Goal: Find specific page/section: Find specific page/section

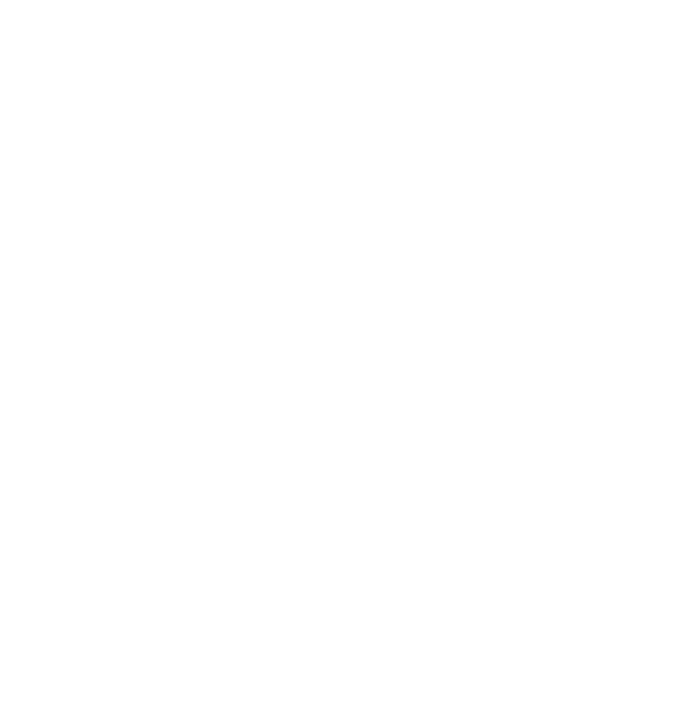
select select "Song"
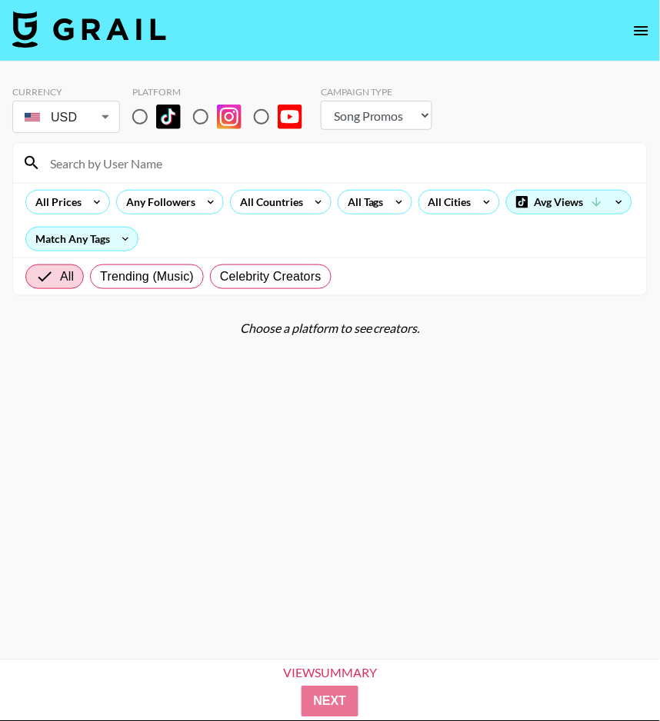
click at [140, 120] on input "radio" at bounding box center [140, 117] width 32 height 32
radio input "true"
click at [96, 119] on body "Currency USD USD ​ Platform Campaign Type Choose Type... Song Promos Brand Prom…" at bounding box center [330, 385] width 660 height 770
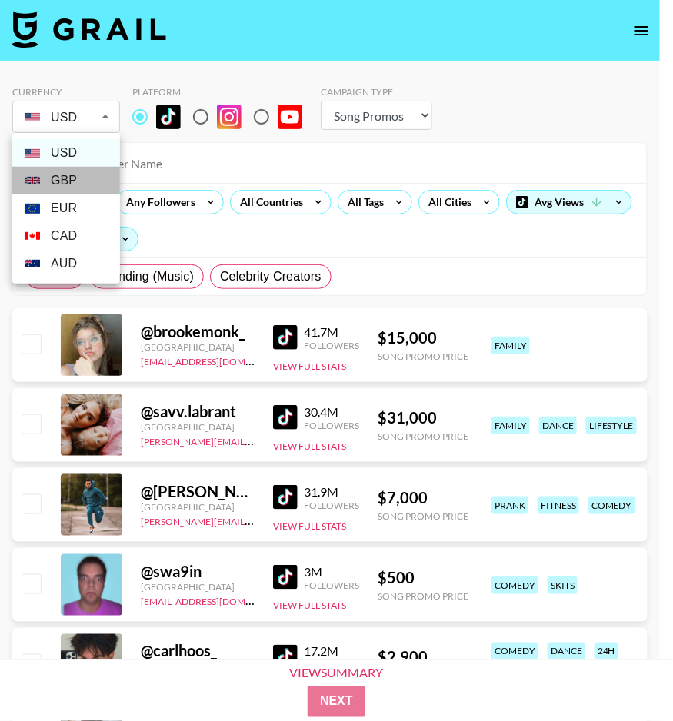
click at [91, 172] on li "GBP" at bounding box center [66, 181] width 108 height 28
type input "GBP"
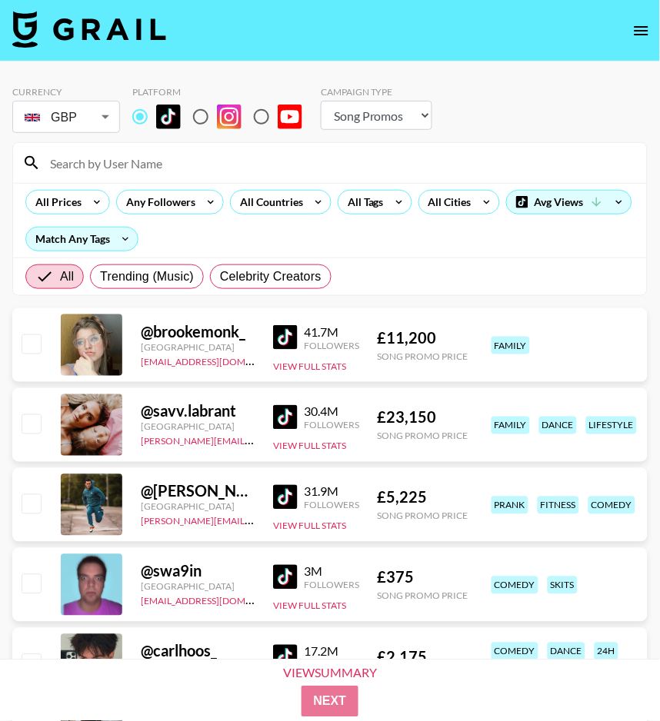
click at [170, 153] on input at bounding box center [339, 163] width 597 height 25
paste input "lleah.[PERSON_NAME]"
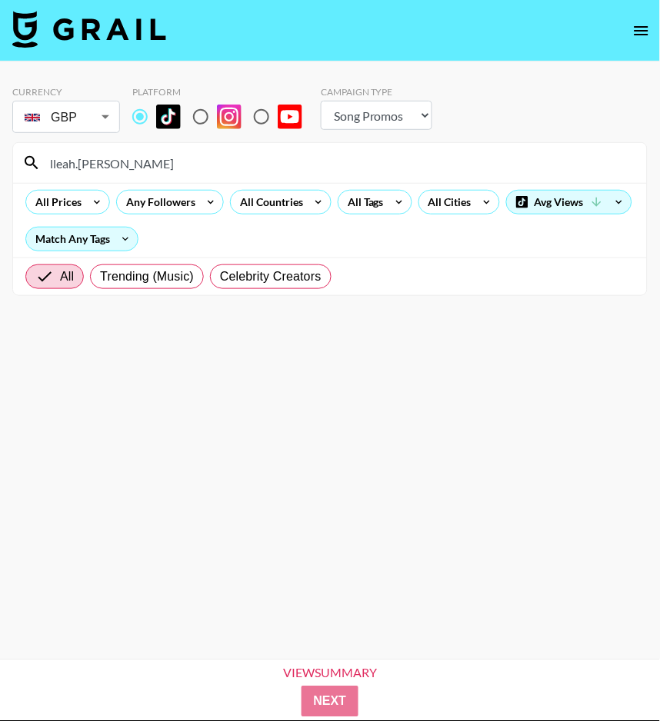
type input "lleah.[PERSON_NAME]"
click at [364, 117] on select "Choose Type... Song Promos Brand Promos" at bounding box center [376, 115] width 111 height 29
click at [321, 101] on select "Choose Type... Song Promos Brand Promos" at bounding box center [376, 115] width 111 height 29
click at [300, 196] on div "All Countries" at bounding box center [268, 202] width 75 height 23
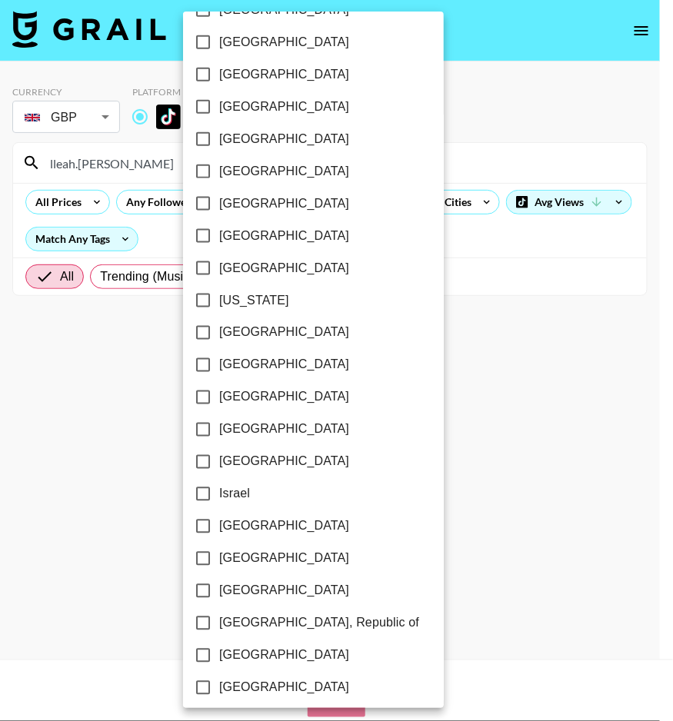
scroll to position [1069, 0]
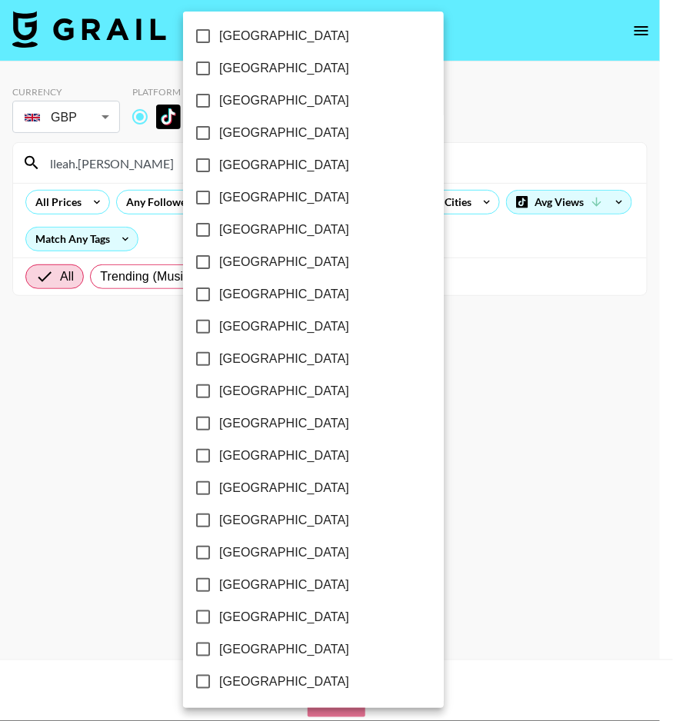
click at [272, 637] on label "[GEOGRAPHIC_DATA]" at bounding box center [303, 650] width 232 height 32
click at [219, 637] on input "[GEOGRAPHIC_DATA]" at bounding box center [203, 650] width 32 height 32
checkbox input "true"
click at [277, 623] on span "[GEOGRAPHIC_DATA]" at bounding box center [283, 617] width 130 height 18
click at [218, 623] on input "[GEOGRAPHIC_DATA]" at bounding box center [201, 617] width 32 height 32
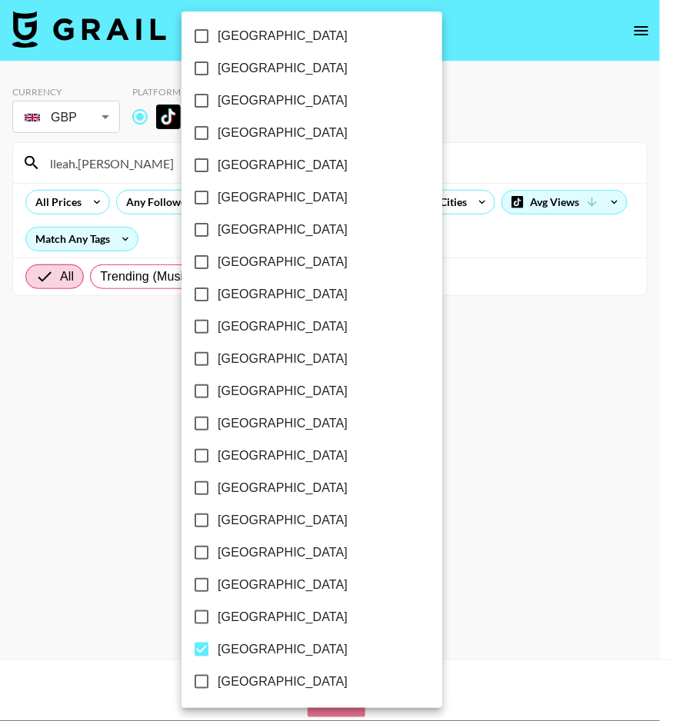
checkbox input "true"
drag, startPoint x: 497, startPoint y: 467, endPoint x: 492, endPoint y: 449, distance: 18.3
click at [497, 467] on div at bounding box center [336, 360] width 673 height 721
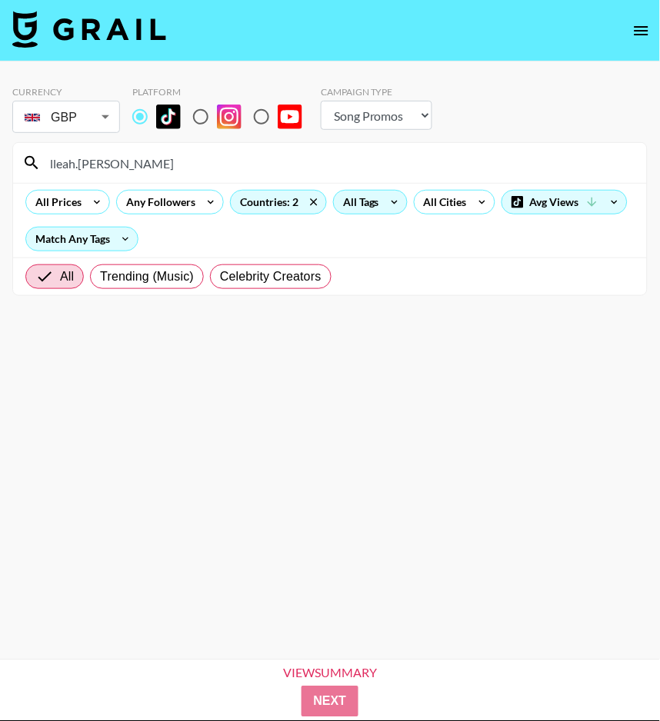
click at [364, 193] on div "All Tags" at bounding box center [358, 202] width 48 height 23
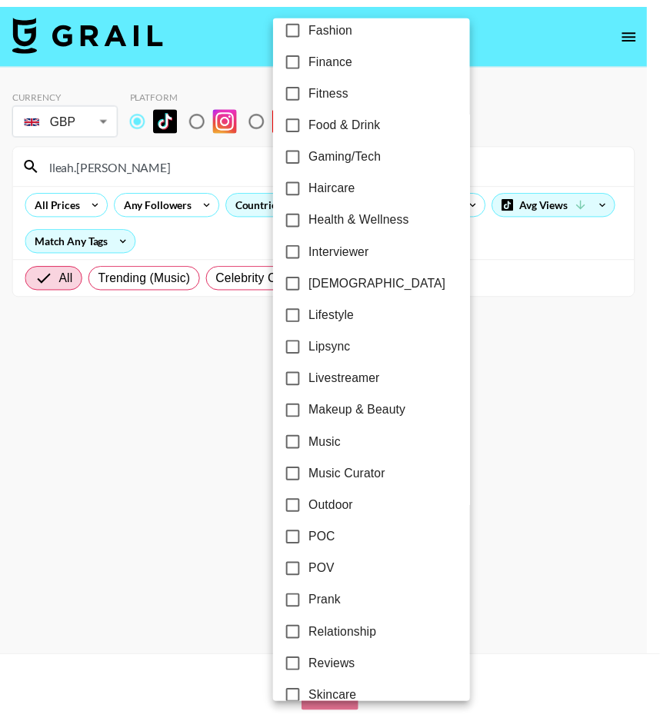
scroll to position [470, 0]
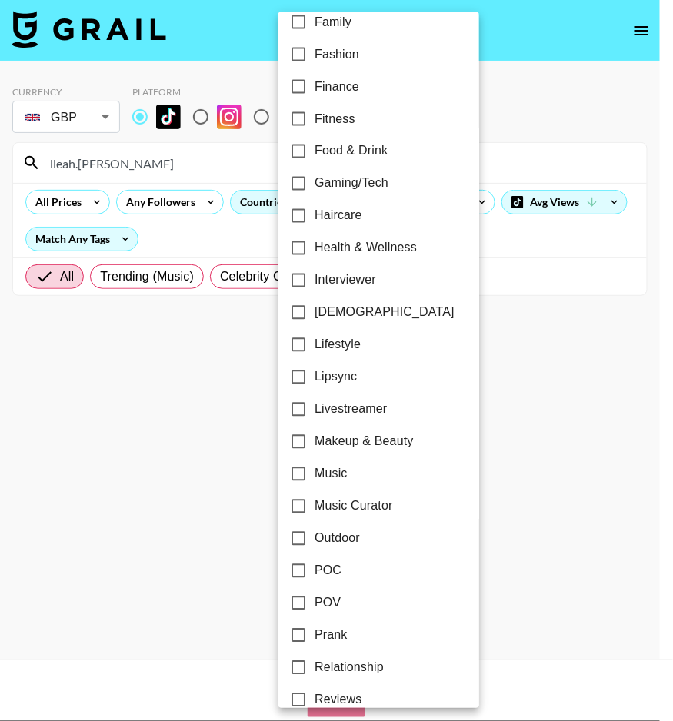
click at [358, 381] on label "Lipsync" at bounding box center [368, 377] width 172 height 32
click at [314, 381] on input "Lipsync" at bounding box center [298, 377] width 32 height 32
checkbox input "true"
click at [537, 363] on div at bounding box center [336, 360] width 673 height 721
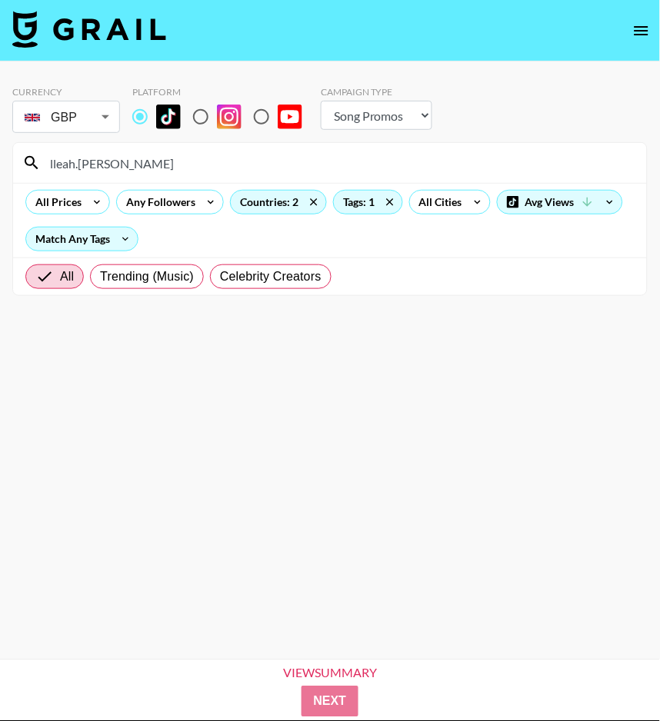
click at [116, 167] on input "lleah.[PERSON_NAME]" at bounding box center [339, 163] width 597 height 25
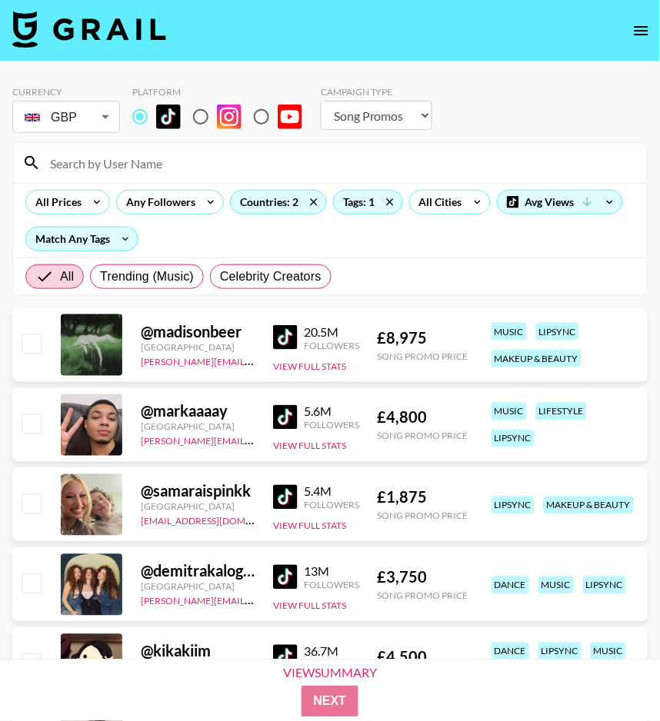
click at [394, 244] on div "All Prices Any Followers Countries: 2 Tags: 1 All Cities Avg Views Match Any Ta…" at bounding box center [330, 220] width 634 height 75
click at [288, 343] on img at bounding box center [285, 337] width 25 height 25
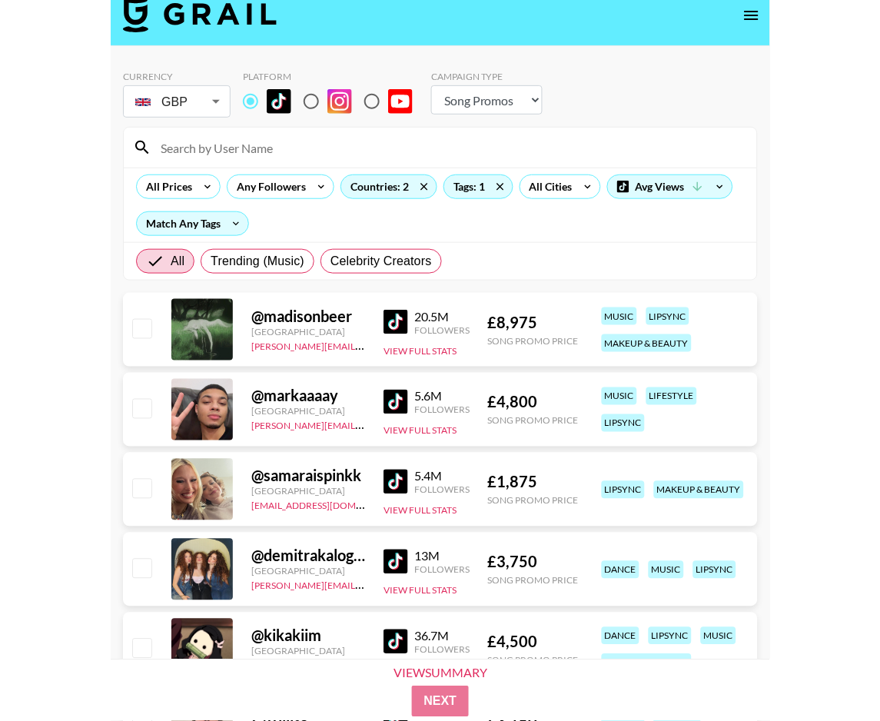
scroll to position [16, 0]
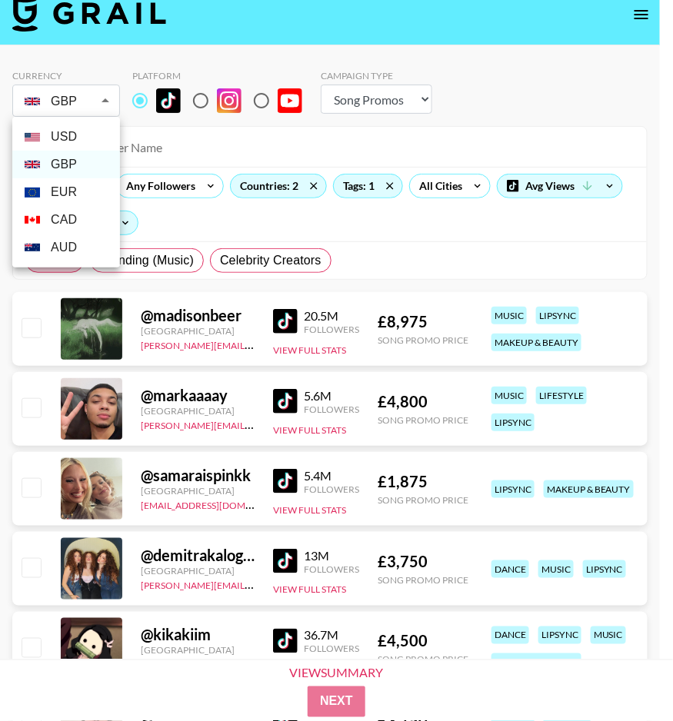
click at [66, 104] on div at bounding box center [336, 360] width 673 height 721
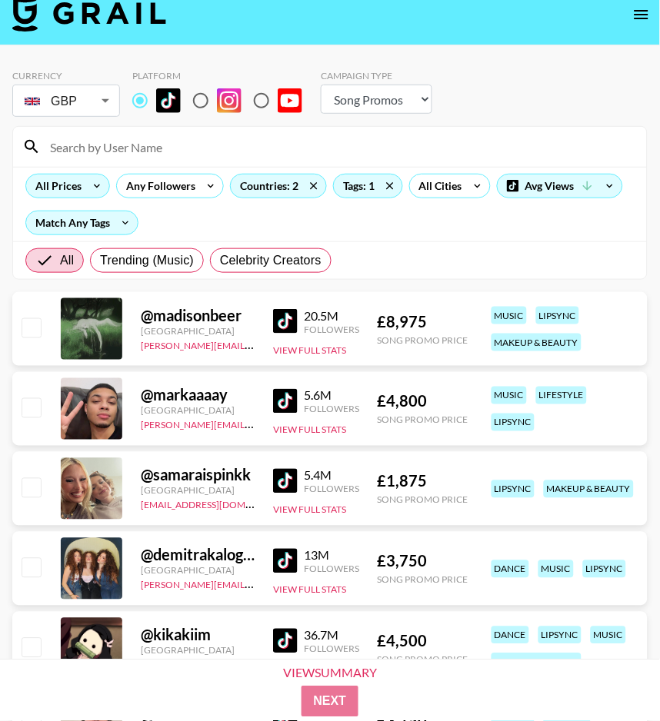
click at [92, 183] on icon at bounding box center [97, 186] width 25 height 23
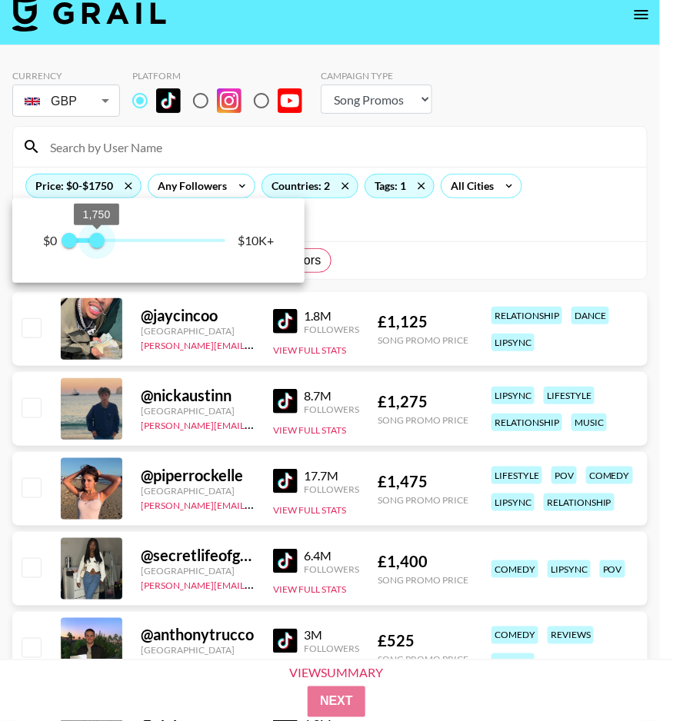
type input "2000"
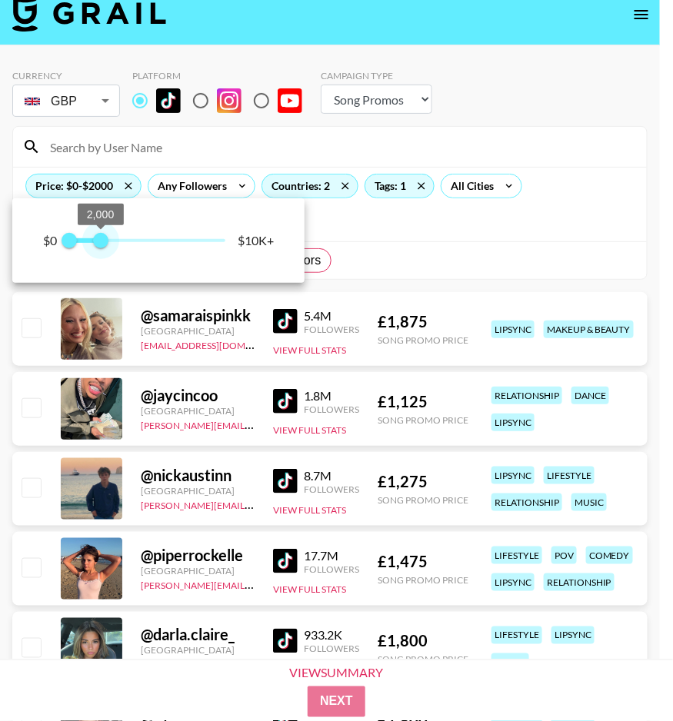
drag, startPoint x: 211, startPoint y: 244, endPoint x: 99, endPoint y: 244, distance: 111.5
click at [99, 244] on span "2,000" at bounding box center [100, 240] width 15 height 15
click at [423, 231] on div at bounding box center [336, 360] width 673 height 721
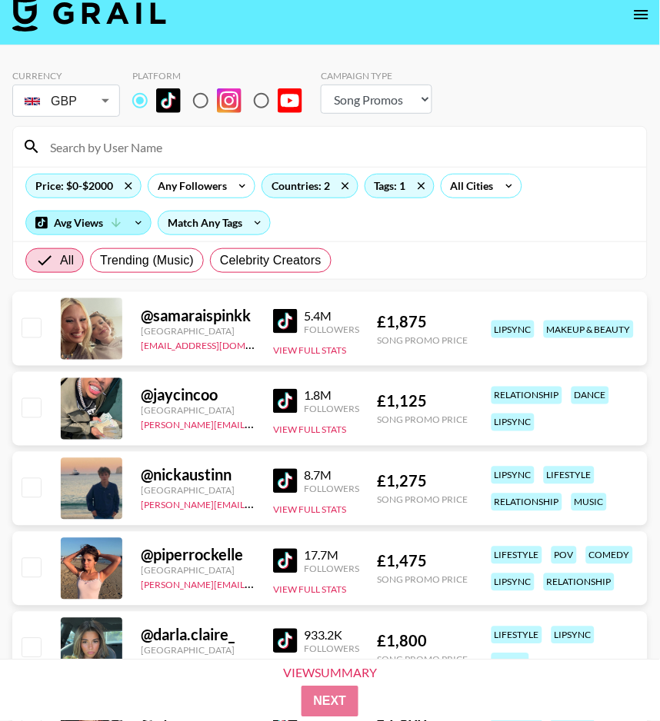
click at [118, 222] on icon at bounding box center [116, 223] width 14 height 14
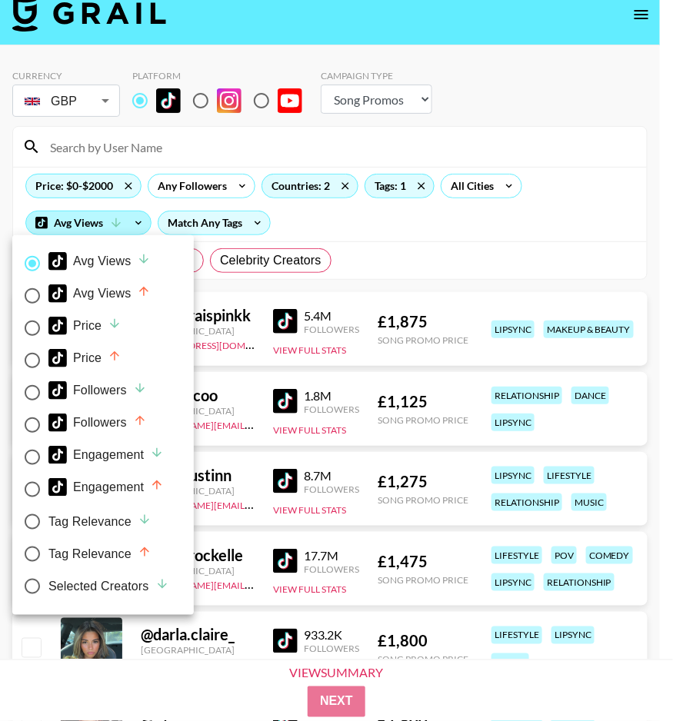
click at [118, 222] on div at bounding box center [336, 360] width 673 height 721
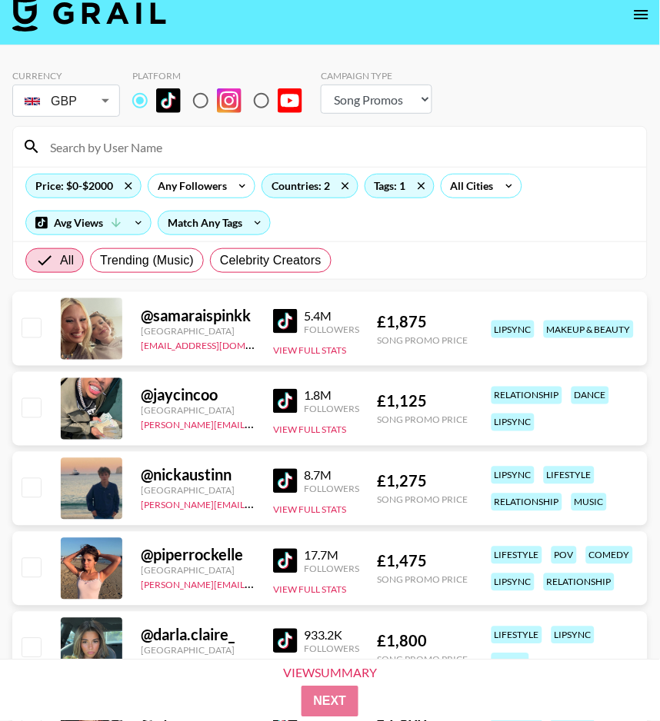
click at [372, 222] on div "Price: $0-$2000 Any Followers Countries: 2 Tags: 1 All Cities Avg Views Match A…" at bounding box center [330, 204] width 634 height 75
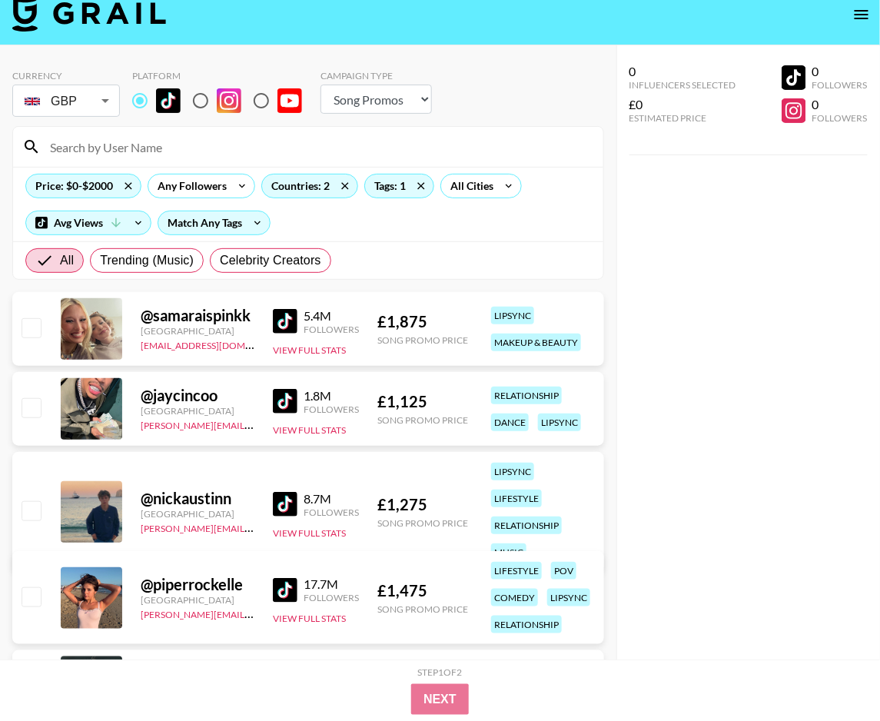
click at [286, 313] on img at bounding box center [285, 321] width 25 height 25
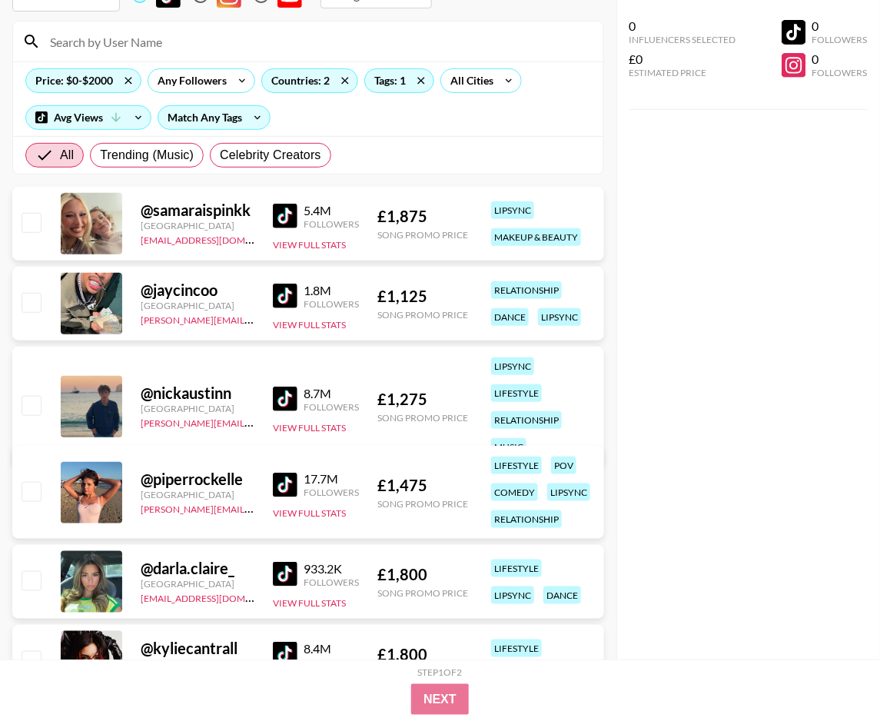
scroll to position [129, 0]
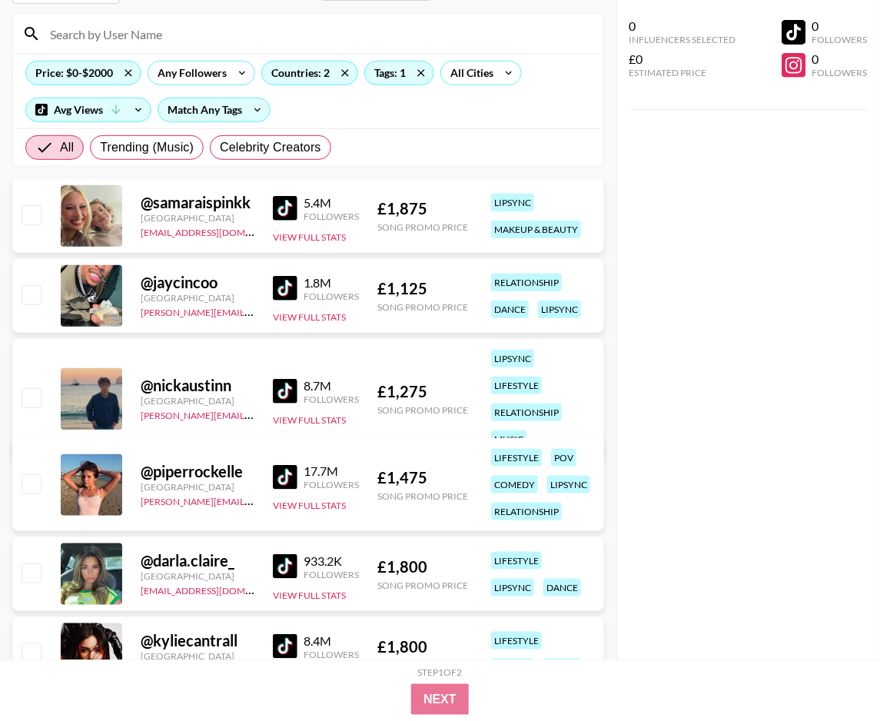
click at [284, 379] on img at bounding box center [285, 391] width 25 height 25
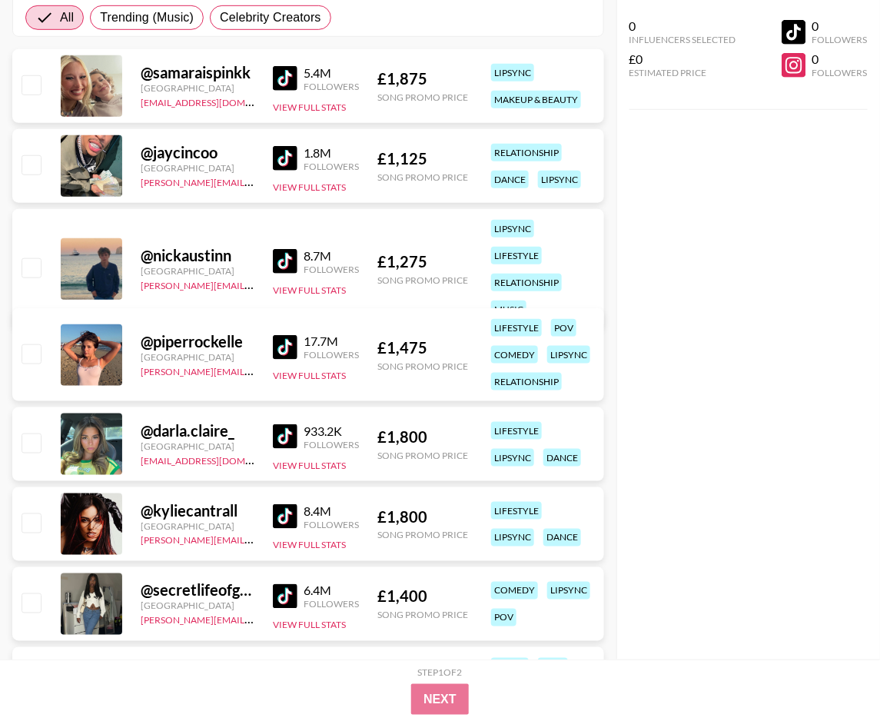
scroll to position [264, 0]
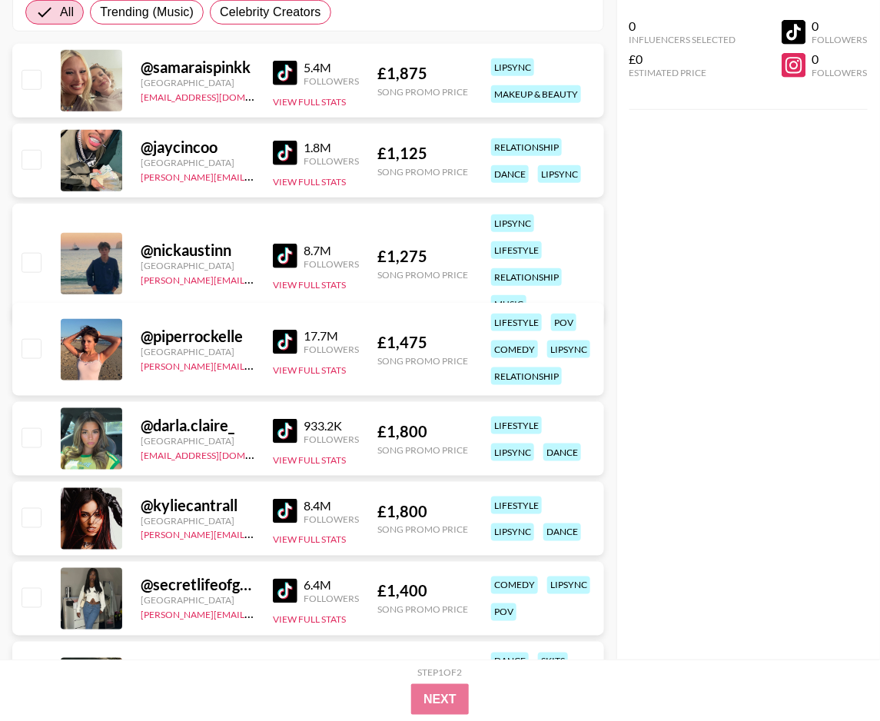
click at [279, 437] on img at bounding box center [285, 431] width 25 height 25
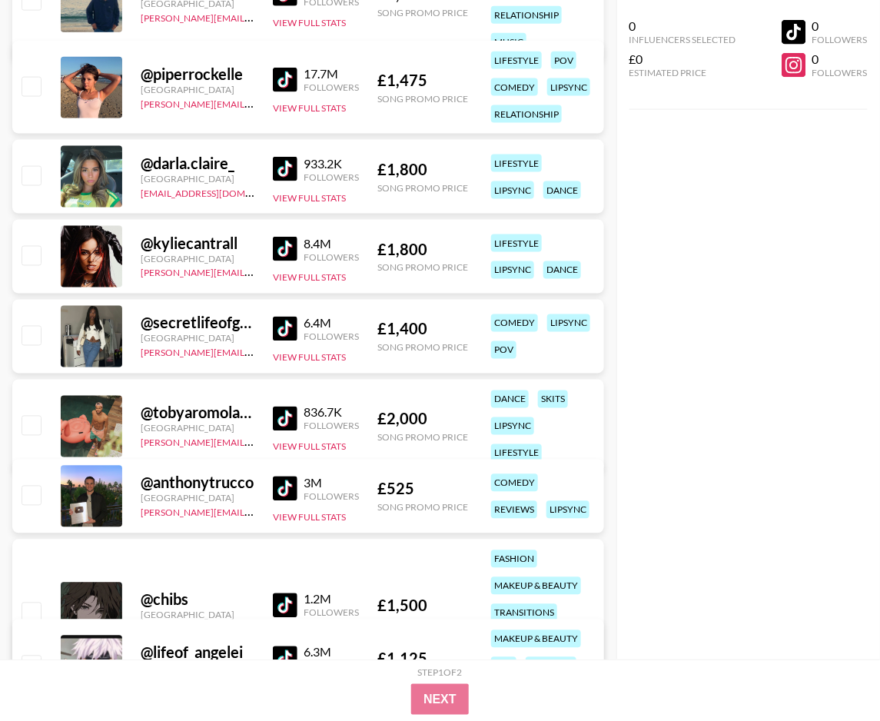
scroll to position [528, 0]
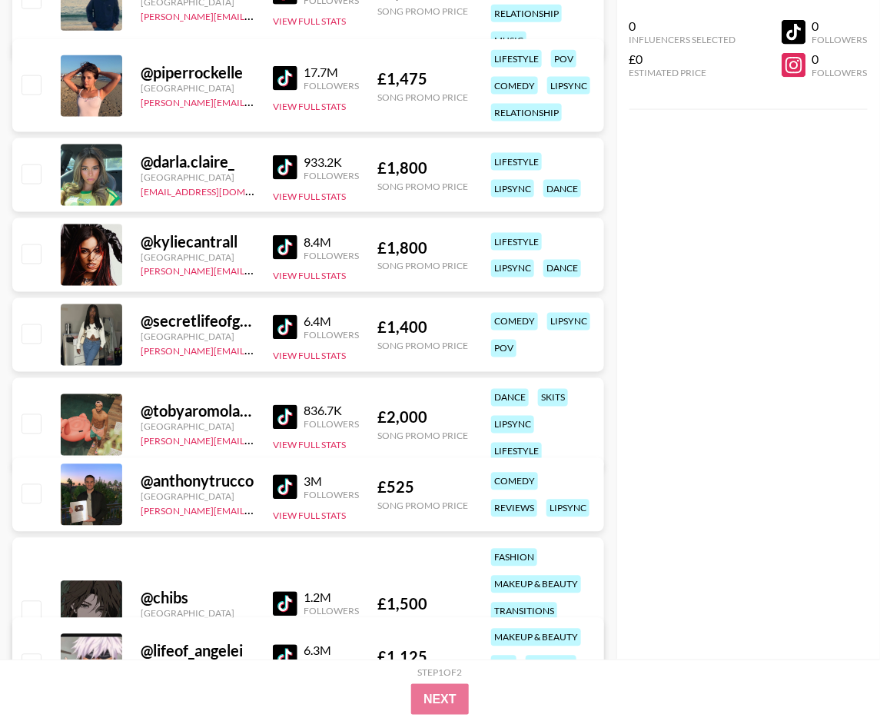
click at [283, 241] on img at bounding box center [285, 247] width 25 height 25
click at [288, 324] on img at bounding box center [285, 327] width 25 height 25
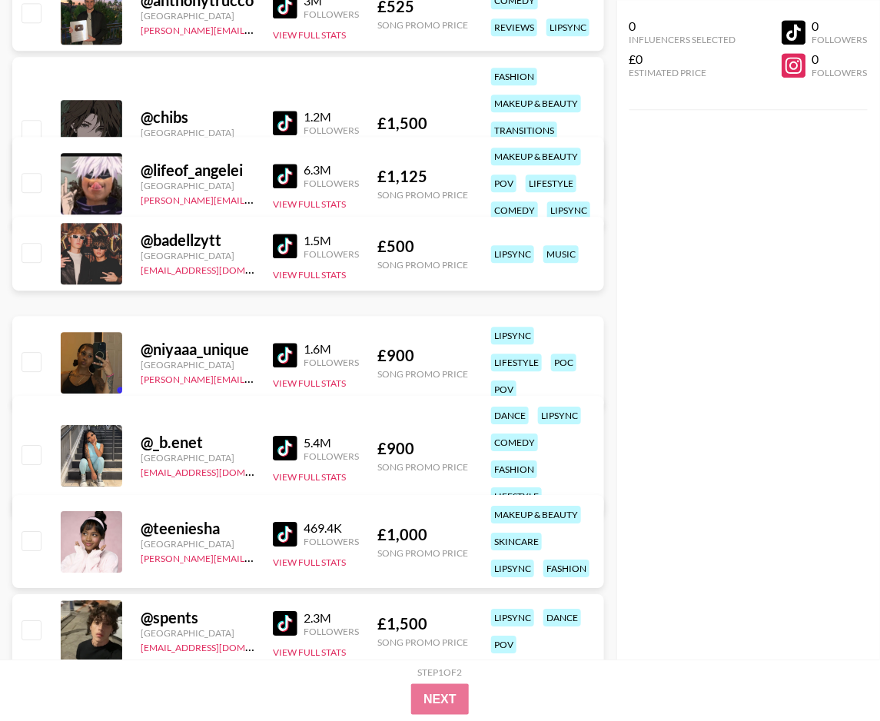
scroll to position [1039, 0]
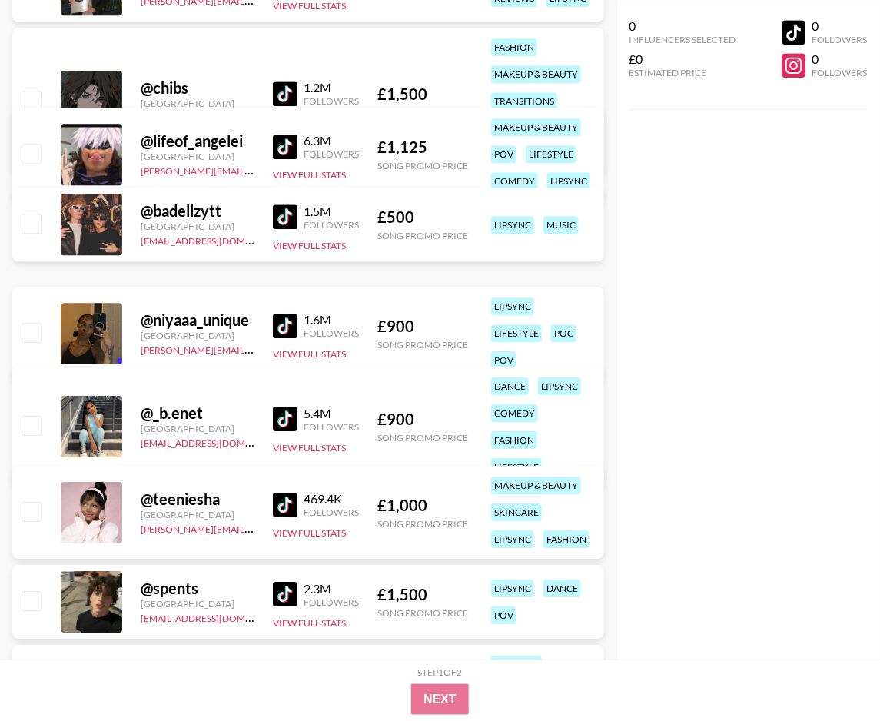
click at [284, 320] on img at bounding box center [285, 326] width 25 height 25
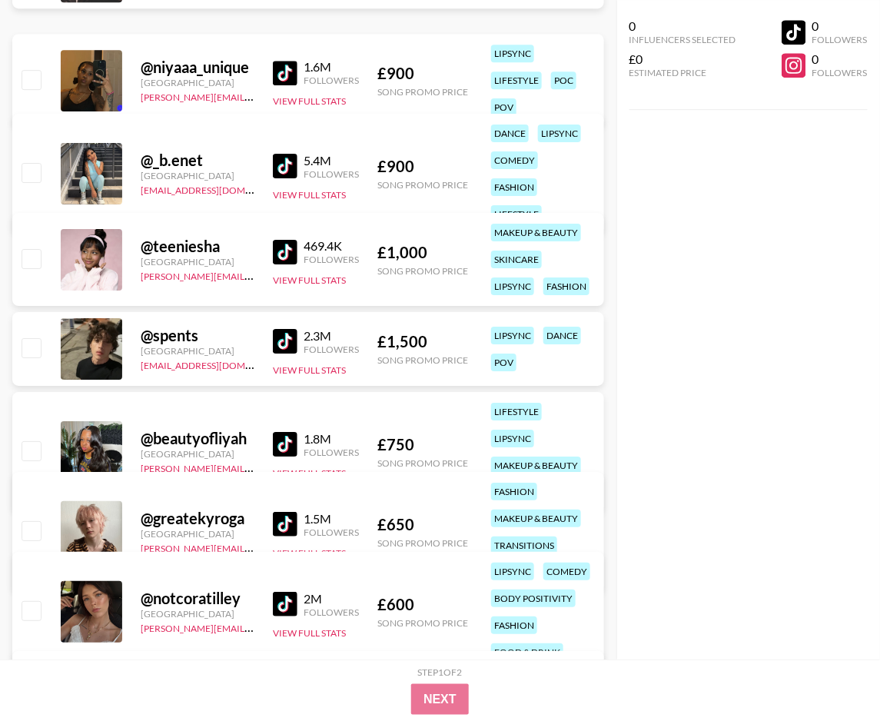
scroll to position [1332, 0]
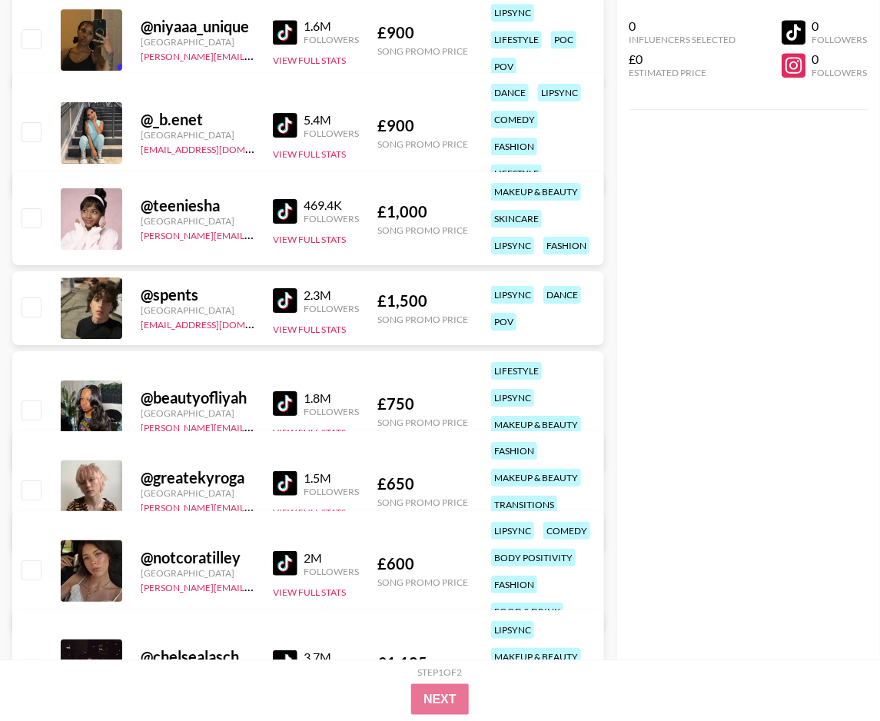
click at [290, 391] on img at bounding box center [285, 403] width 25 height 25
drag, startPoint x: 282, startPoint y: 566, endPoint x: 396, endPoint y: 268, distance: 319.3
click at [284, 564] on img at bounding box center [285, 563] width 25 height 25
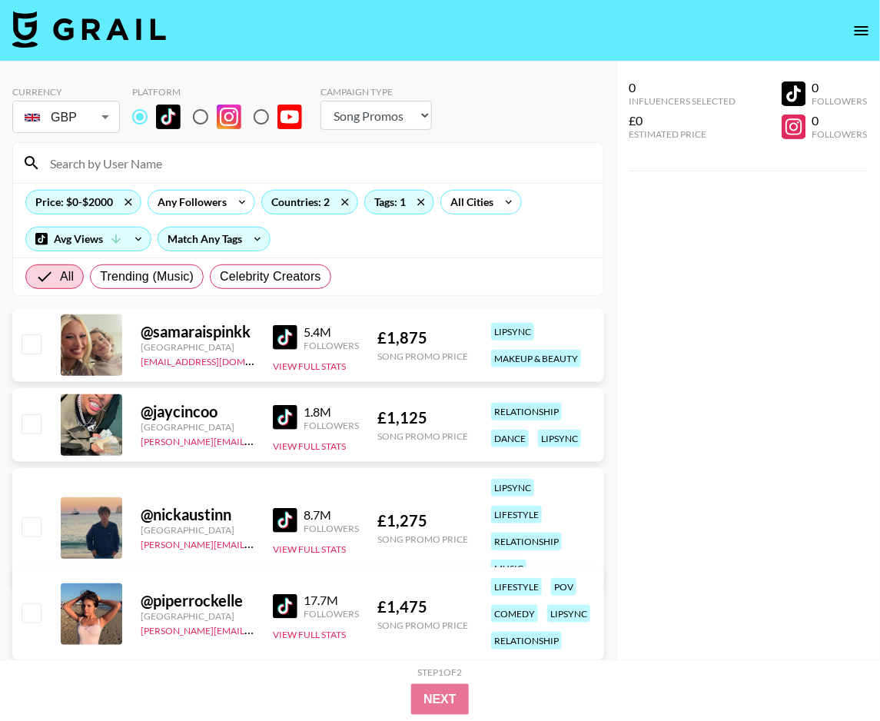
click at [526, 76] on section "Currency GBP GBP ​ Platform Campaign Type Choose Type... Song Promos Brand Prom…" at bounding box center [308, 185] width 592 height 222
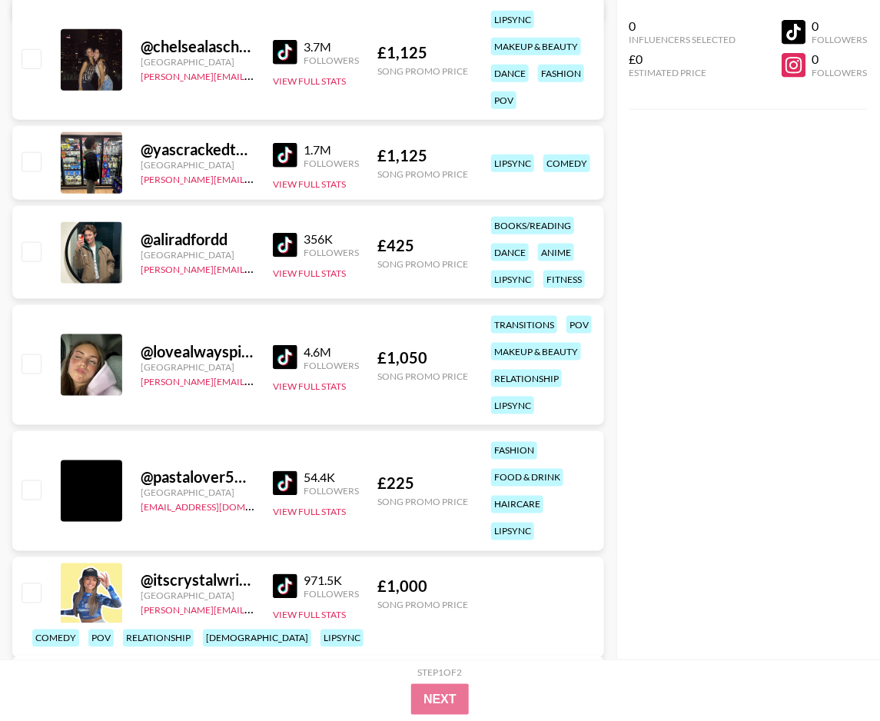
scroll to position [1984, 0]
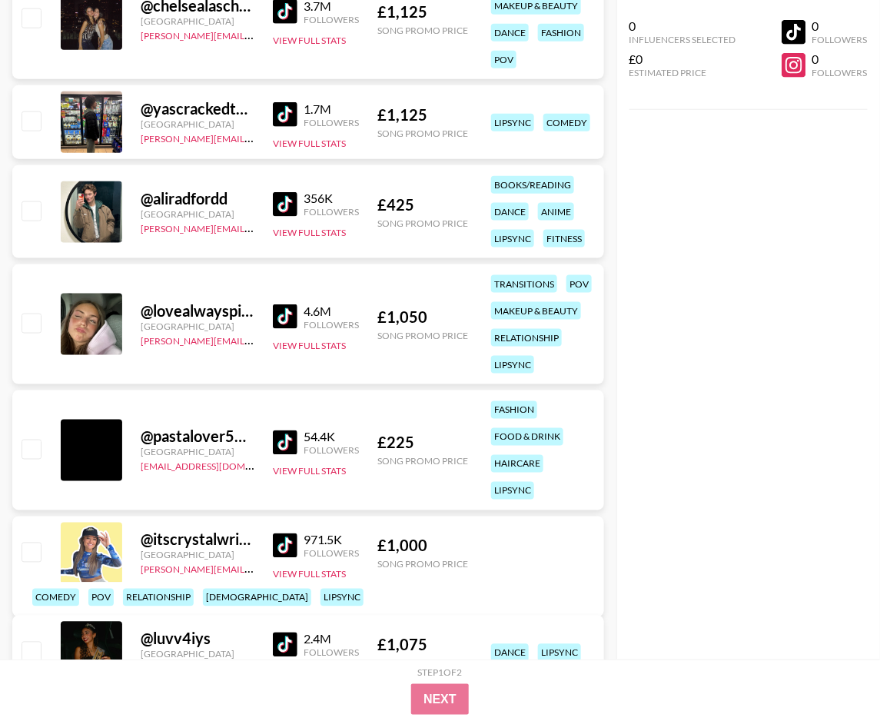
click at [281, 11] on img at bounding box center [285, 11] width 25 height 25
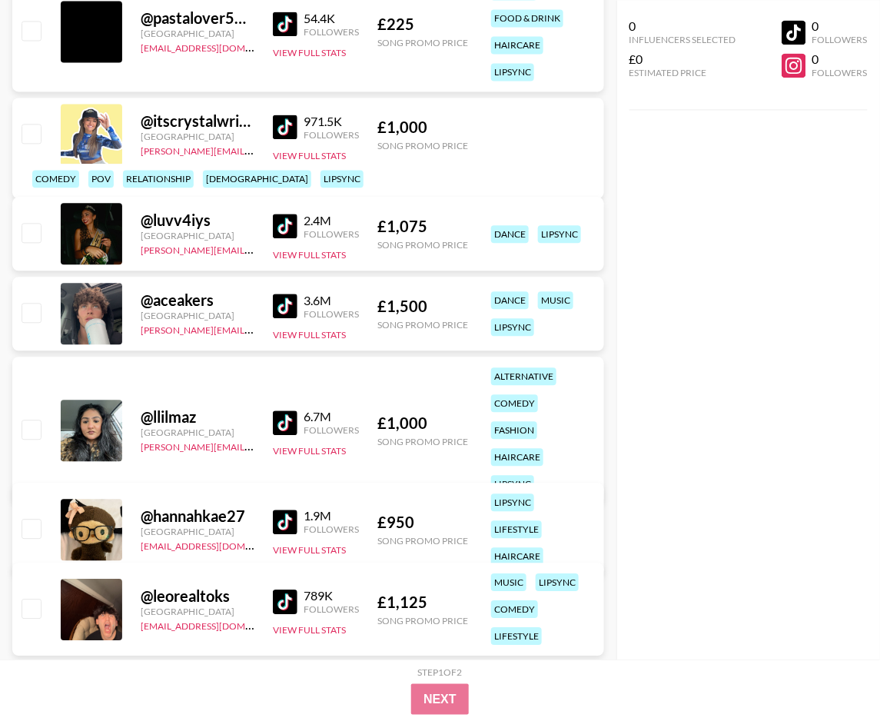
scroll to position [2412, 0]
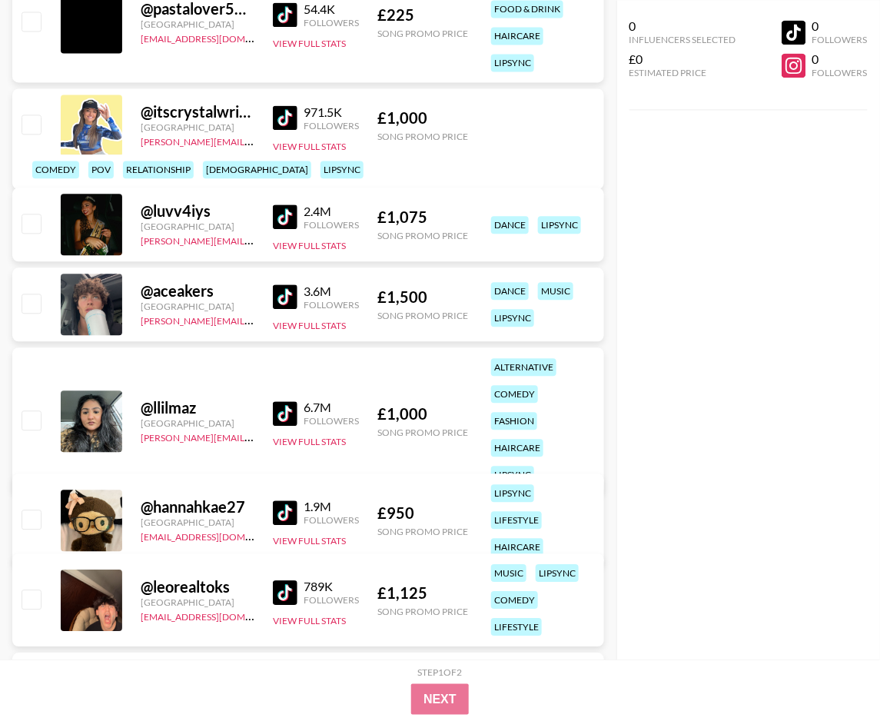
click at [291, 216] on img at bounding box center [285, 217] width 25 height 25
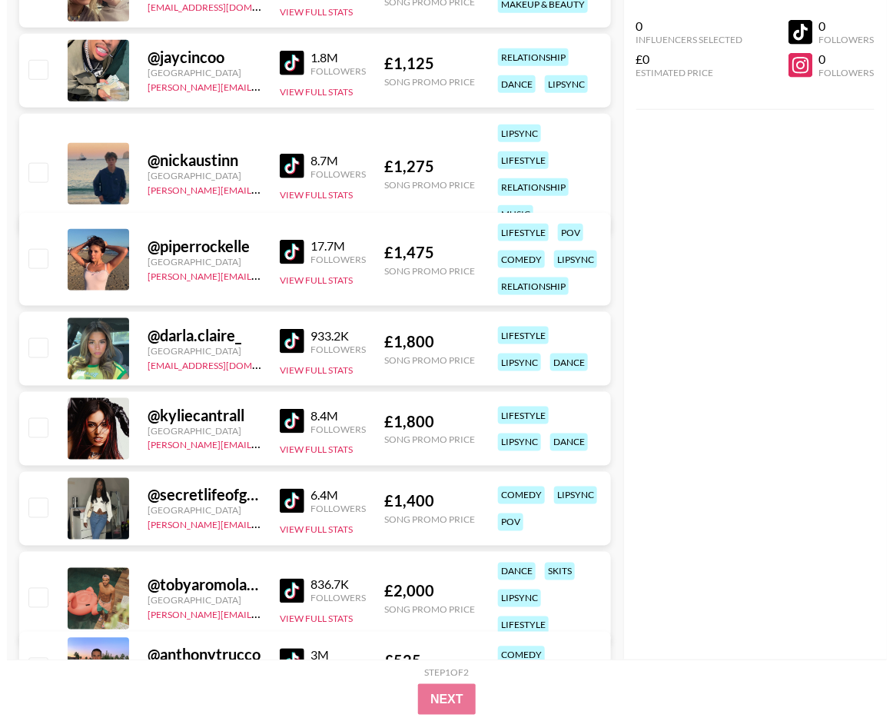
scroll to position [0, 0]
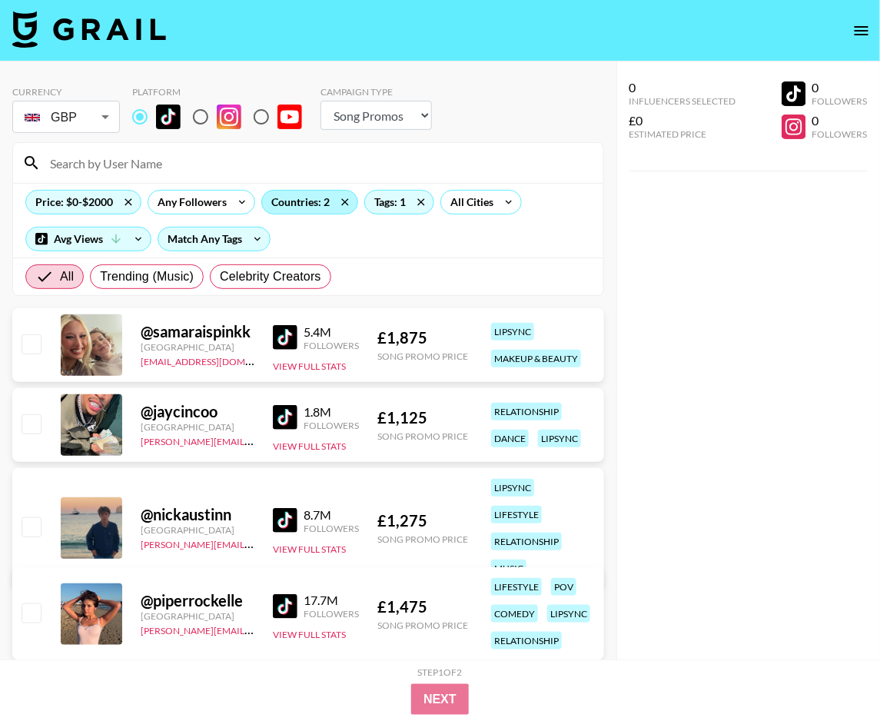
click at [305, 206] on div "Countries: 2" at bounding box center [309, 202] width 95 height 23
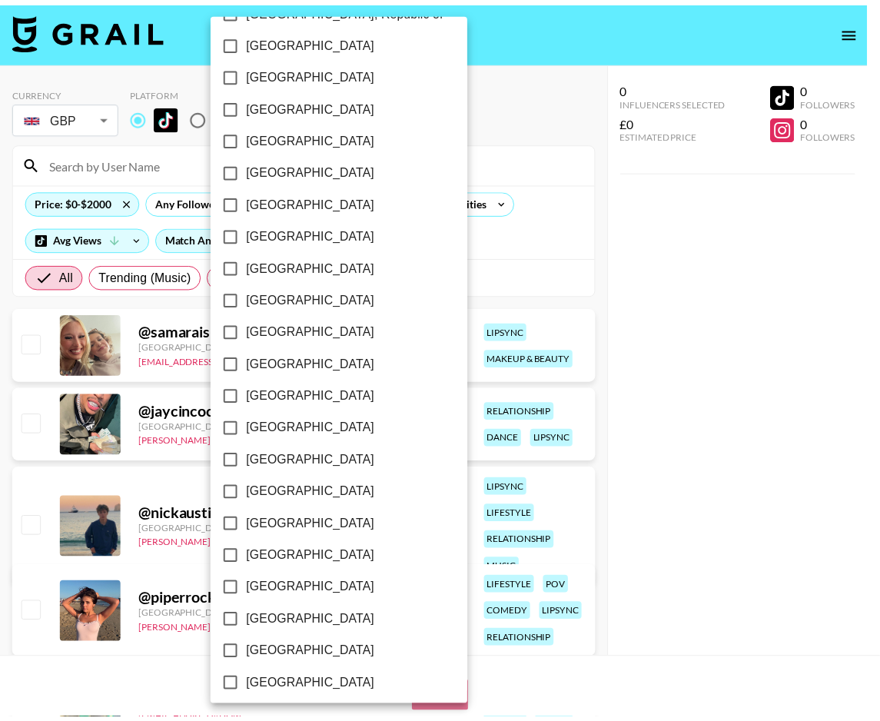
scroll to position [1069, 0]
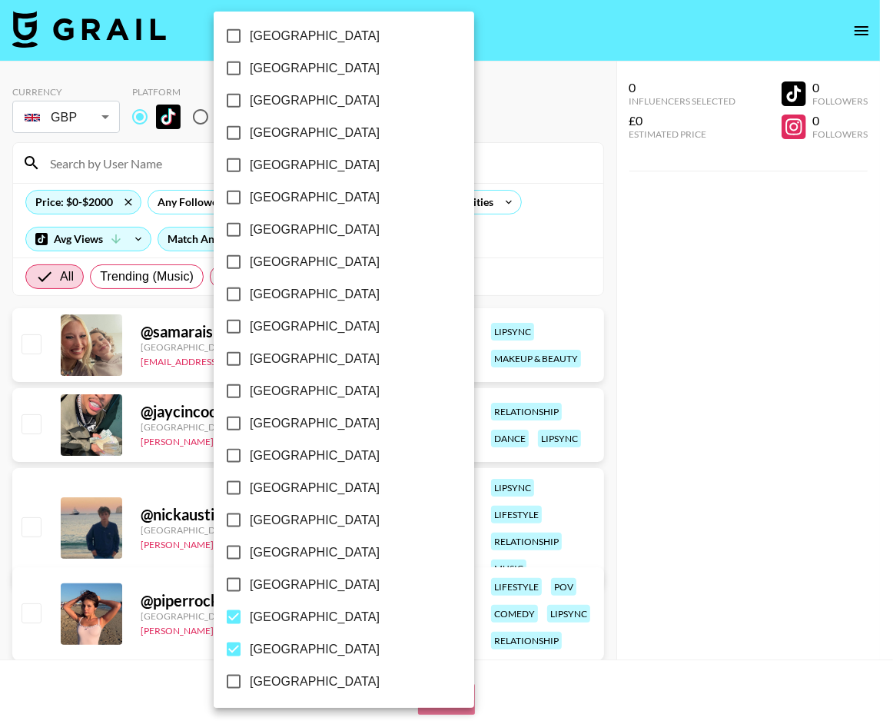
click at [299, 654] on span "[GEOGRAPHIC_DATA]" at bounding box center [315, 649] width 130 height 18
click at [250, 654] on input "[GEOGRAPHIC_DATA]" at bounding box center [234, 650] width 32 height 32
checkbox input "false"
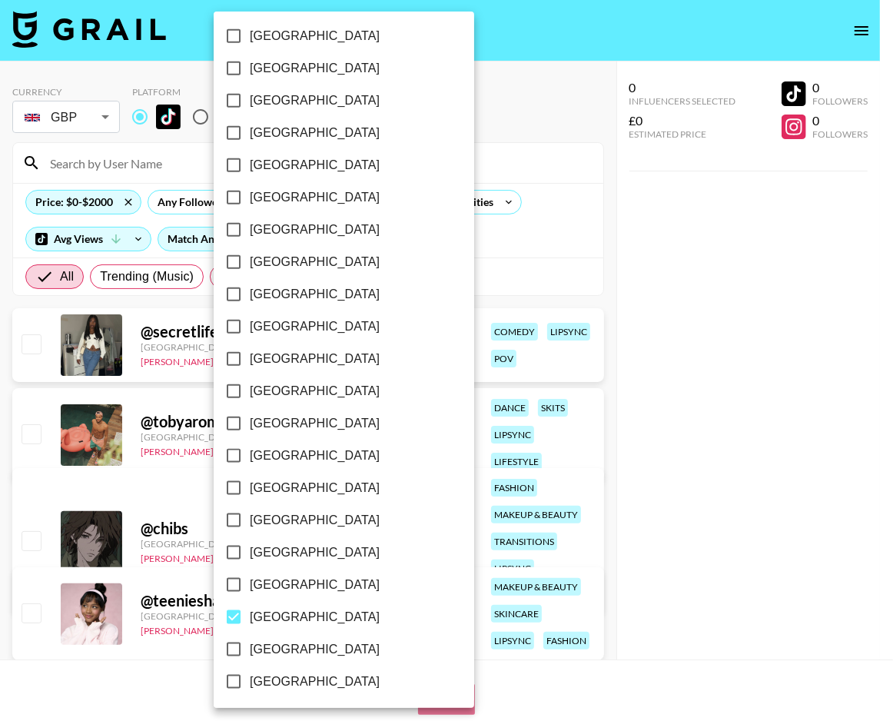
click at [517, 213] on div at bounding box center [446, 360] width 893 height 721
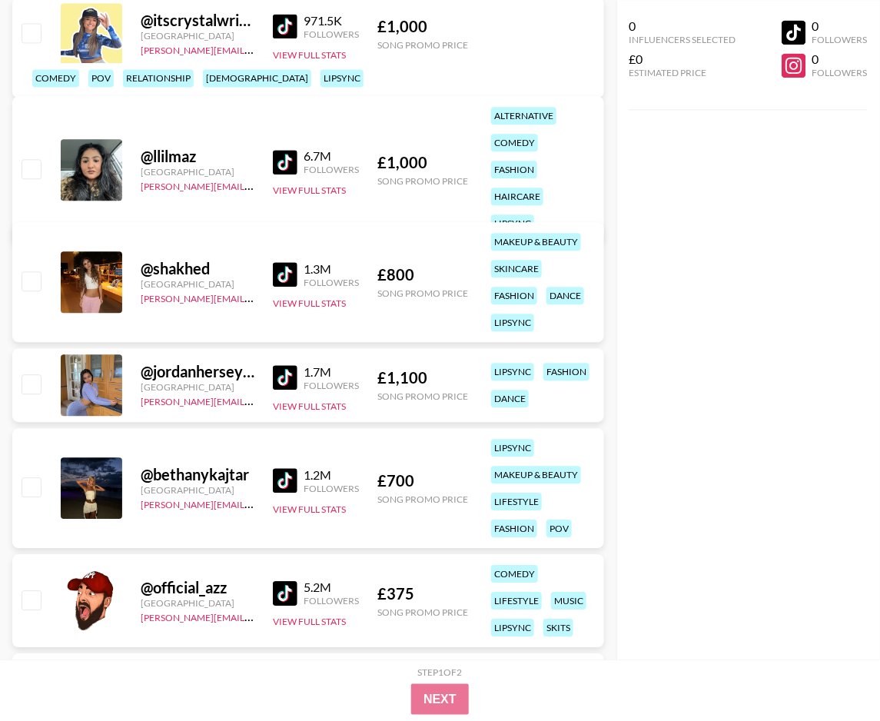
scroll to position [928, 0]
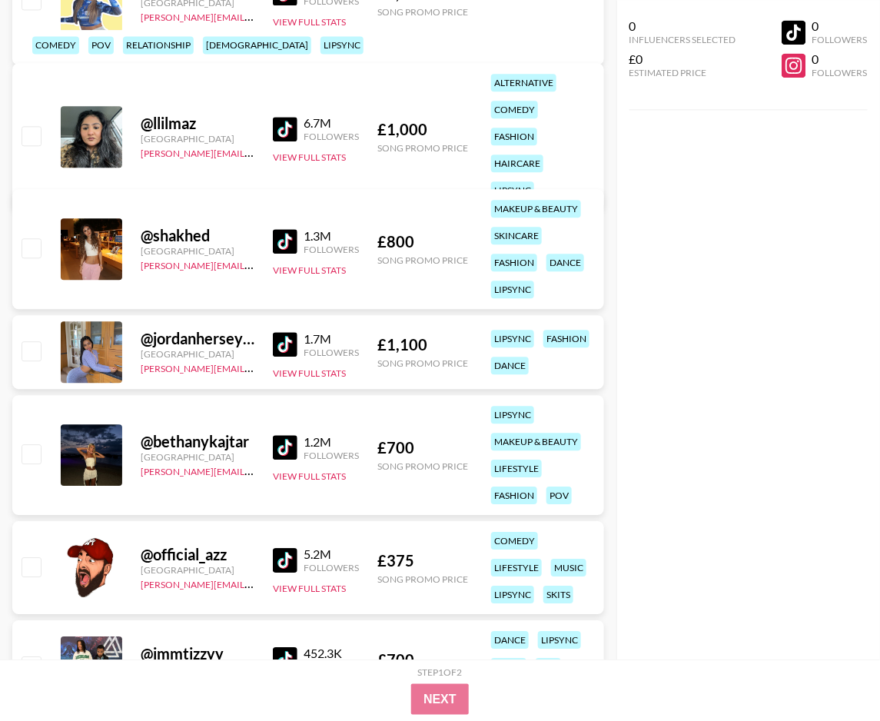
click at [281, 239] on img at bounding box center [285, 241] width 25 height 25
click at [286, 342] on img at bounding box center [285, 344] width 25 height 25
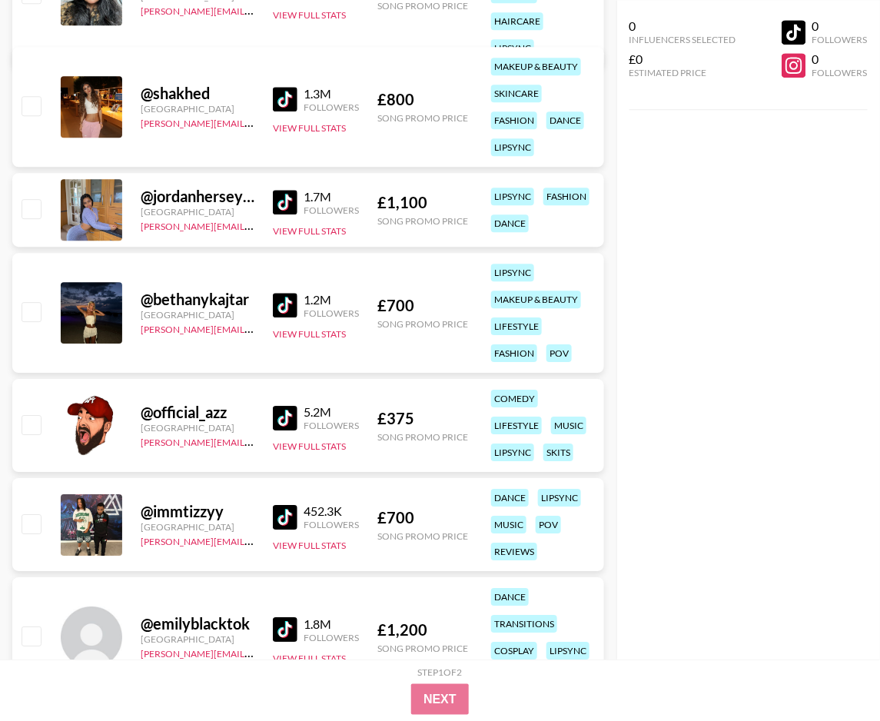
scroll to position [1075, 0]
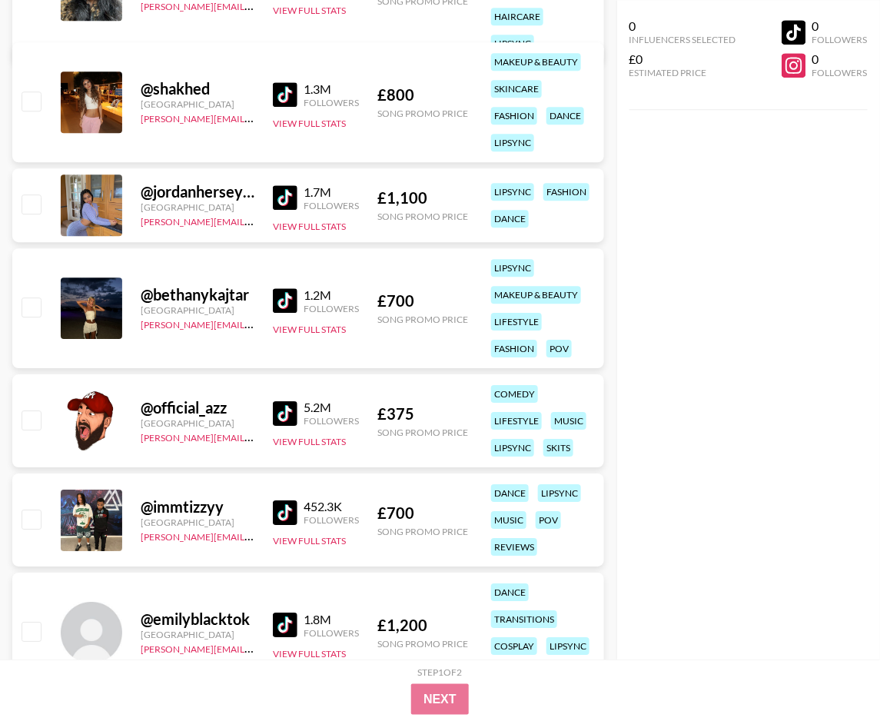
click at [293, 301] on img at bounding box center [285, 300] width 25 height 25
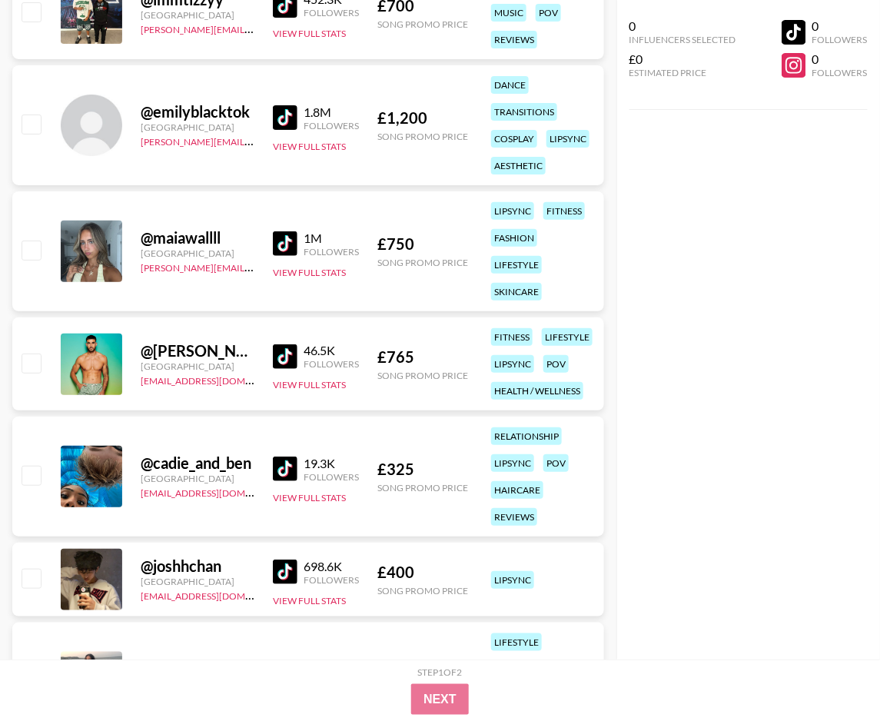
scroll to position [1585, 0]
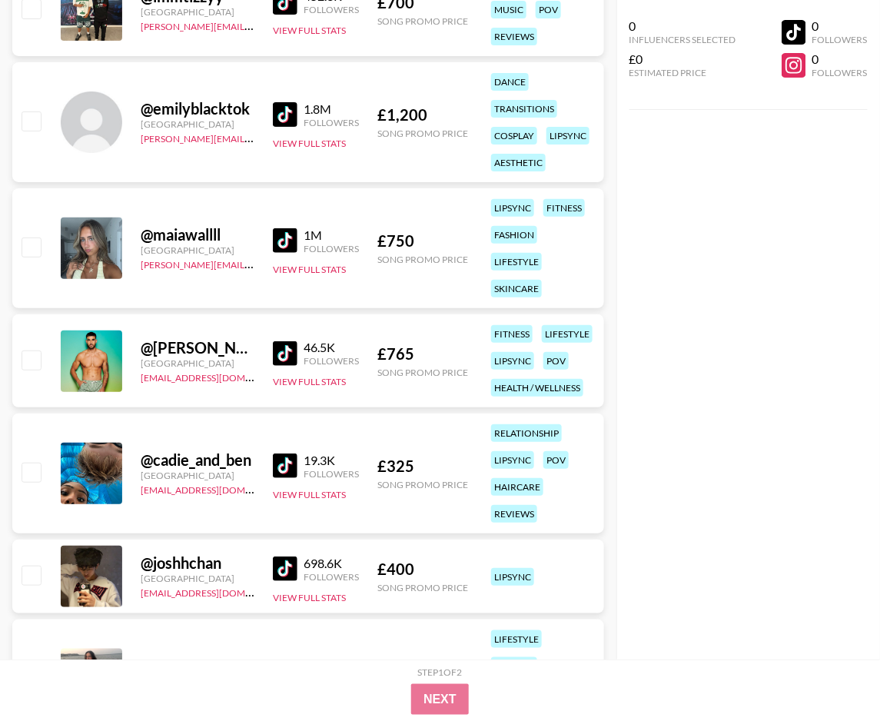
click at [289, 111] on img at bounding box center [285, 114] width 25 height 25
click at [283, 236] on img at bounding box center [285, 240] width 25 height 25
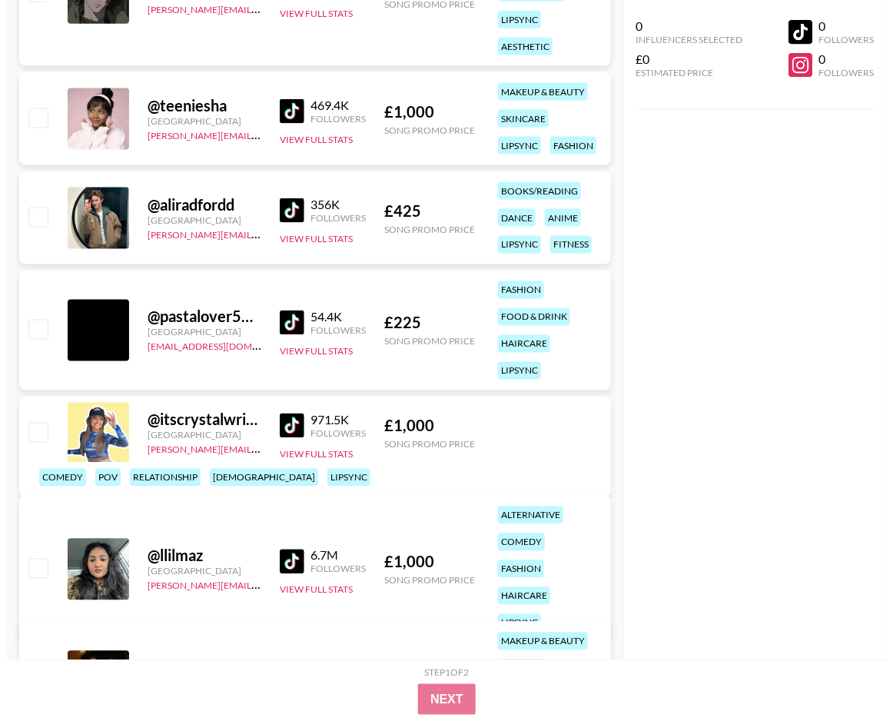
scroll to position [0, 0]
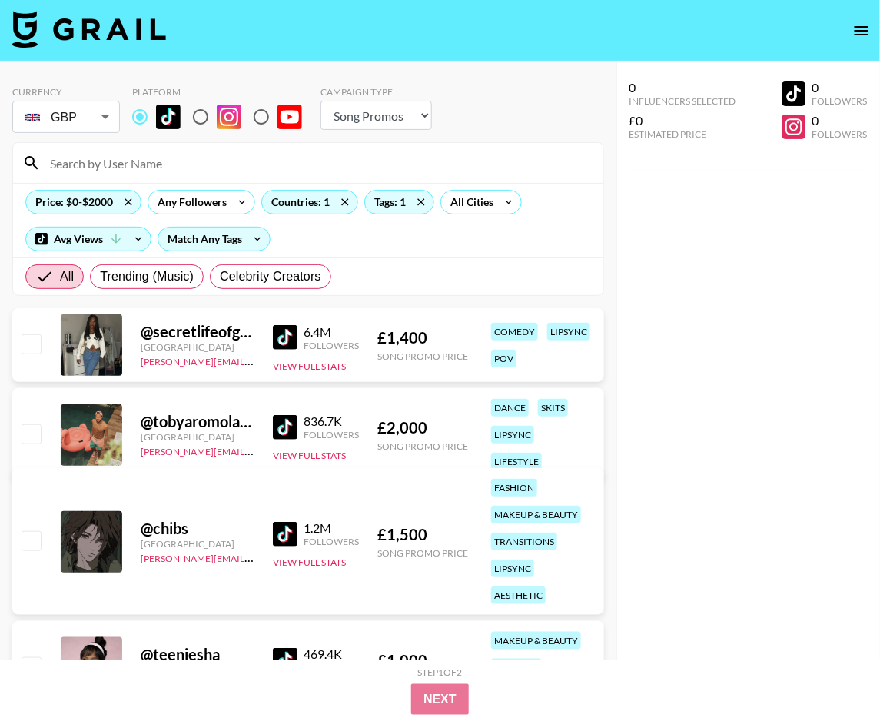
click at [271, 156] on input at bounding box center [318, 163] width 554 height 25
paste input "fatherfjolla"
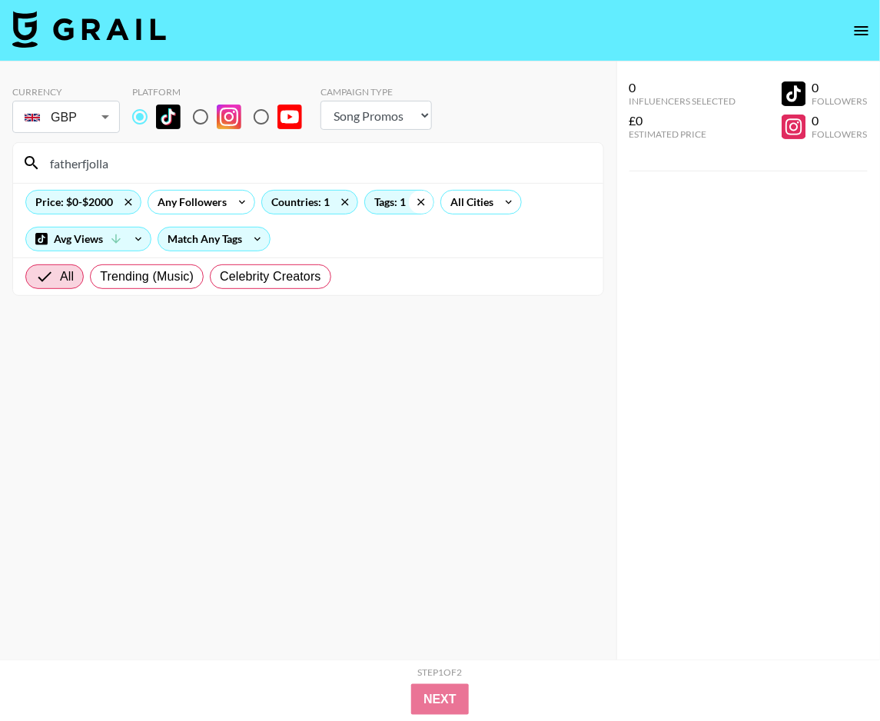
click at [424, 203] on icon at bounding box center [421, 202] width 25 height 23
click at [296, 155] on input "fatherfjolla" at bounding box center [318, 163] width 554 height 25
click at [344, 198] on icon at bounding box center [345, 202] width 25 height 23
click at [126, 198] on icon at bounding box center [128, 202] width 25 height 23
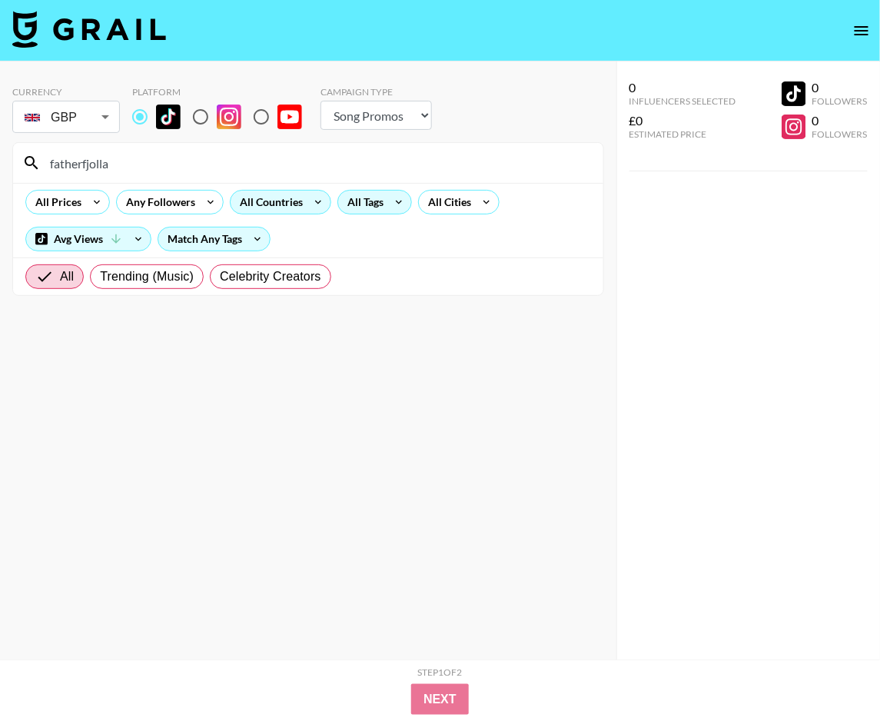
click at [199, 165] on input "fatherfjolla" at bounding box center [318, 163] width 554 height 25
click at [230, 157] on input "fatherfjolla" at bounding box center [318, 163] width 554 height 25
click at [229, 157] on input "fatherfjolla" at bounding box center [318, 163] width 554 height 25
paste input "alyforlife2"
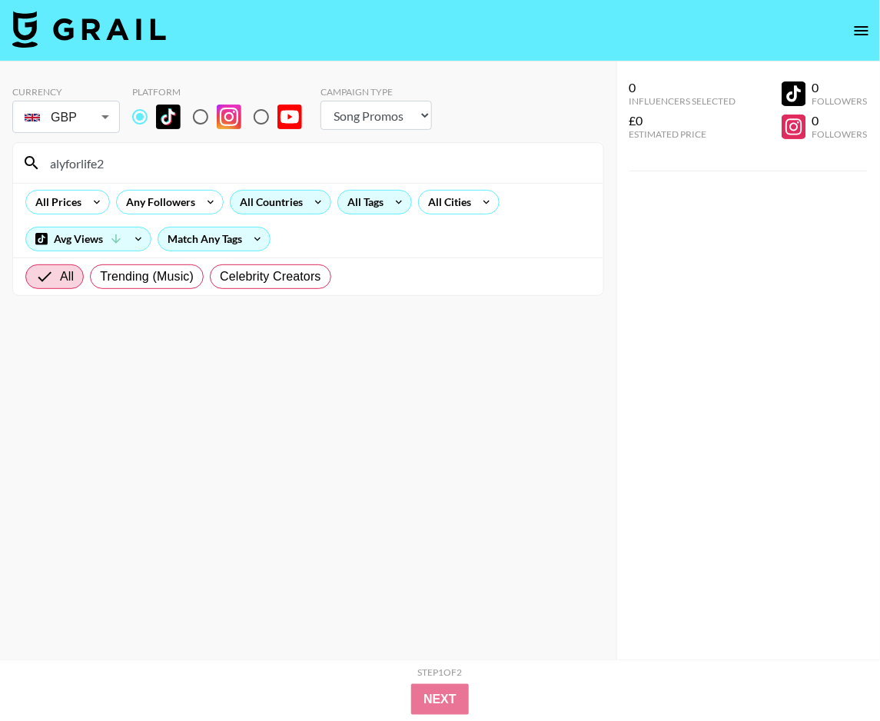
click at [276, 168] on input "alyforlife2" at bounding box center [318, 163] width 554 height 25
paste input "sabquesada"
type input "sabquesada"
click at [278, 208] on div "All Countries" at bounding box center [268, 202] width 75 height 23
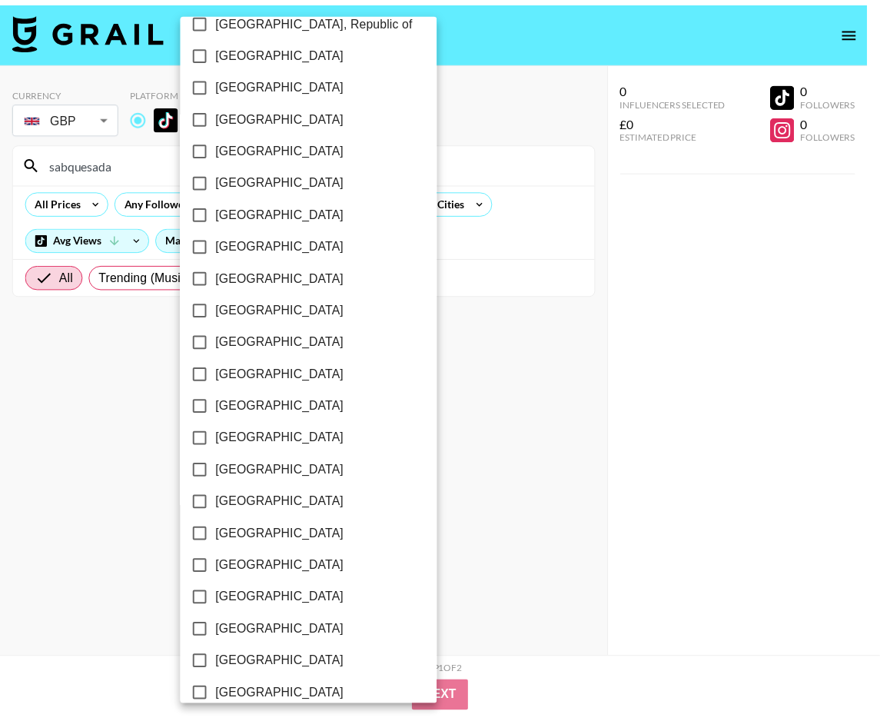
scroll to position [1069, 0]
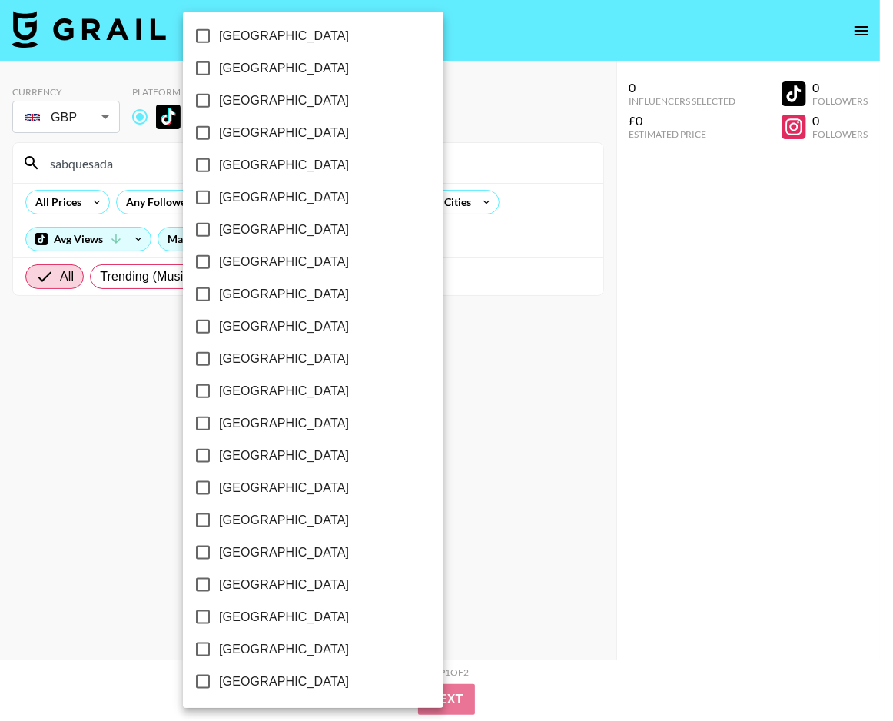
click at [284, 650] on span "[GEOGRAPHIC_DATA]" at bounding box center [284, 649] width 130 height 18
click at [219, 650] on input "[GEOGRAPHIC_DATA]" at bounding box center [203, 650] width 32 height 32
click at [284, 650] on span "[GEOGRAPHIC_DATA]" at bounding box center [283, 649] width 130 height 18
click at [218, 650] on input "[GEOGRAPHIC_DATA]" at bounding box center [201, 650] width 32 height 32
checkbox input "false"
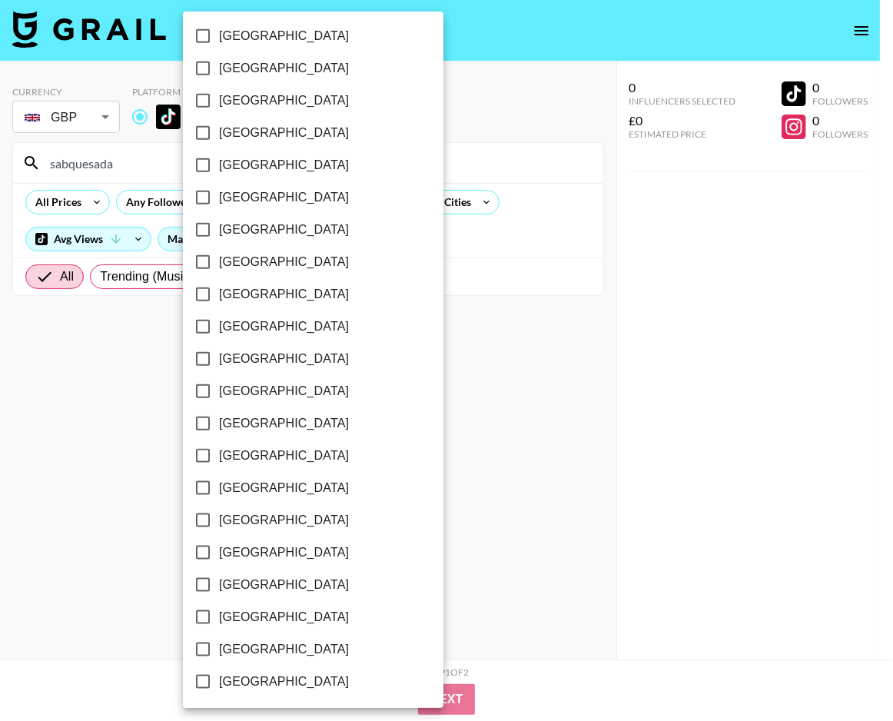
click at [297, 614] on span "[GEOGRAPHIC_DATA]" at bounding box center [284, 617] width 130 height 18
click at [219, 614] on input "[GEOGRAPHIC_DATA]" at bounding box center [203, 617] width 32 height 32
checkbox input "true"
drag, startPoint x: 481, startPoint y: 512, endPoint x: 483, endPoint y: 483, distance: 29.3
click at [484, 506] on div at bounding box center [446, 360] width 893 height 721
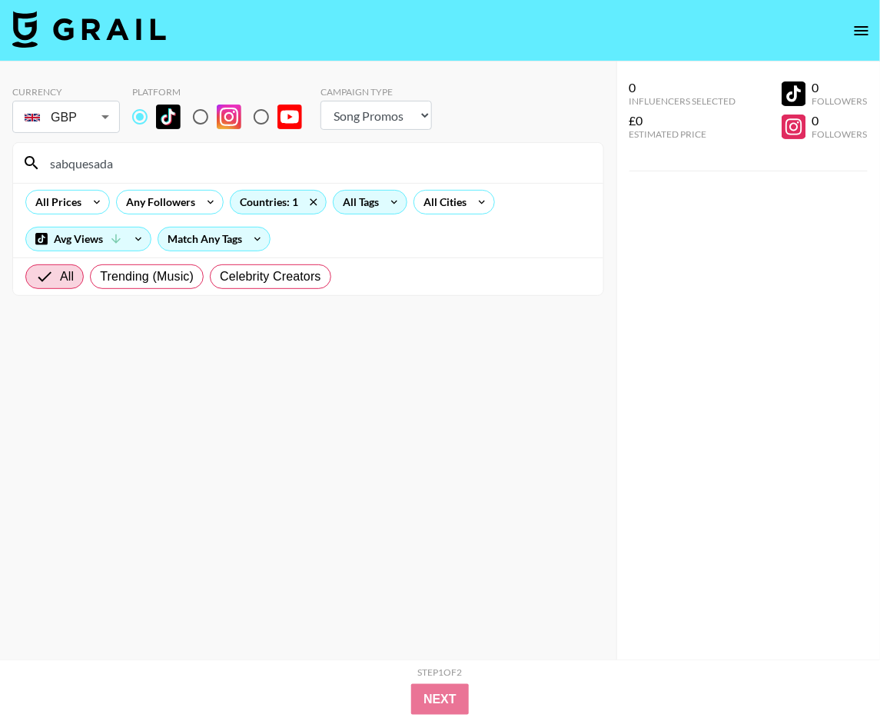
click at [164, 166] on input "sabquesada" at bounding box center [318, 163] width 554 height 25
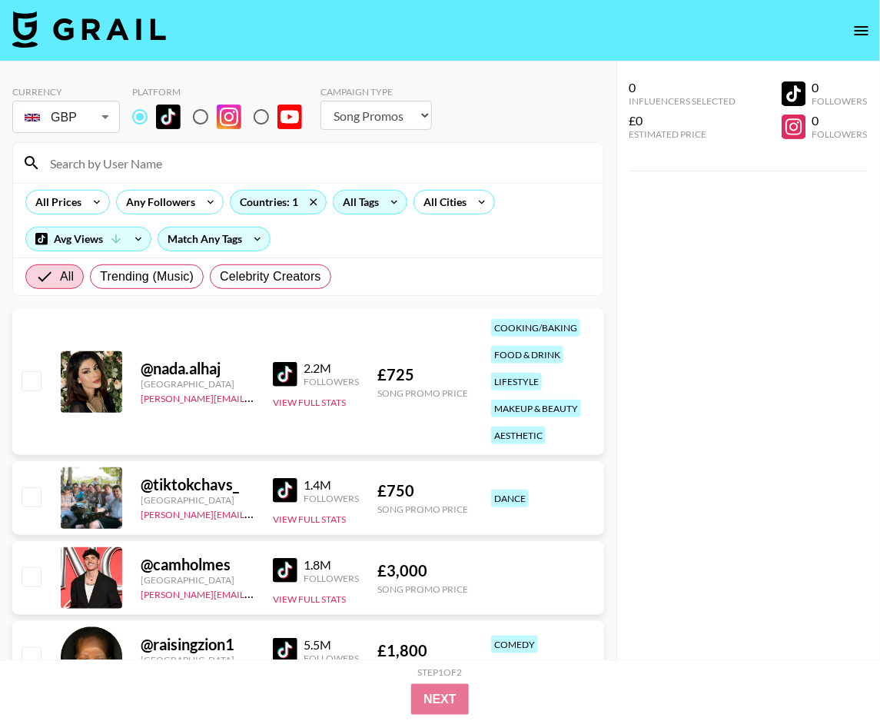
click at [507, 218] on div "All Prices Any Followers Countries: 1 All Tags All Cities Avg Views Match Any T…" at bounding box center [308, 220] width 590 height 75
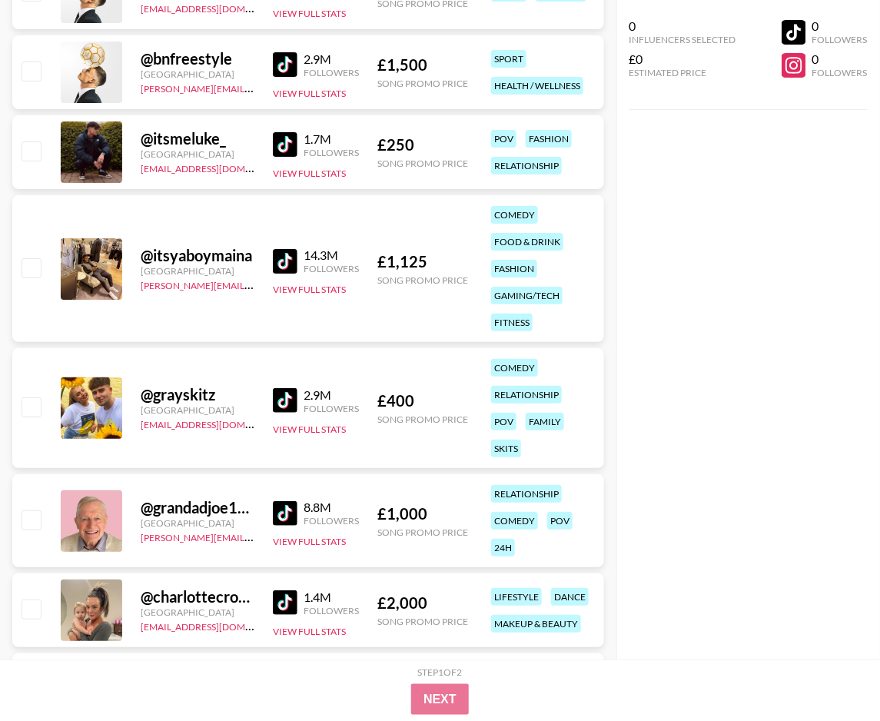
scroll to position [7471, 0]
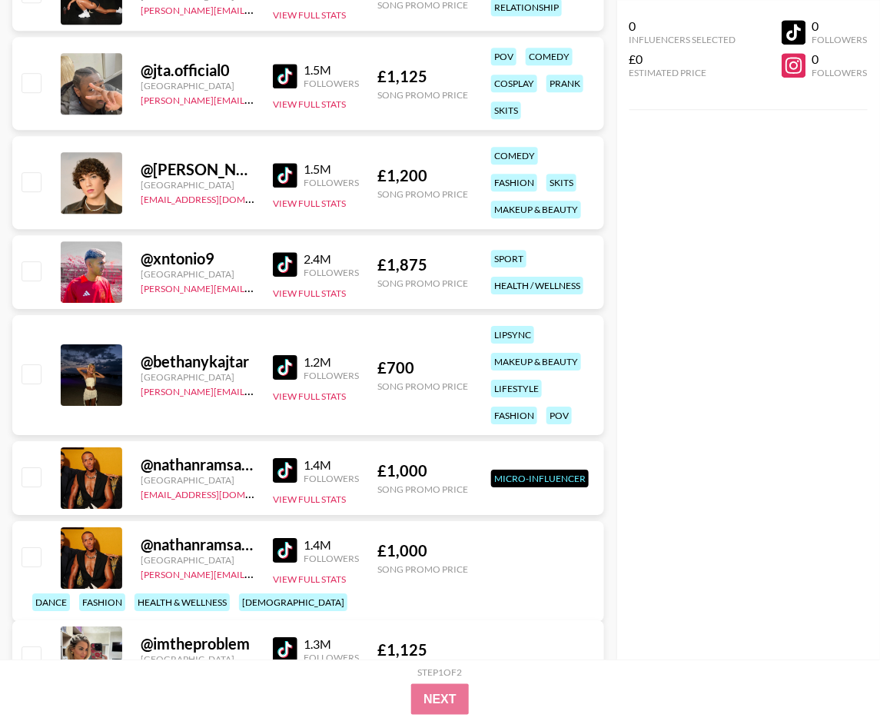
click at [281, 363] on img at bounding box center [285, 367] width 25 height 25
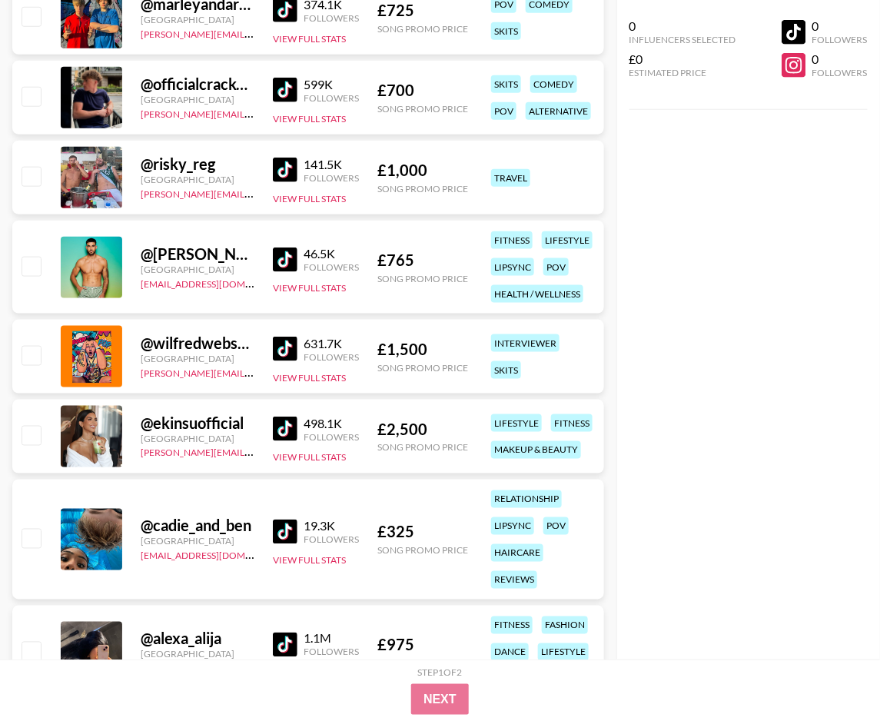
scroll to position [11444, 0]
click at [294, 426] on img at bounding box center [285, 428] width 25 height 25
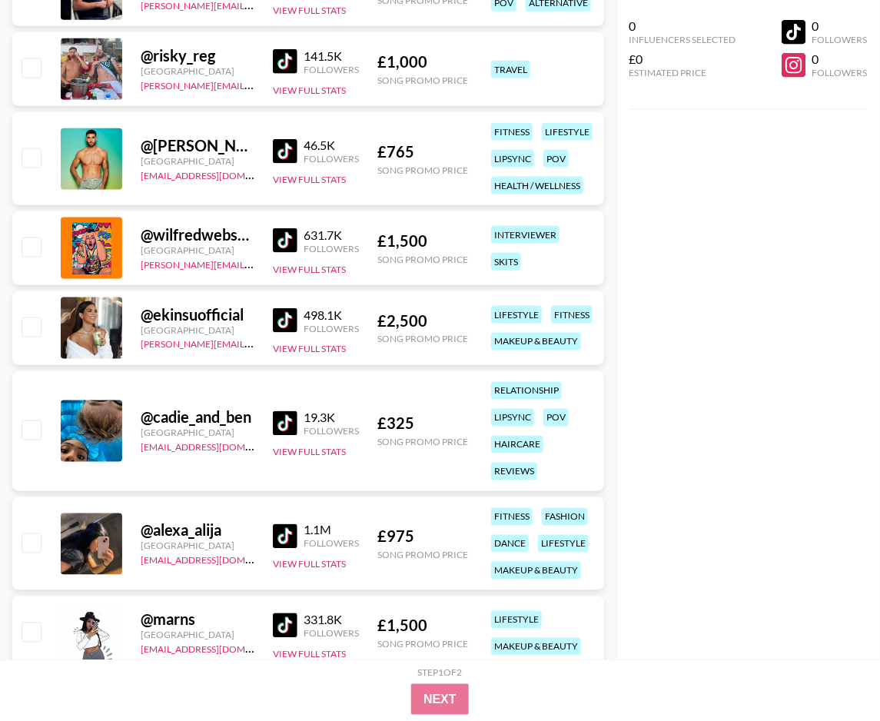
scroll to position [11654, 0]
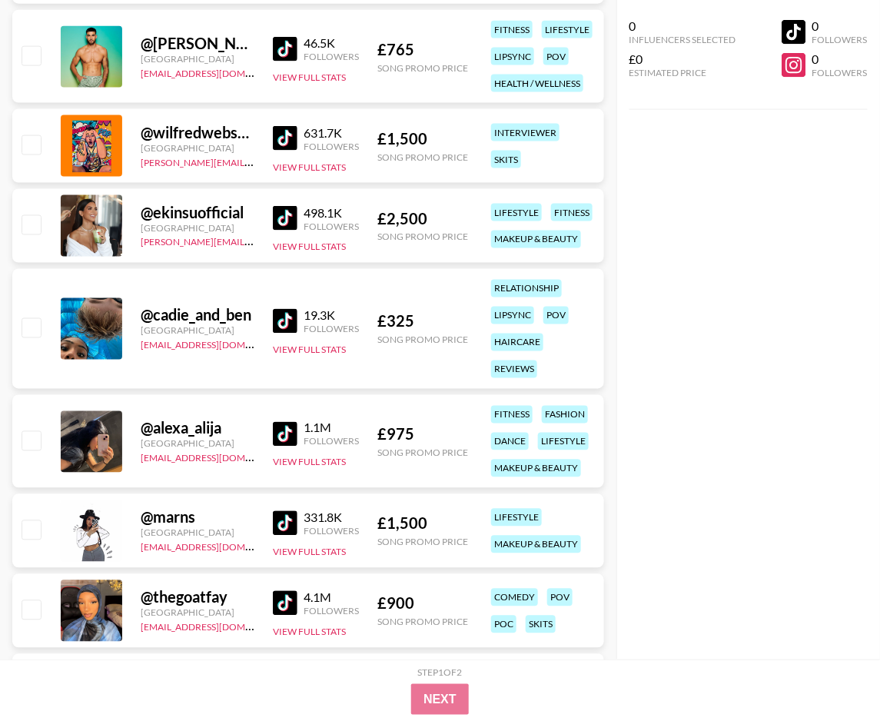
click at [288, 426] on img at bounding box center [285, 434] width 25 height 25
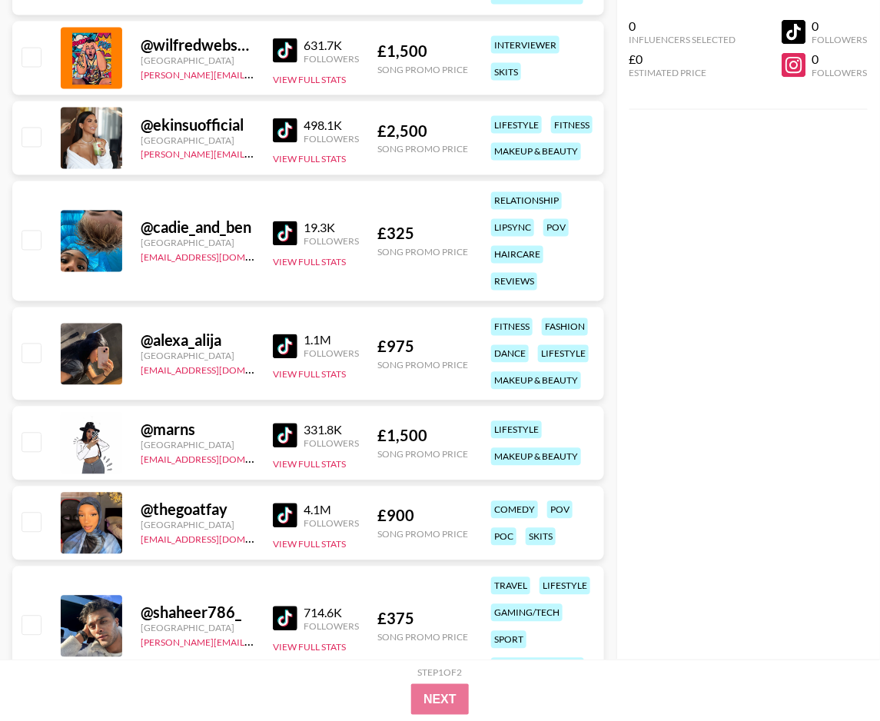
scroll to position [11802, 0]
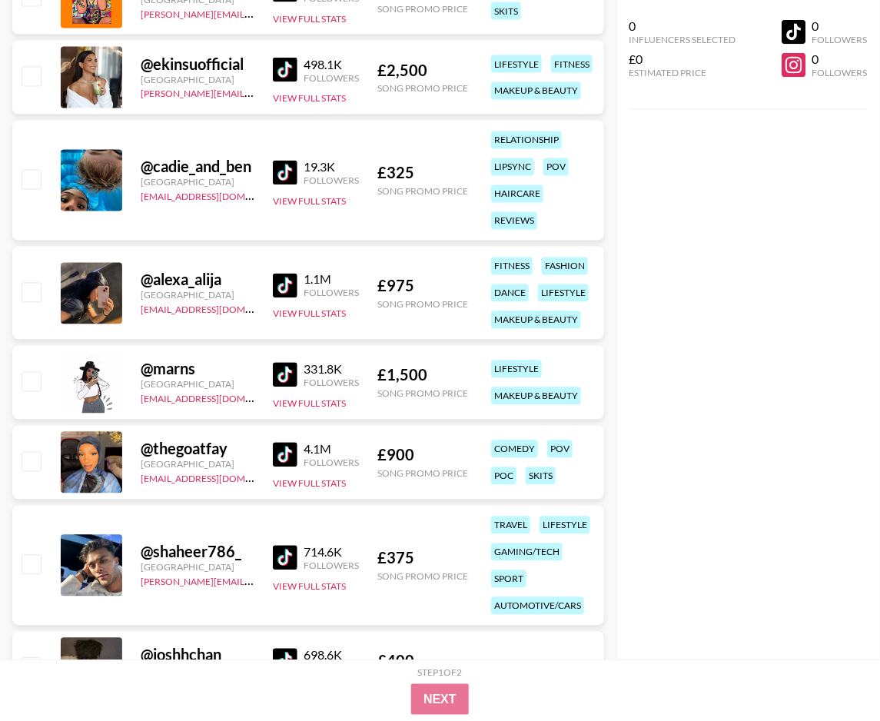
click at [283, 377] on img at bounding box center [285, 375] width 25 height 25
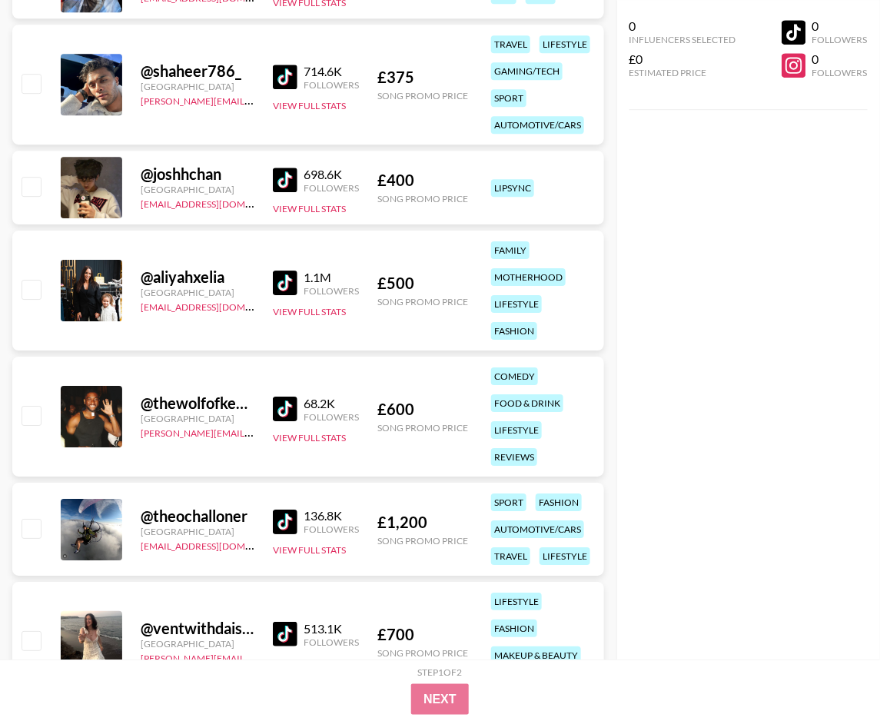
scroll to position [12296, 0]
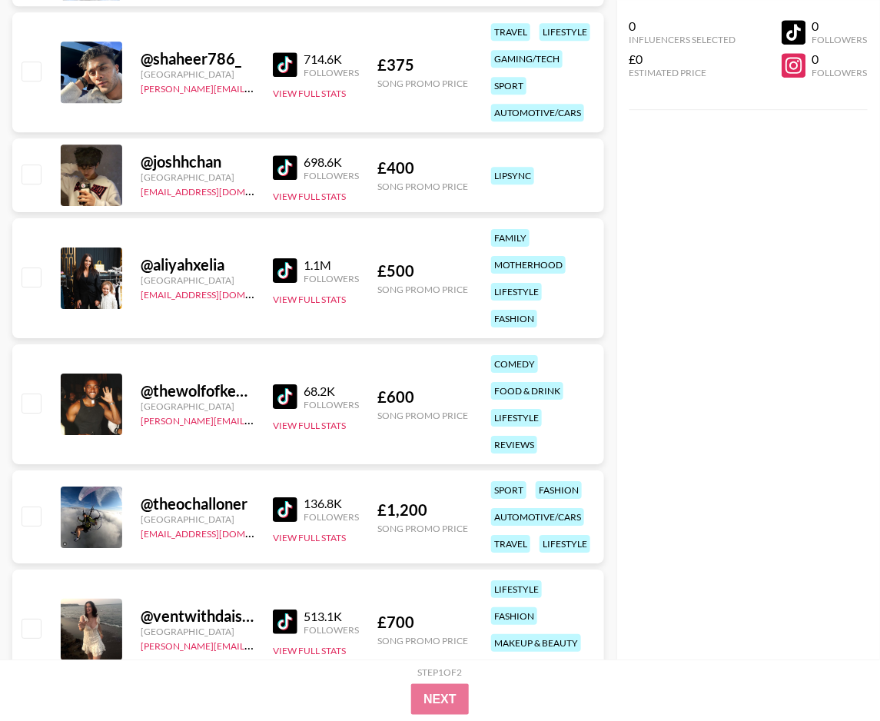
click at [288, 266] on img at bounding box center [285, 270] width 25 height 25
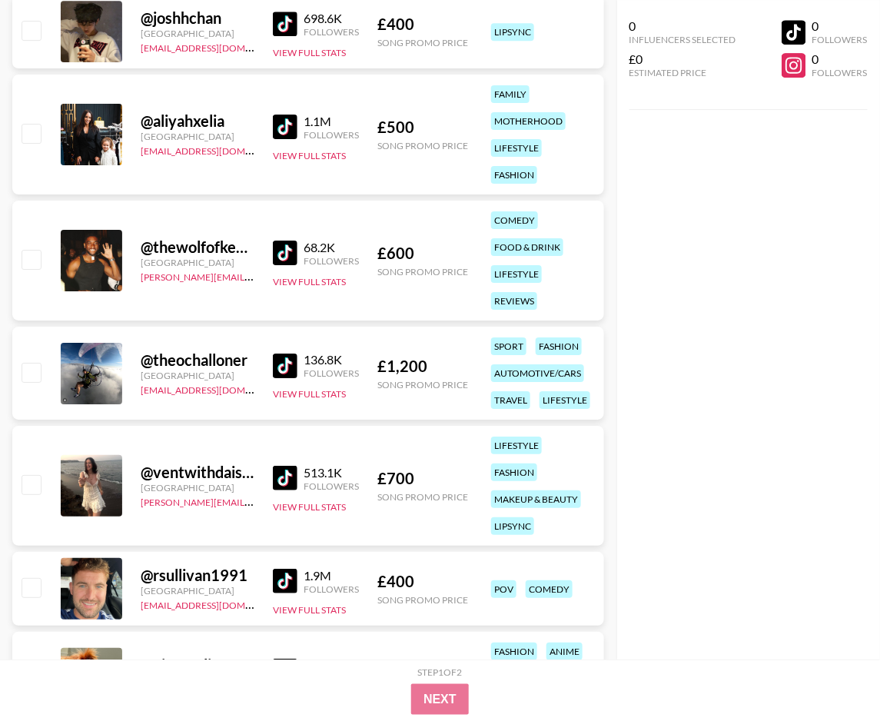
scroll to position [12498, 0]
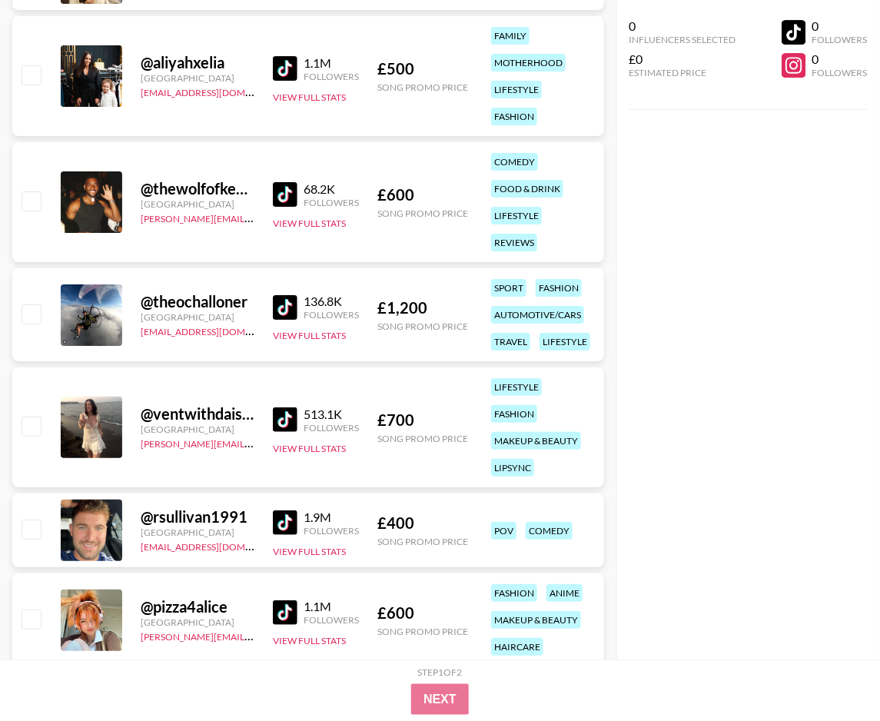
click at [284, 415] on img at bounding box center [285, 419] width 25 height 25
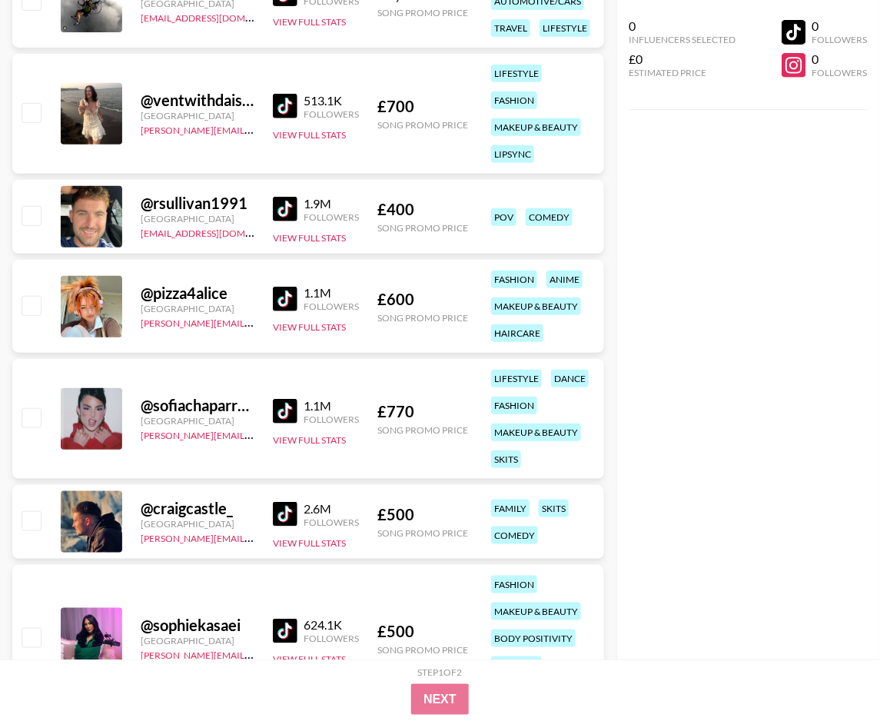
scroll to position [12814, 0]
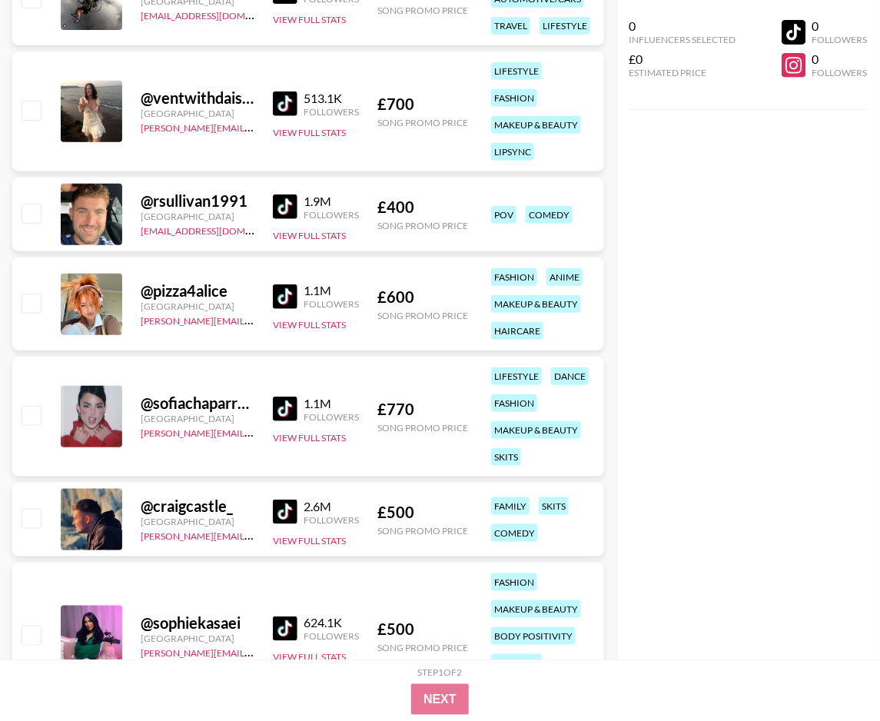
click at [294, 398] on img at bounding box center [285, 409] width 25 height 25
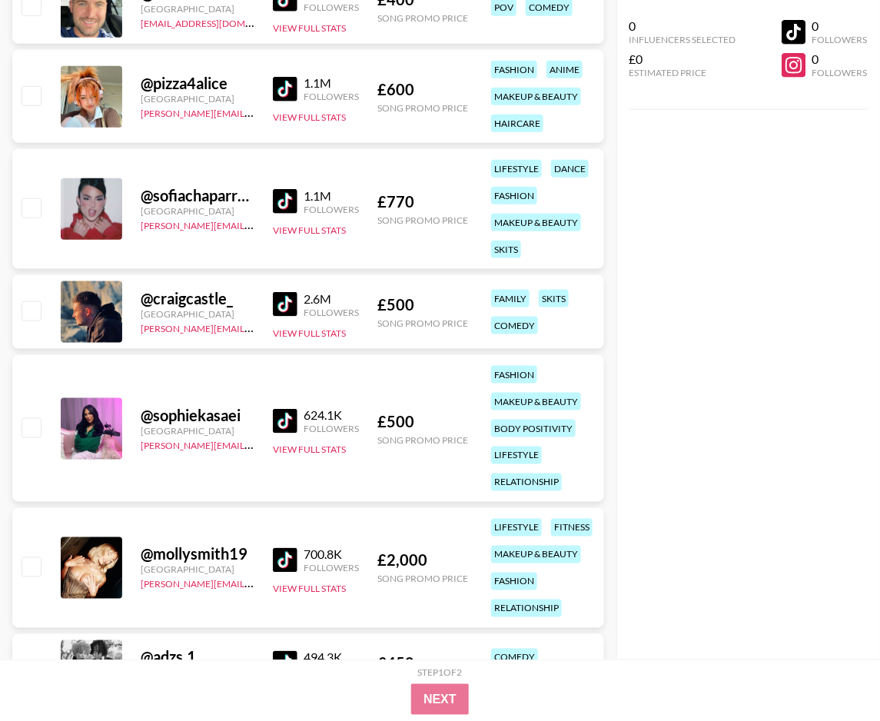
scroll to position [13056, 0]
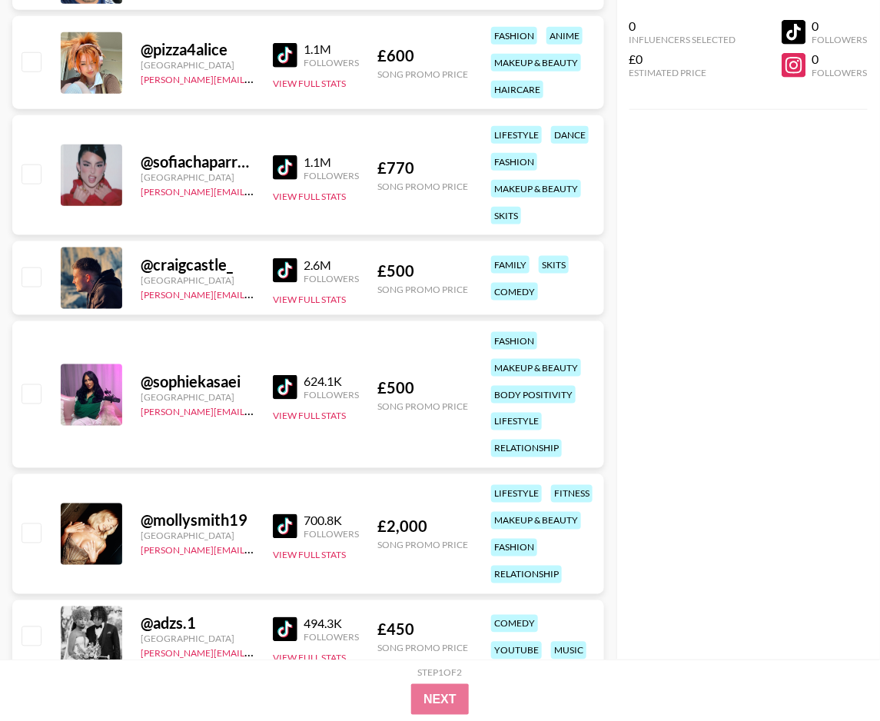
click at [279, 384] on img at bounding box center [285, 387] width 25 height 25
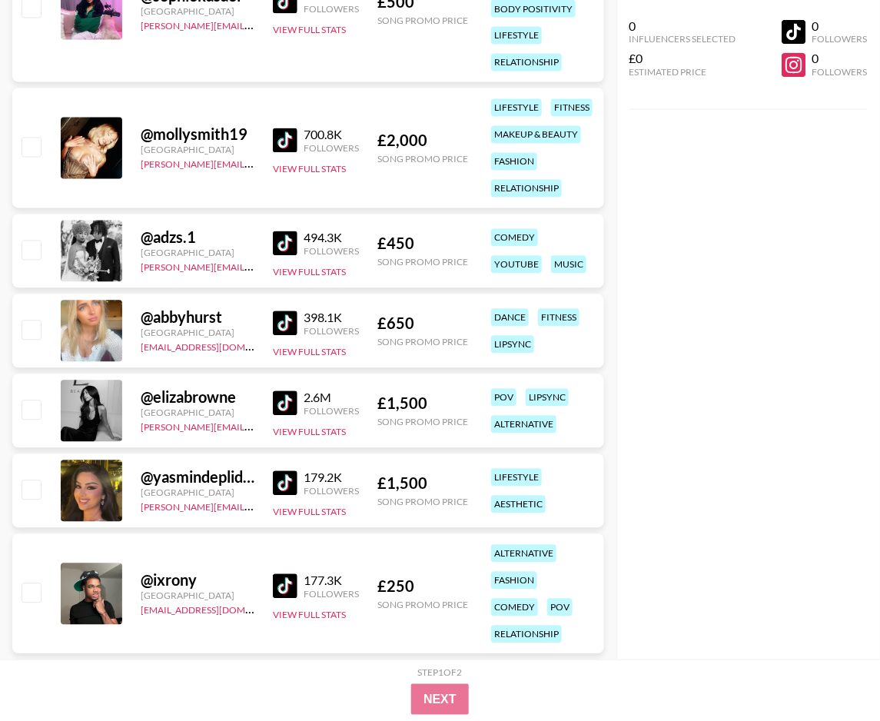
scroll to position [13442, 0]
click at [294, 318] on img at bounding box center [285, 323] width 25 height 25
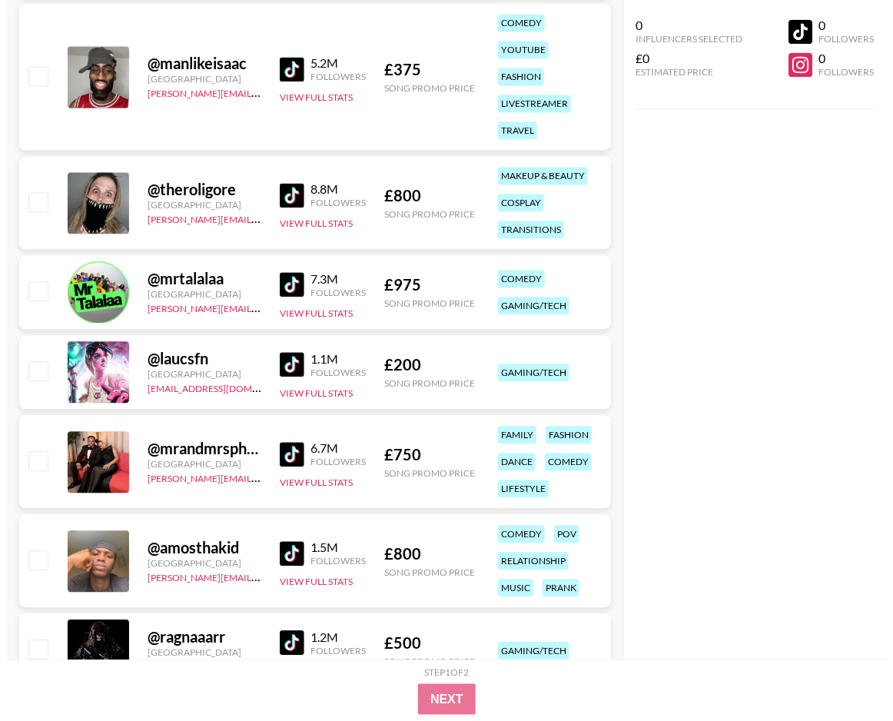
scroll to position [0, 0]
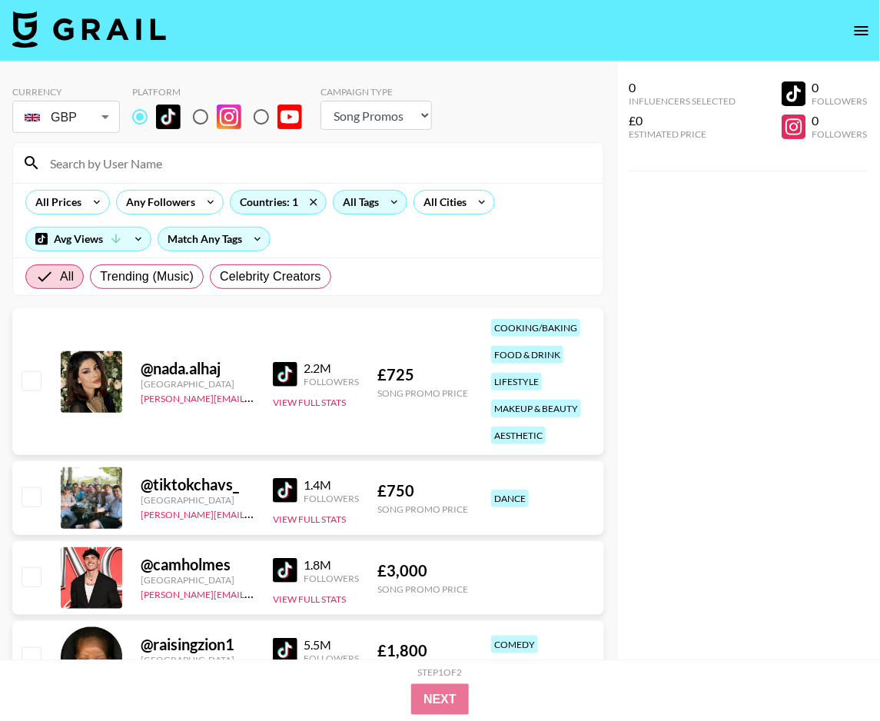
click at [178, 159] on input at bounding box center [318, 163] width 554 height 25
paste input "_laurenkwood"
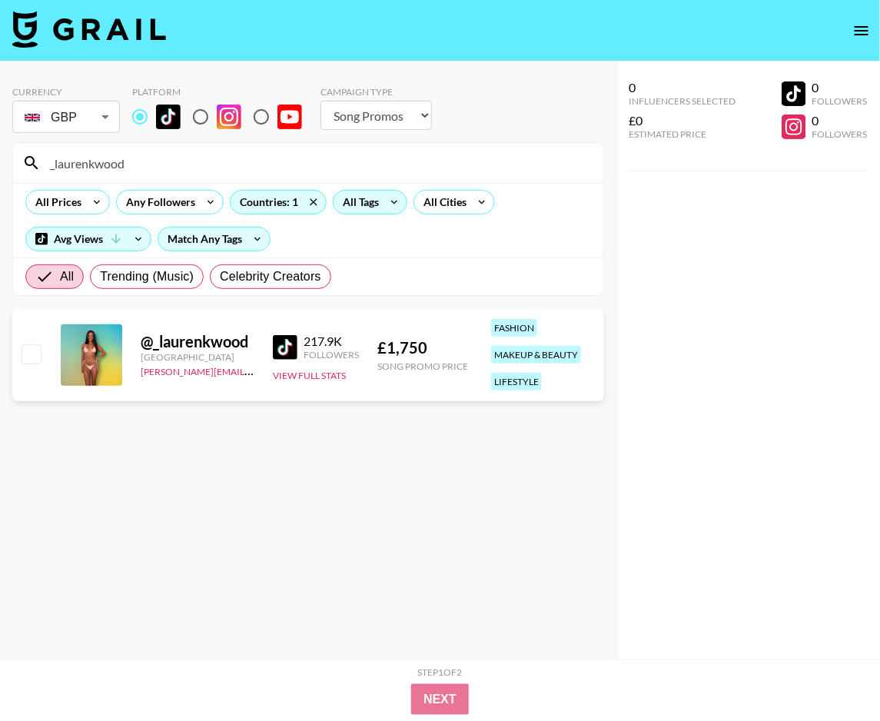
type input "_laurenkwood"
click at [57, 124] on body "Currency GBP GBP ​ Platform Campaign Type Choose Type... Song Promos Brand Prom…" at bounding box center [440, 391] width 880 height 783
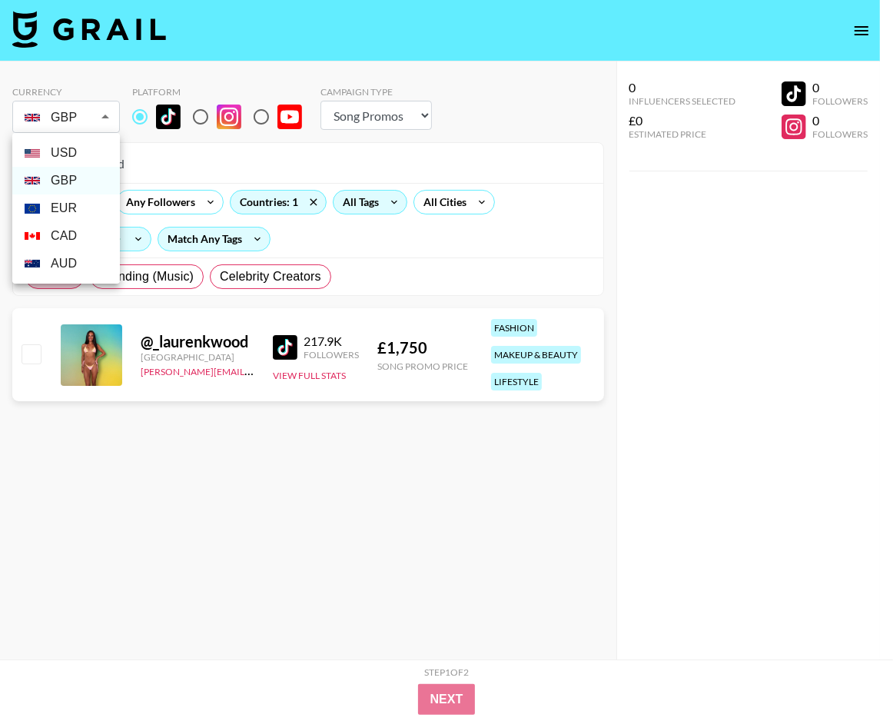
click at [69, 159] on li "USD" at bounding box center [66, 153] width 108 height 28
type input "USD"
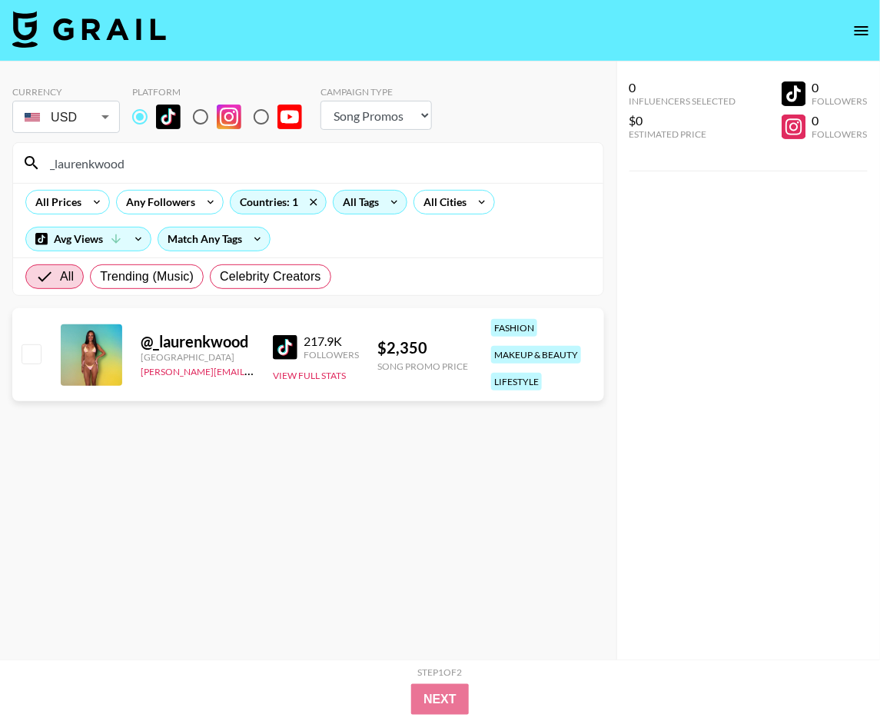
drag, startPoint x: 421, startPoint y: 466, endPoint x: 384, endPoint y: 422, distance: 57.3
click at [421, 462] on section "Currency USD USD ​ Platform Campaign Type Choose Type... Song Promos Brand Prom…" at bounding box center [308, 373] width 592 height 598
click at [77, 159] on input "_laurenkwood" at bounding box center [318, 163] width 554 height 25
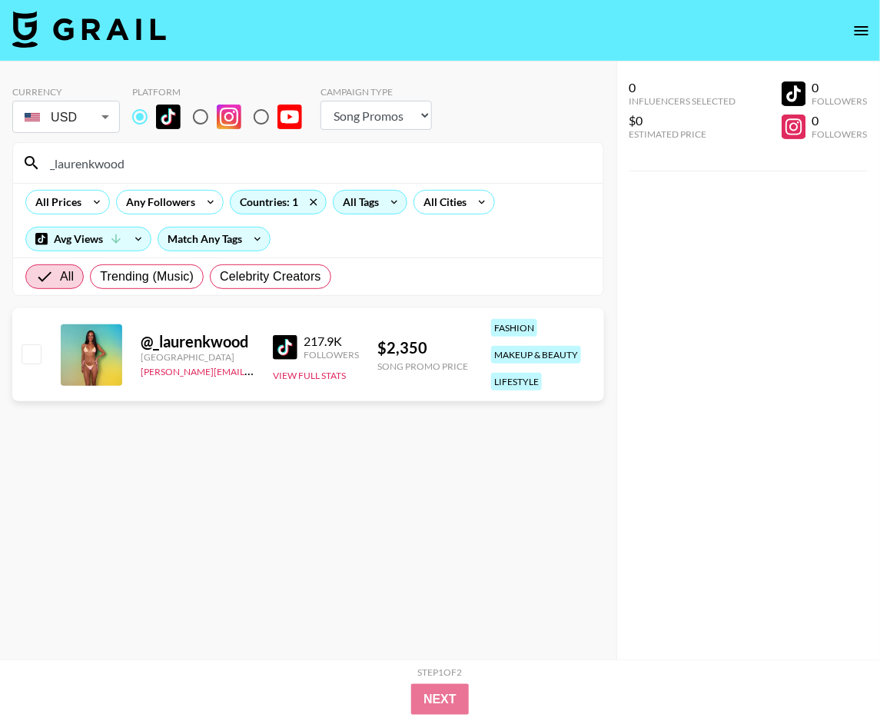
paste input "samaraispinkk"
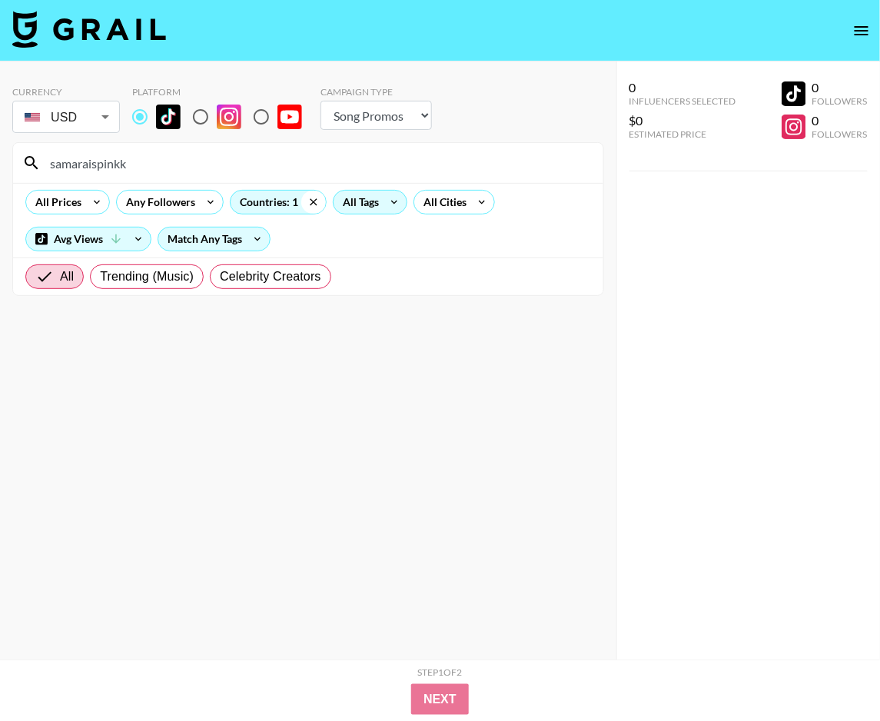
click at [311, 202] on icon at bounding box center [313, 202] width 25 height 23
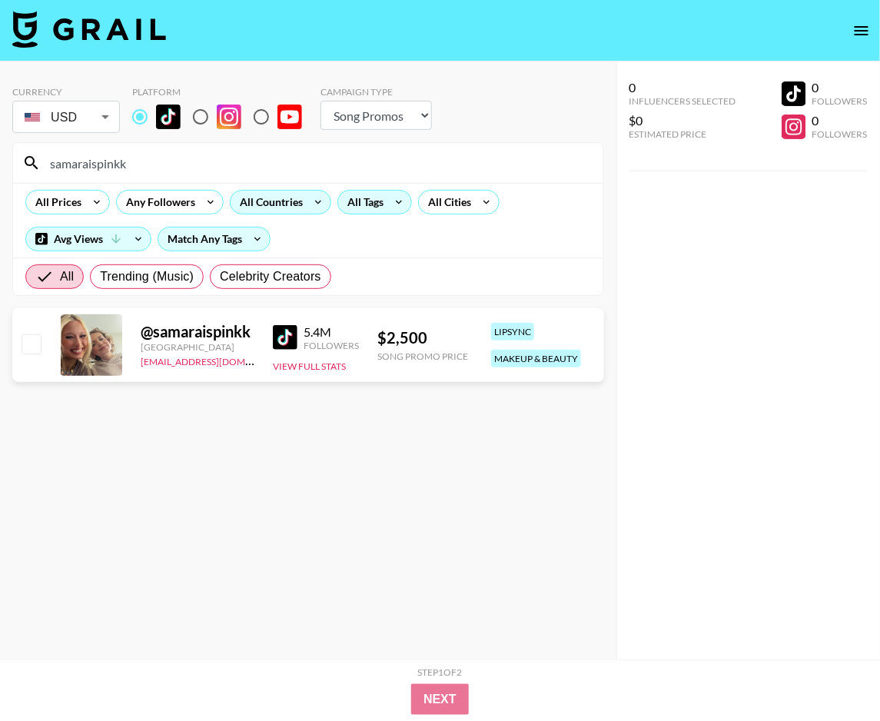
click at [195, 160] on input "samaraispinkk" at bounding box center [318, 163] width 554 height 25
paste input "_laurenkwood"
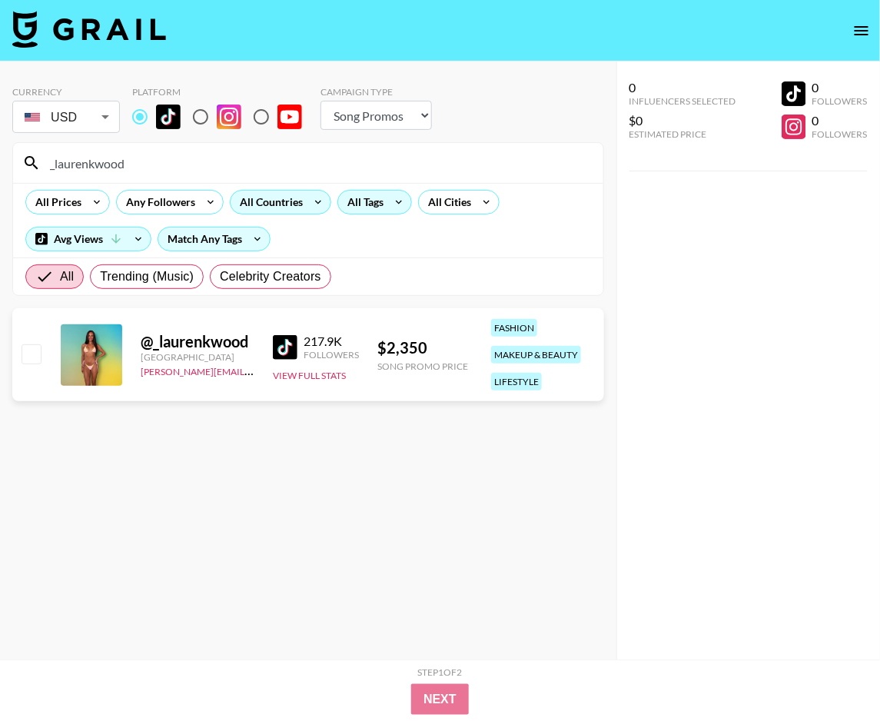
click at [222, 156] on input "_laurenkwood" at bounding box center [318, 163] width 554 height 25
paste input "heidichnl"
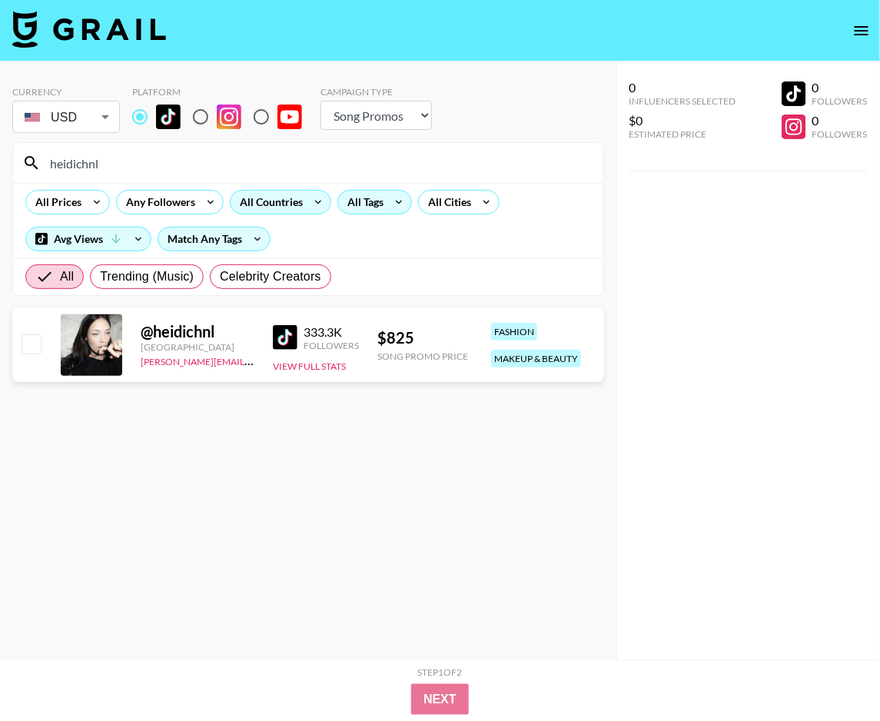
click at [224, 165] on input "heidichnl" at bounding box center [318, 163] width 554 height 25
paste input "meeyatee"
type input "meeyatee"
click at [192, 167] on input "meeyatee" at bounding box center [318, 163] width 554 height 25
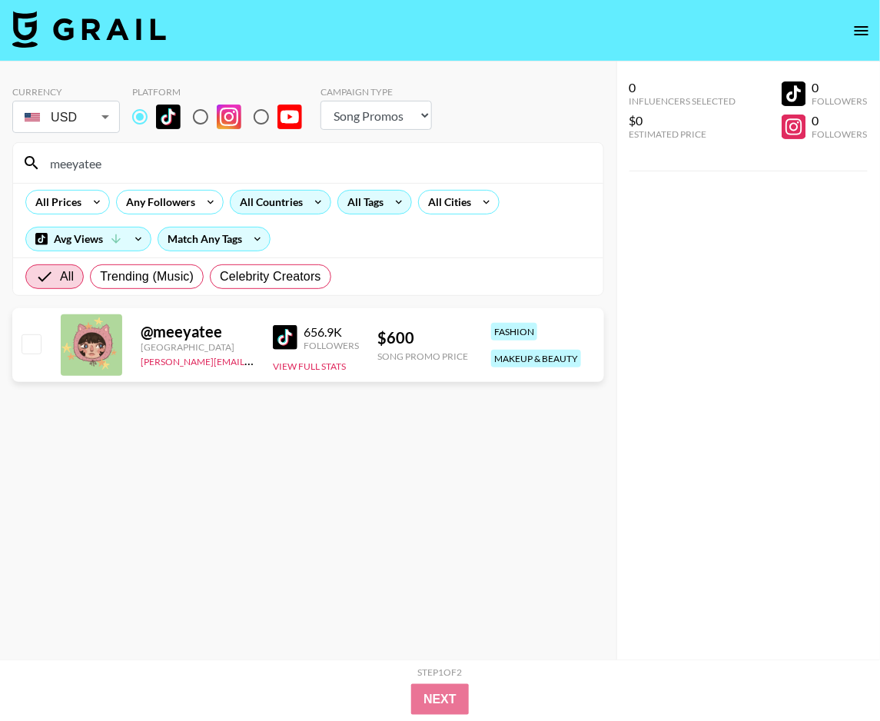
click at [192, 167] on input "meeyatee" at bounding box center [318, 163] width 554 height 25
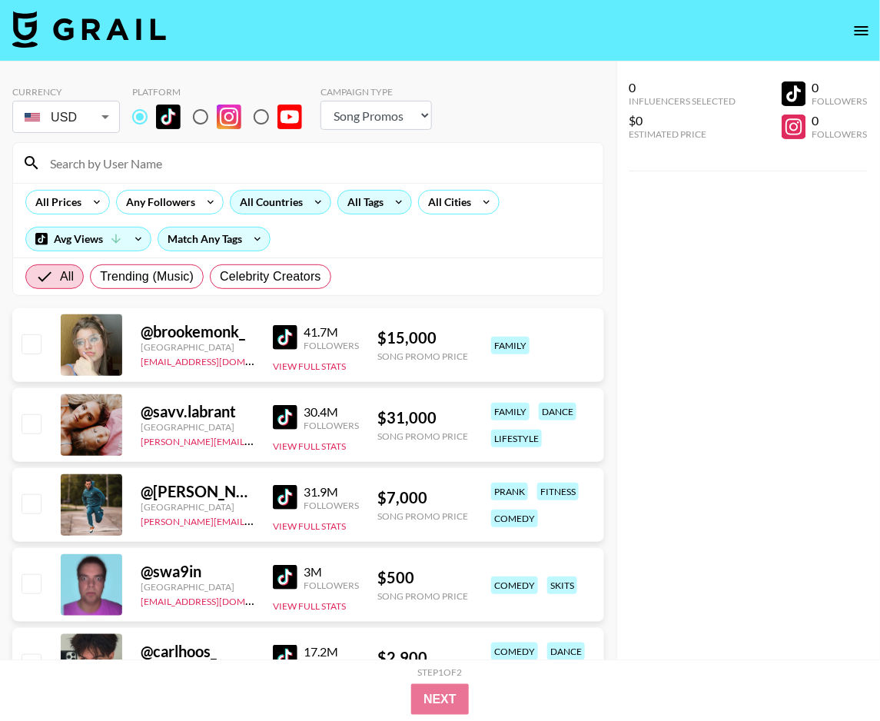
click at [404, 252] on div "All Prices Any Followers All Countries All Tags All Cities Avg Views Match Any …" at bounding box center [308, 220] width 590 height 75
click at [290, 207] on div "All Countries" at bounding box center [268, 202] width 75 height 23
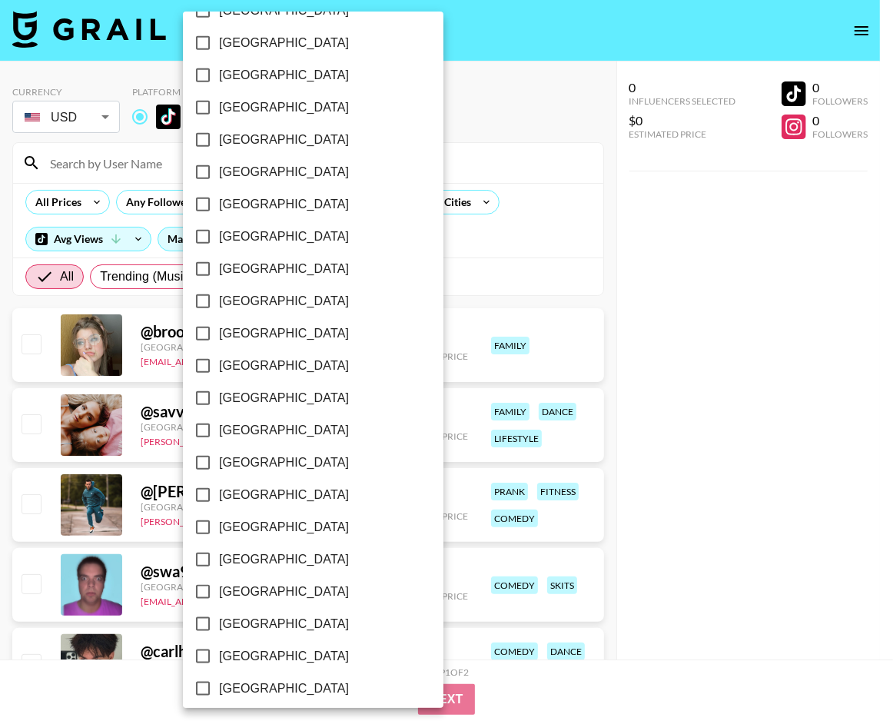
scroll to position [1069, 0]
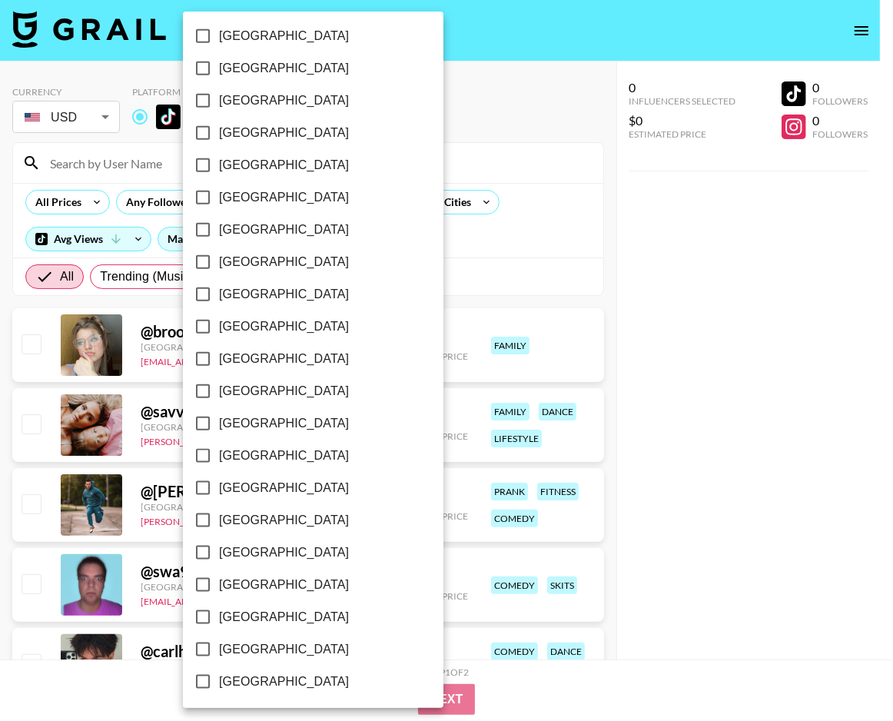
click at [280, 650] on span "[GEOGRAPHIC_DATA]" at bounding box center [284, 649] width 130 height 18
click at [219, 650] on input "[GEOGRAPHIC_DATA]" at bounding box center [203, 650] width 32 height 32
checkbox input "true"
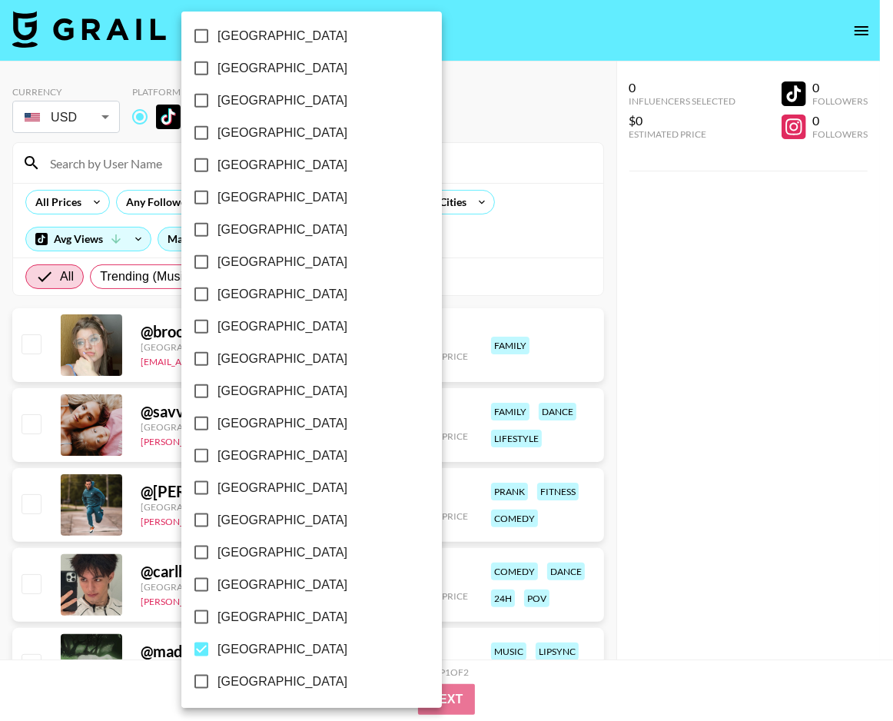
click at [281, 623] on span "[GEOGRAPHIC_DATA]" at bounding box center [283, 617] width 130 height 18
click at [218, 623] on input "[GEOGRAPHIC_DATA]" at bounding box center [201, 617] width 32 height 32
checkbox input "true"
click at [453, 270] on div at bounding box center [446, 360] width 893 height 721
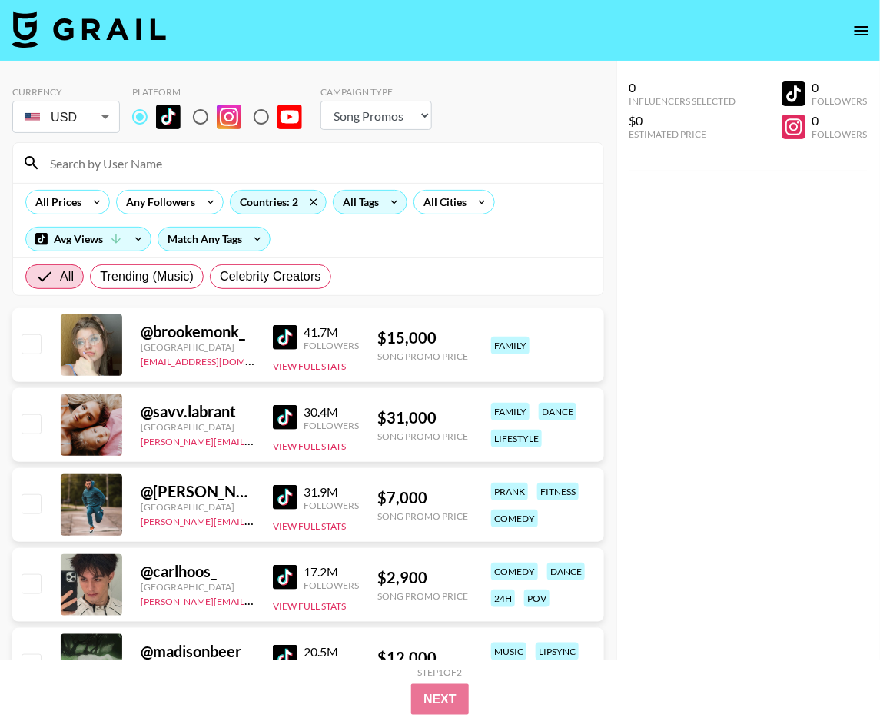
click at [347, 197] on div "All Tags" at bounding box center [358, 202] width 48 height 23
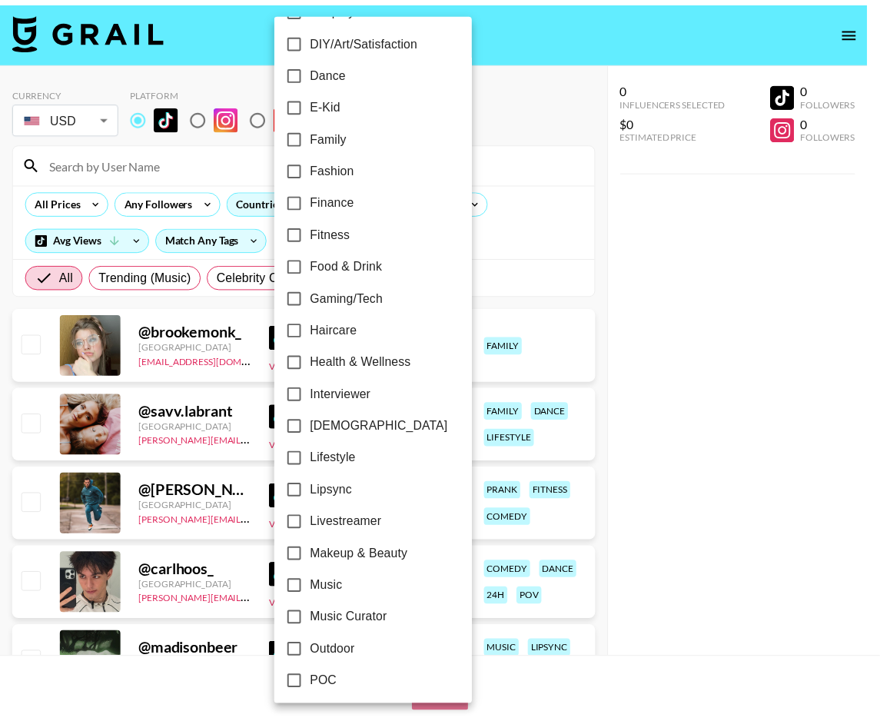
scroll to position [388, 0]
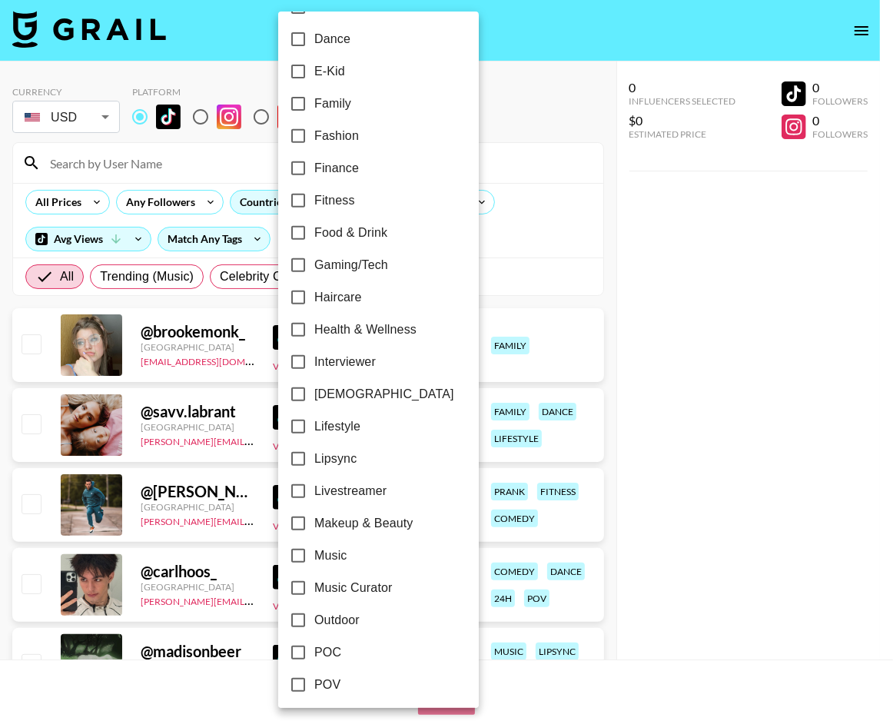
click at [401, 527] on span "Makeup & Beauty" at bounding box center [363, 523] width 99 height 18
click at [314, 527] on input "Makeup & Beauty" at bounding box center [298, 523] width 32 height 32
checkbox input "true"
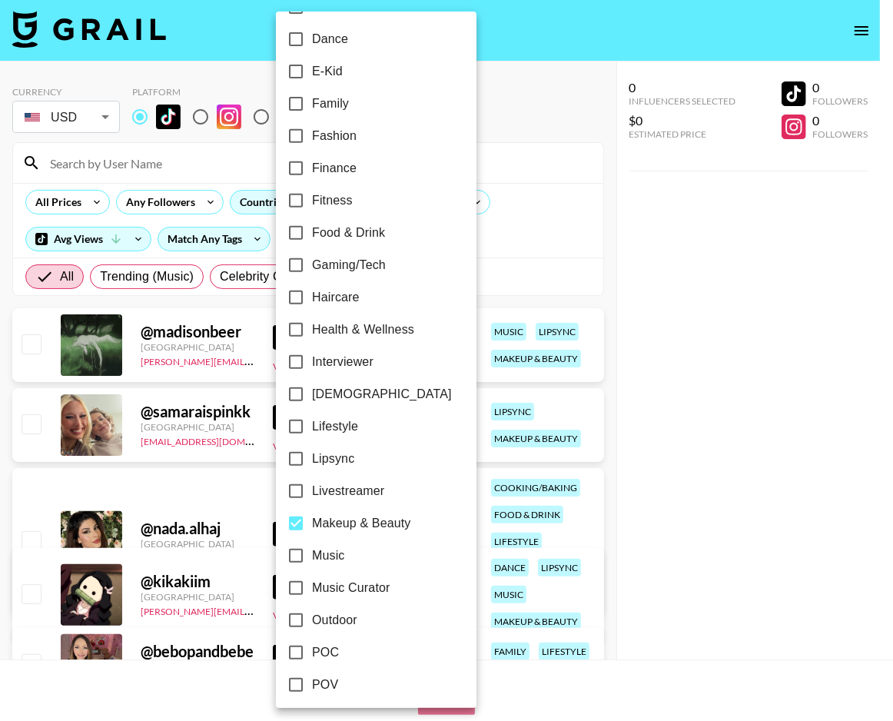
click at [487, 235] on div at bounding box center [446, 360] width 893 height 721
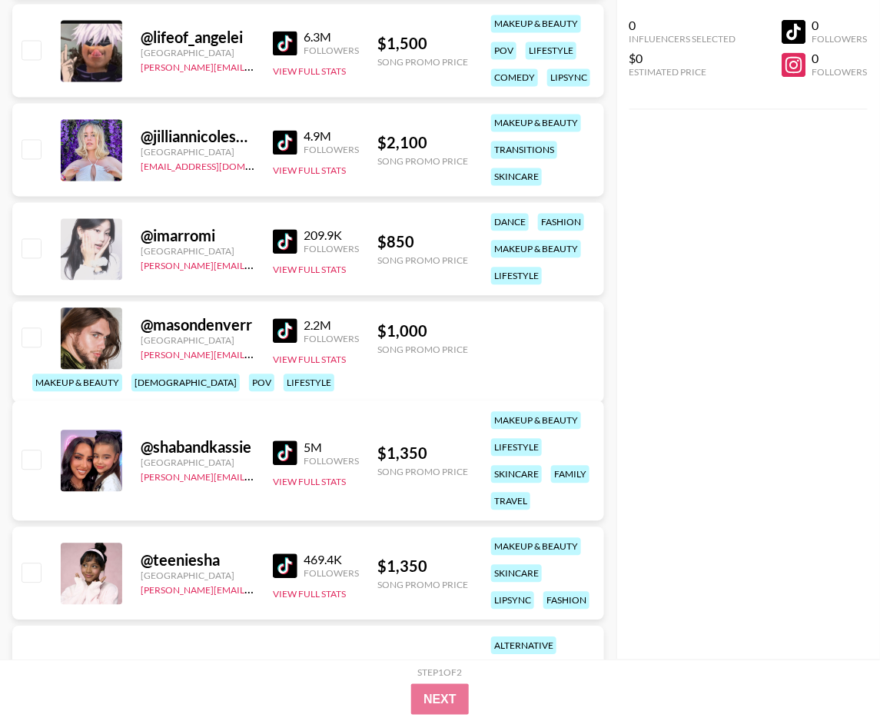
scroll to position [2338, 0]
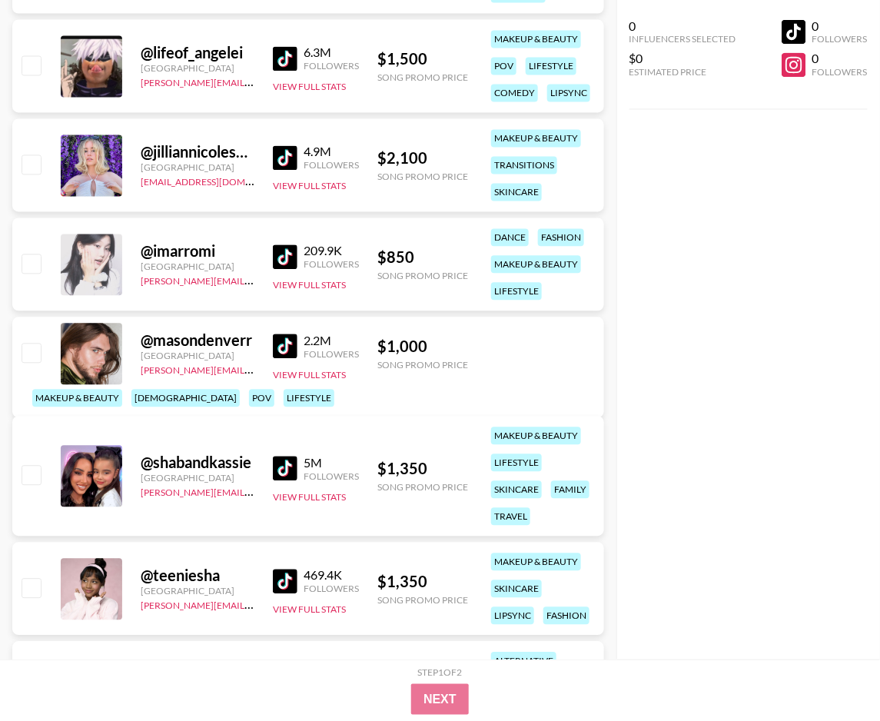
click at [291, 258] on img at bounding box center [285, 257] width 25 height 25
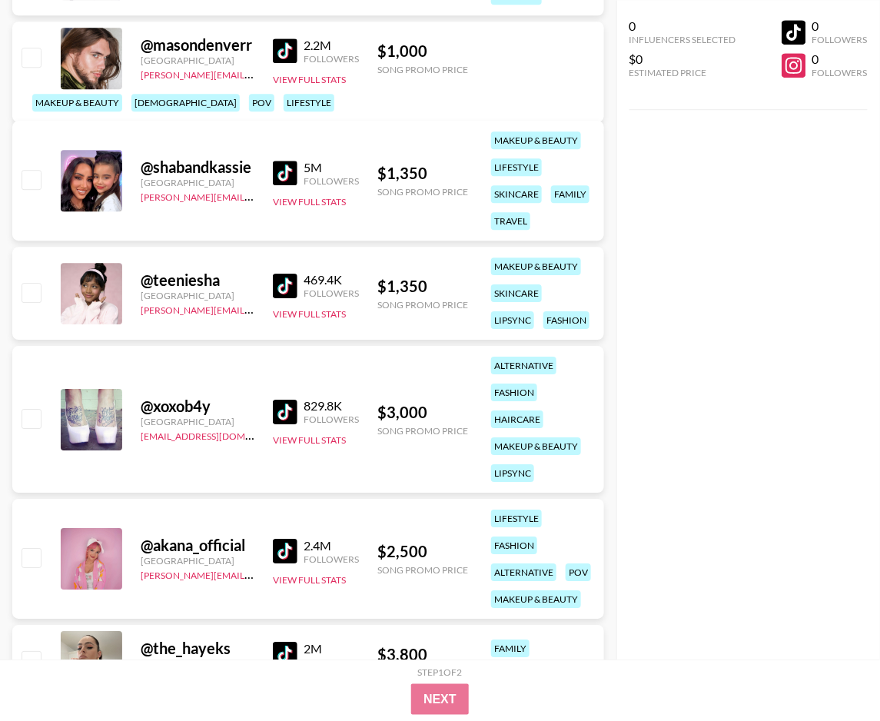
scroll to position [2719, 0]
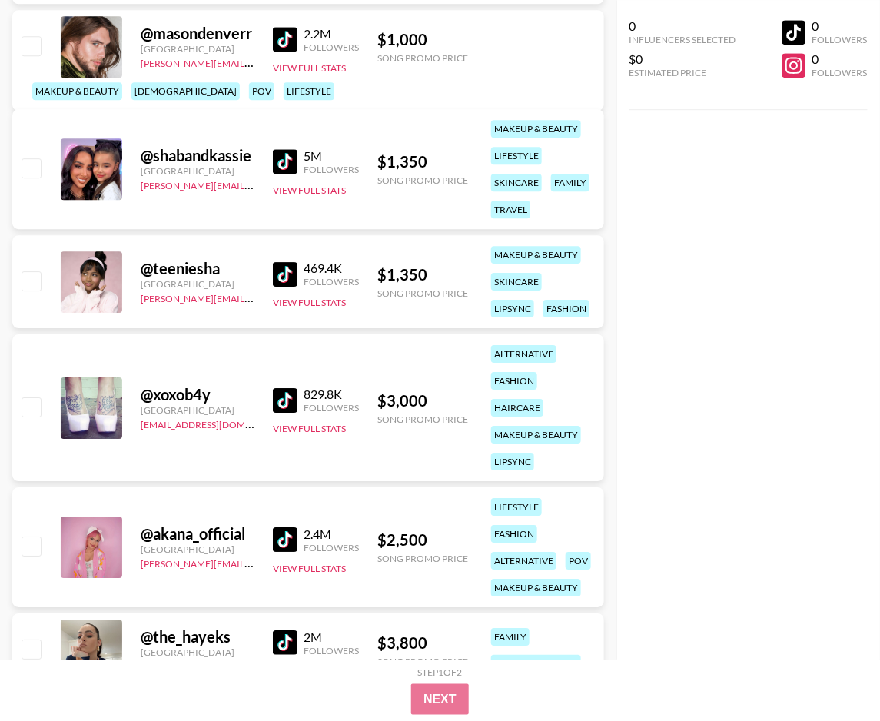
click at [297, 45] on img at bounding box center [285, 39] width 25 height 25
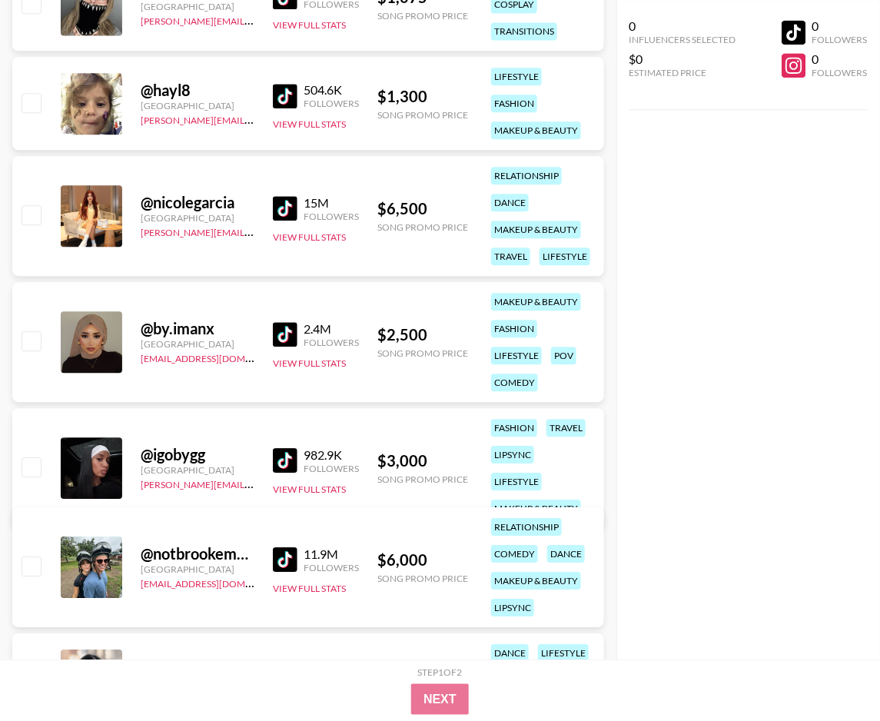
scroll to position [0, 0]
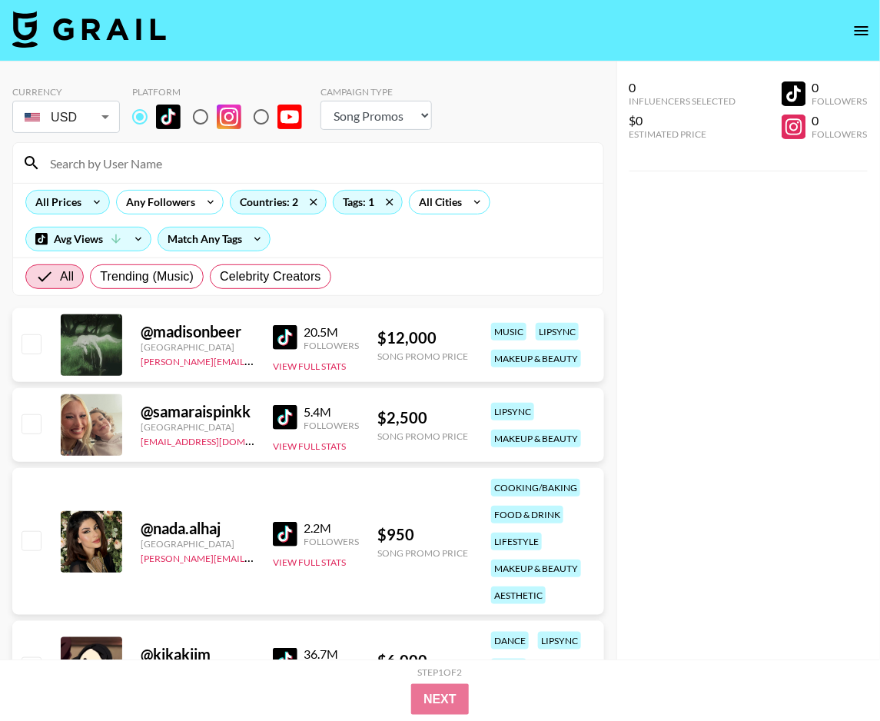
click at [75, 195] on div "All Prices" at bounding box center [55, 202] width 58 height 23
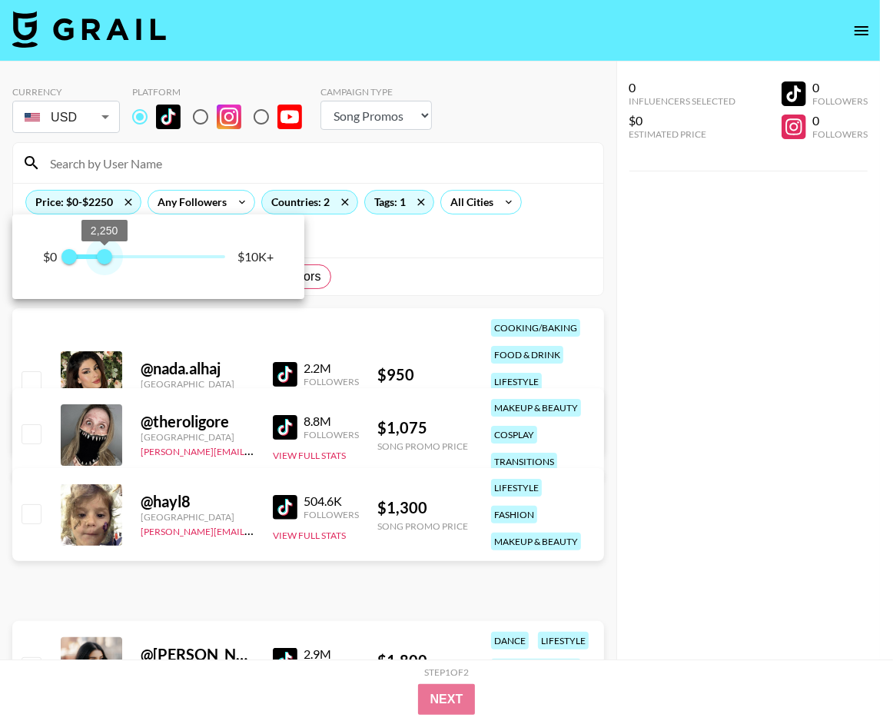
type input "2000"
drag, startPoint x: 165, startPoint y: 257, endPoint x: 101, endPoint y: 270, distance: 64.4
click at [101, 268] on span "0 2,000" at bounding box center [147, 256] width 156 height 23
click at [471, 212] on div at bounding box center [446, 360] width 893 height 721
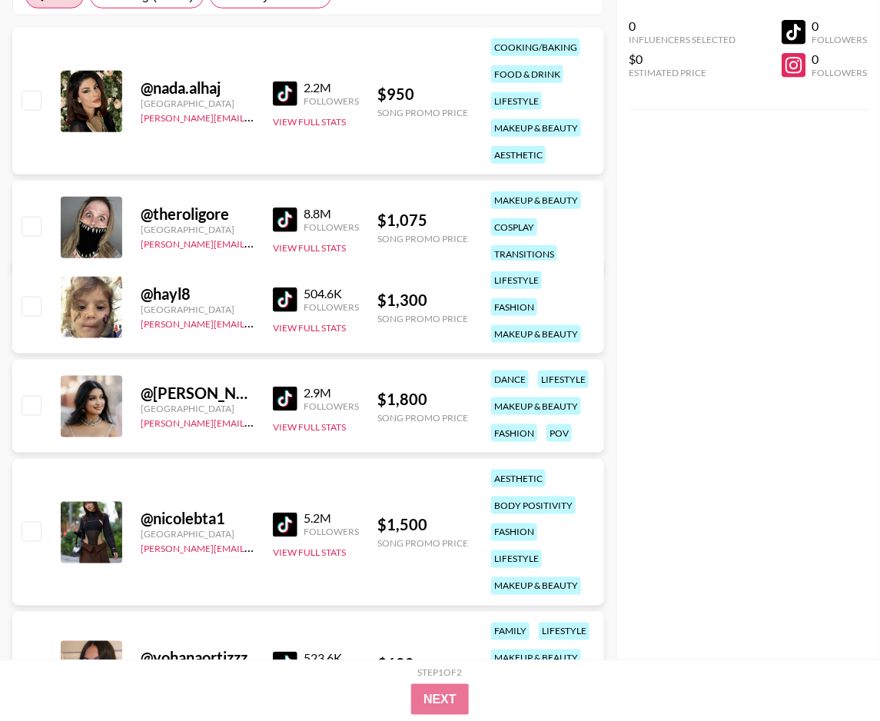
scroll to position [300, 0]
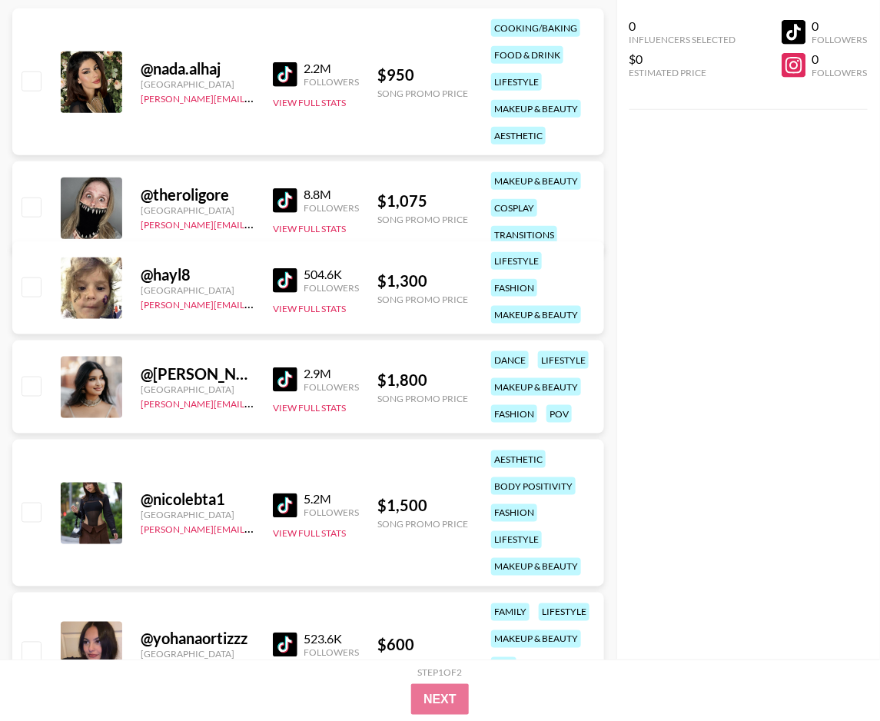
click at [288, 278] on img at bounding box center [285, 280] width 25 height 25
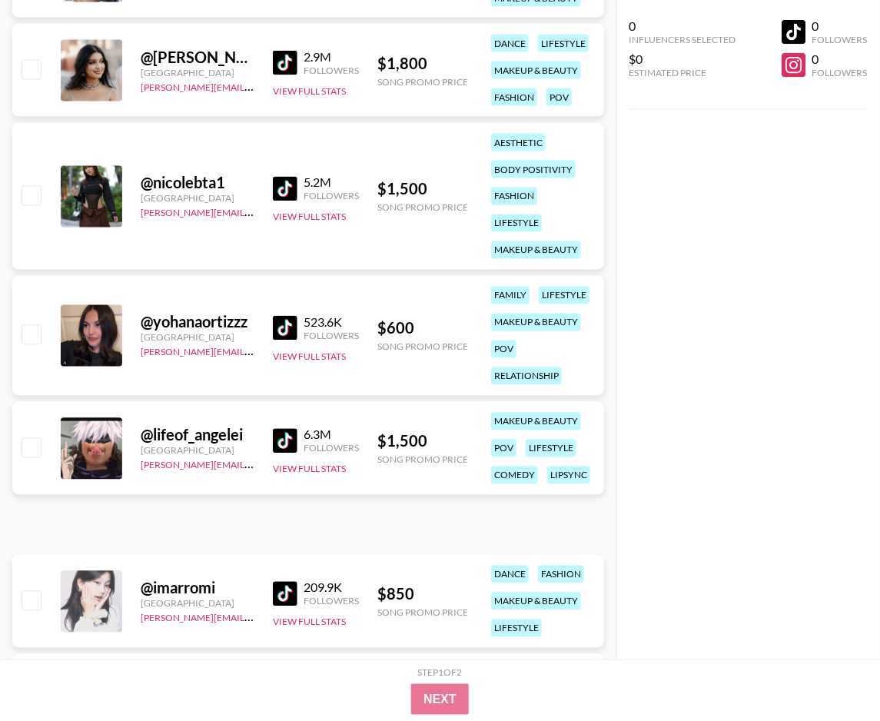
scroll to position [698, 0]
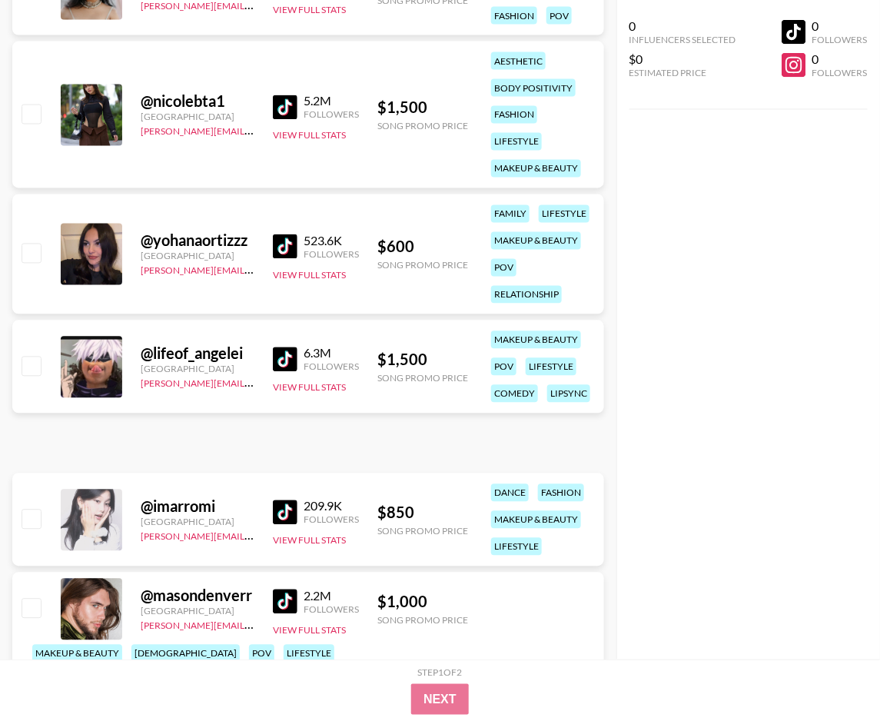
click at [288, 244] on img at bounding box center [285, 246] width 25 height 25
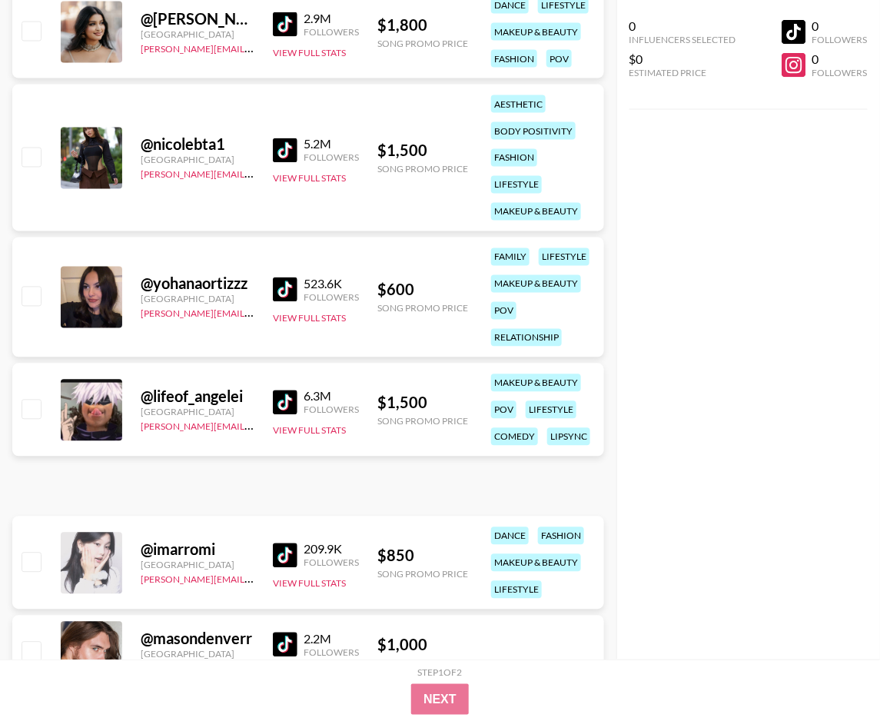
scroll to position [650, 0]
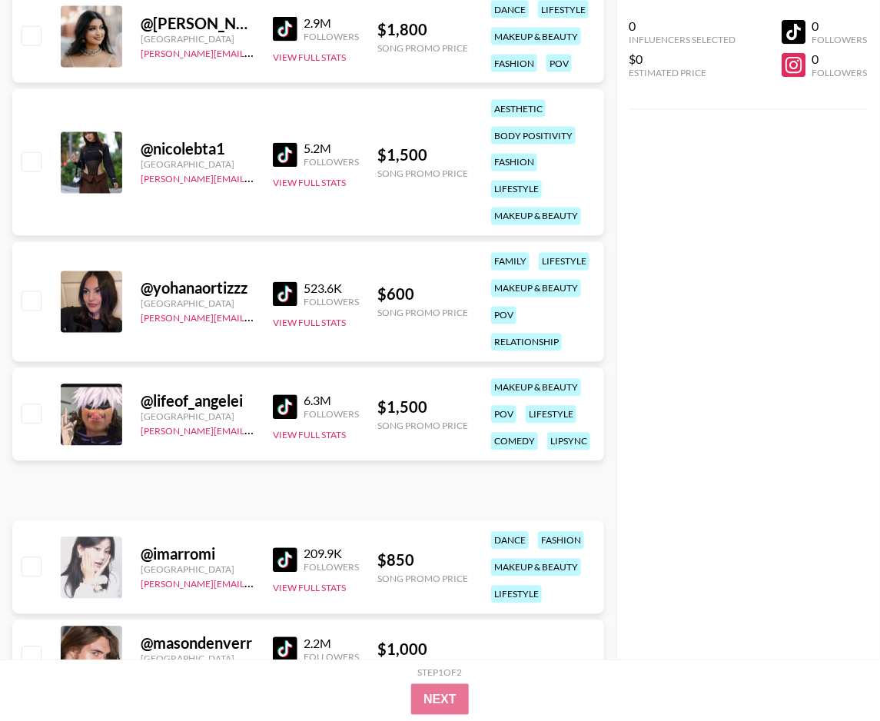
click at [282, 144] on img at bounding box center [285, 155] width 25 height 25
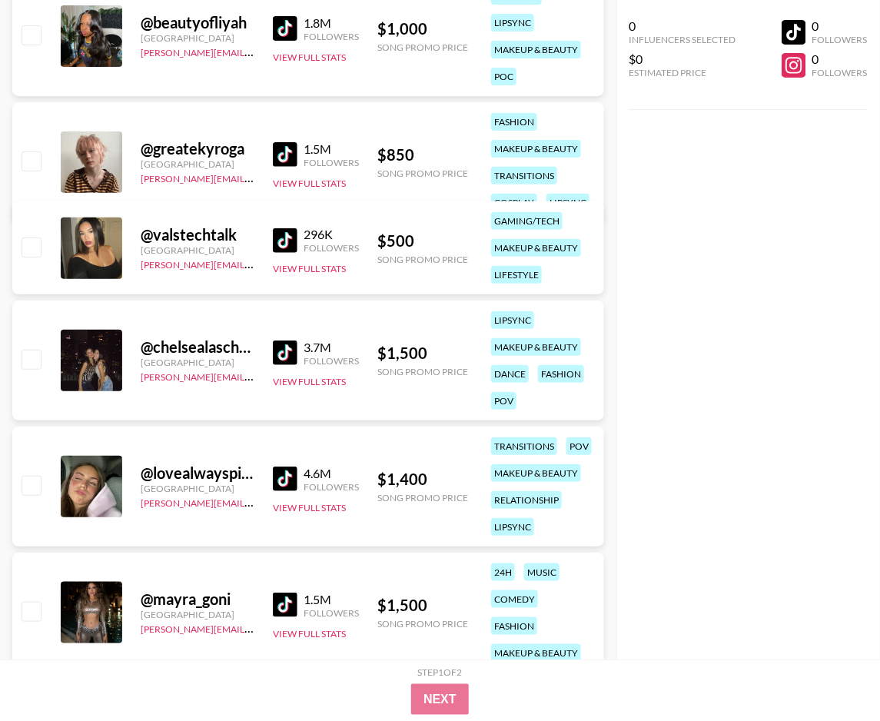
scroll to position [1624, 0]
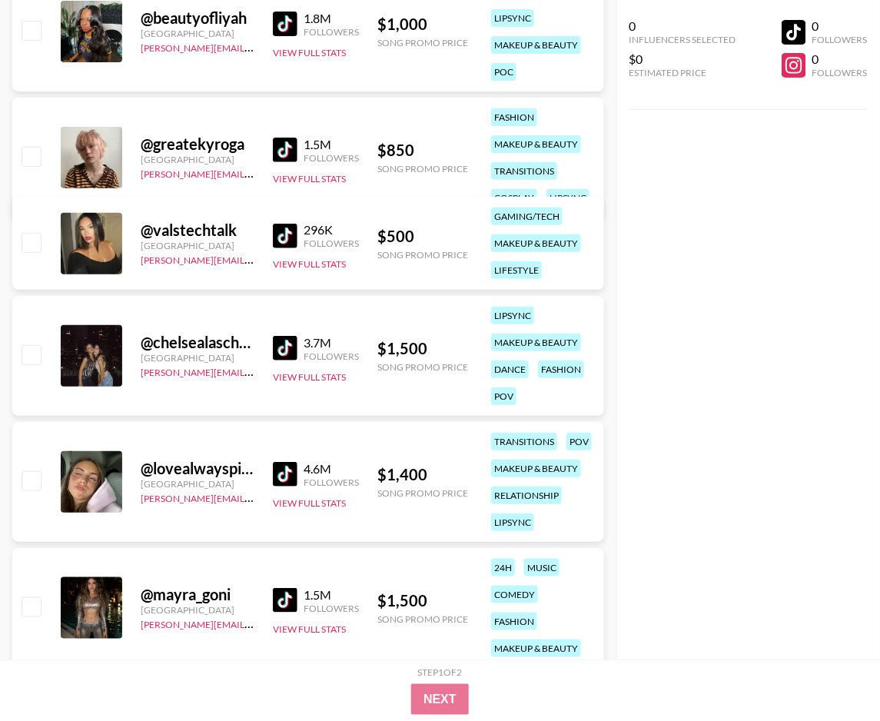
click at [276, 235] on img at bounding box center [285, 236] width 25 height 25
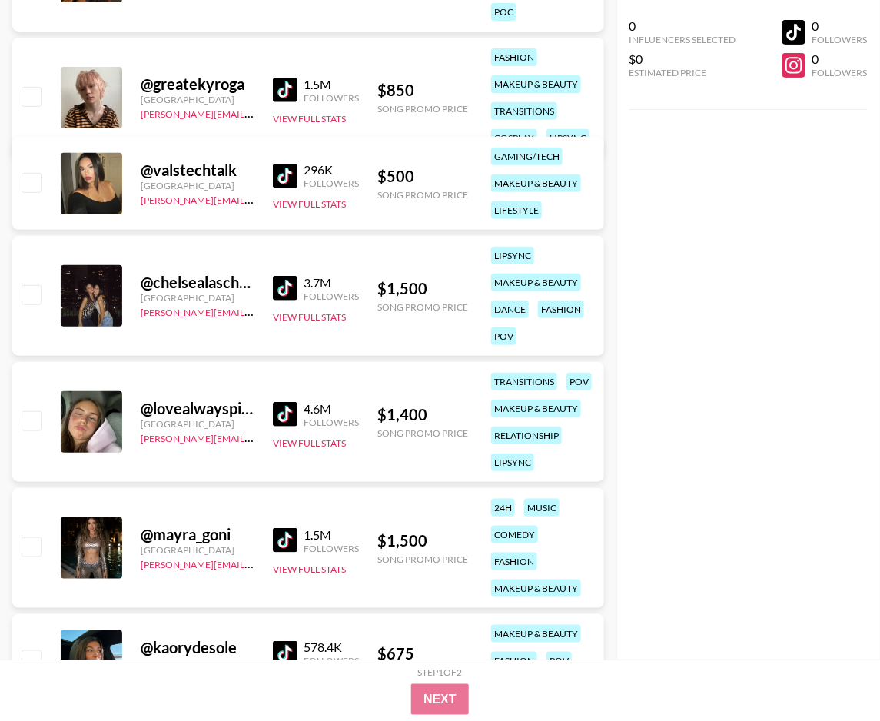
scroll to position [1686, 0]
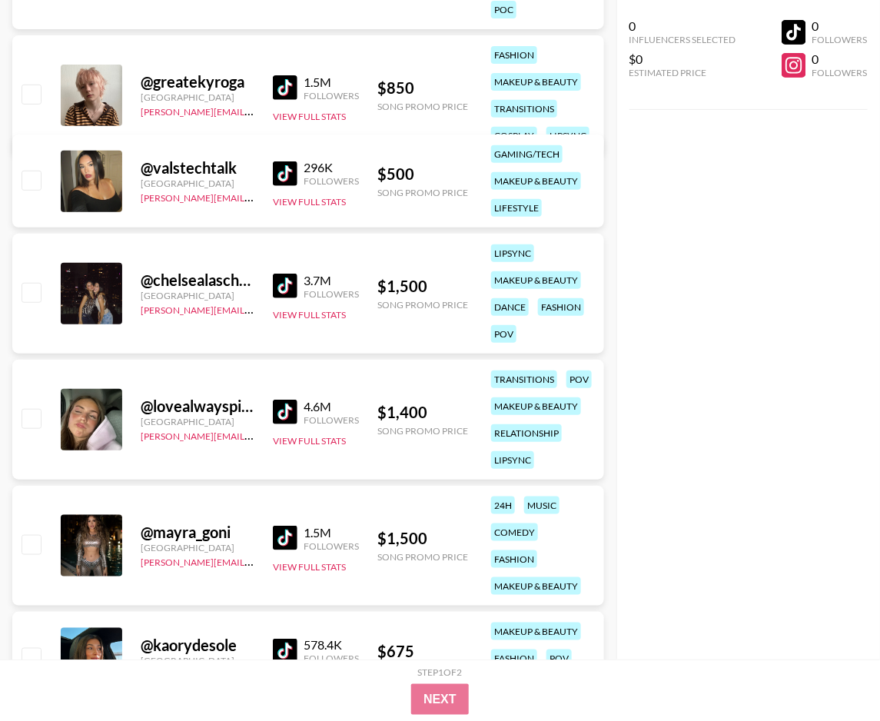
click at [288, 284] on img at bounding box center [285, 286] width 25 height 25
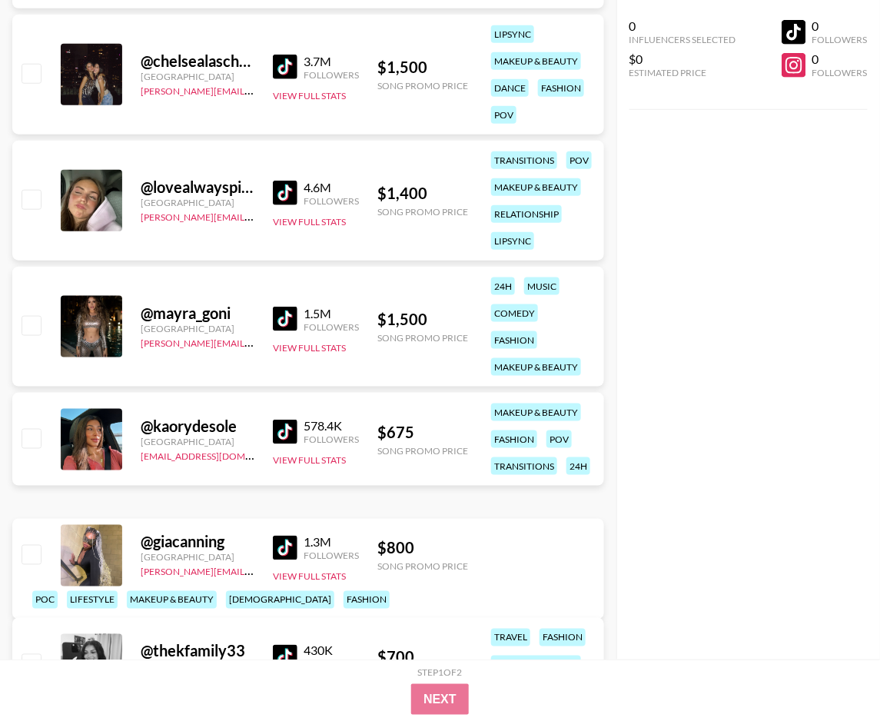
scroll to position [1940, 0]
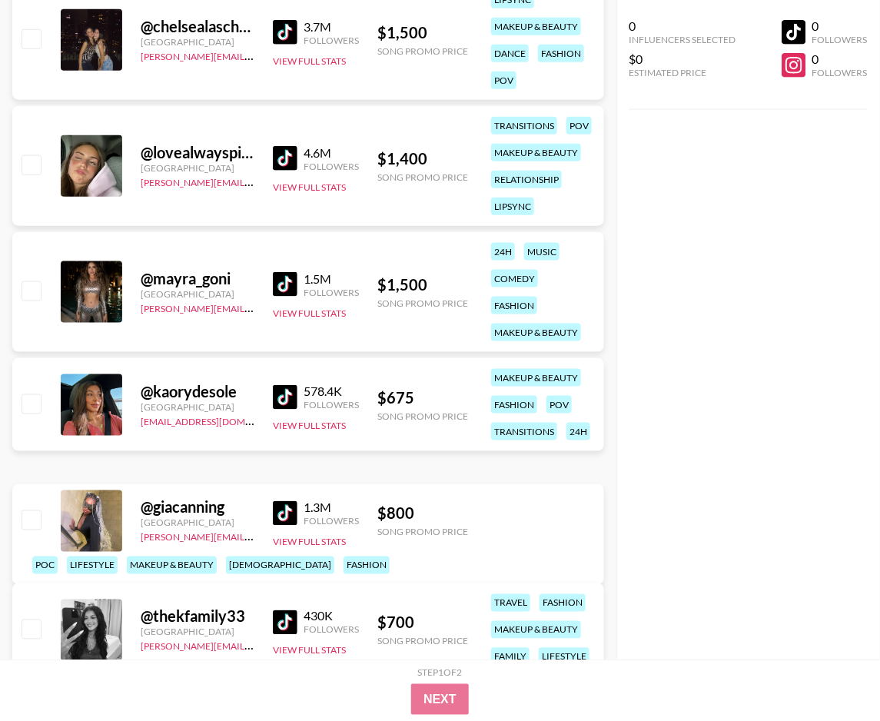
click at [295, 272] on img at bounding box center [285, 284] width 25 height 25
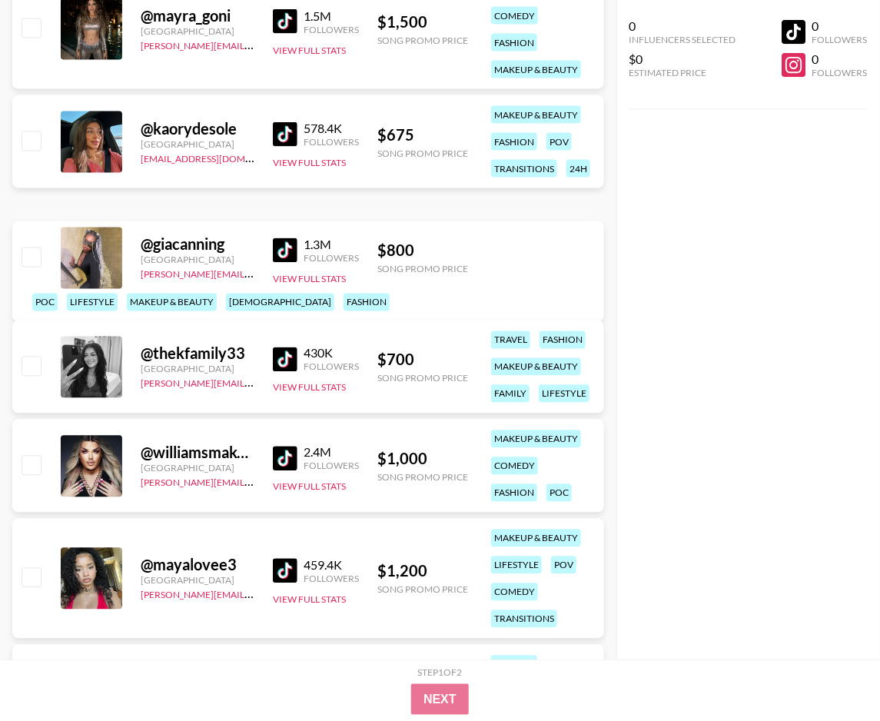
scroll to position [2225, 0]
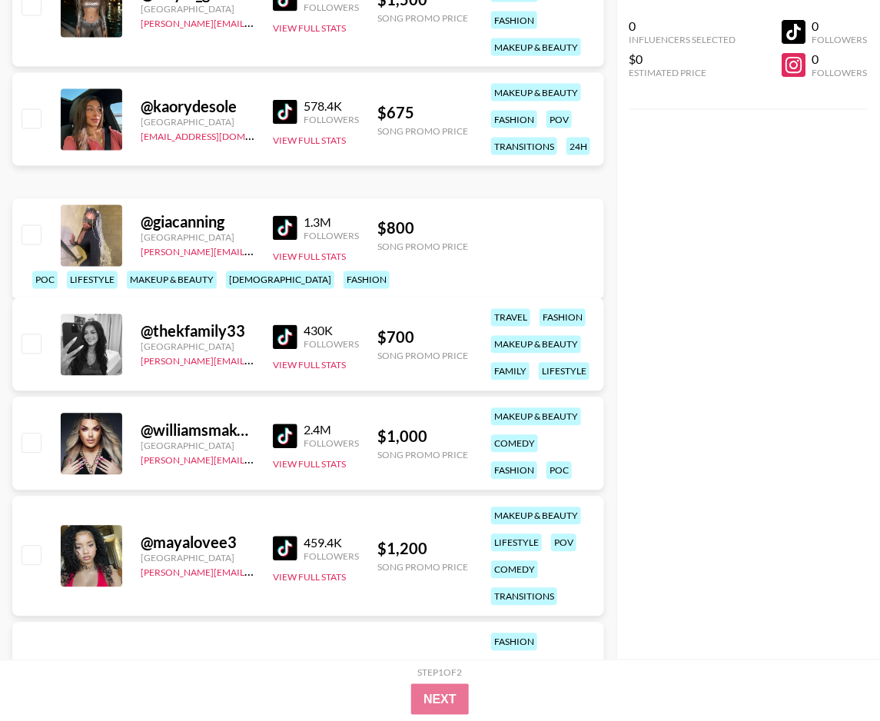
click at [288, 239] on img at bounding box center [285, 228] width 25 height 25
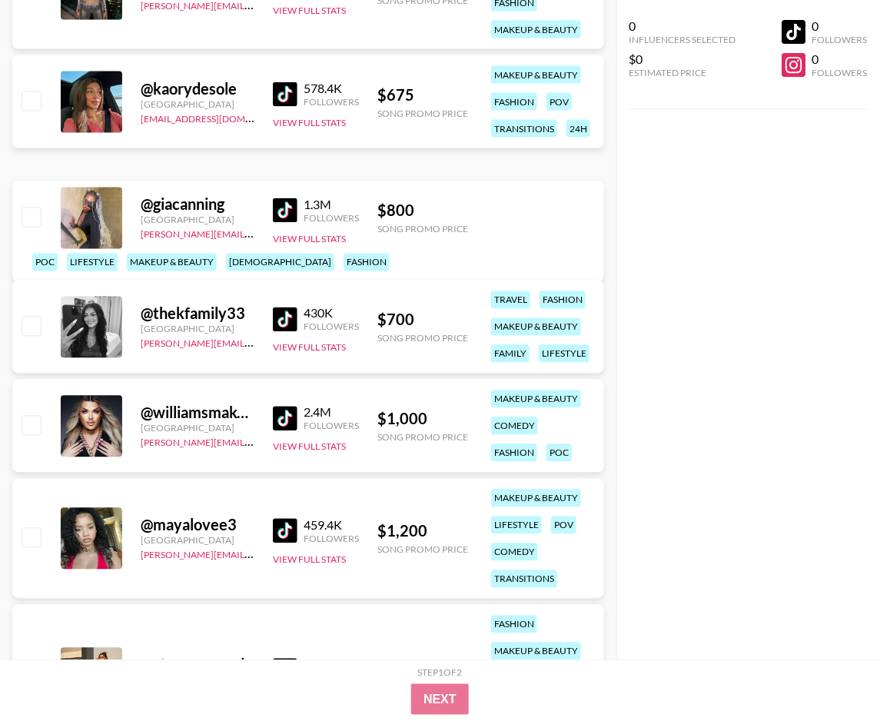
scroll to position [2302, 0]
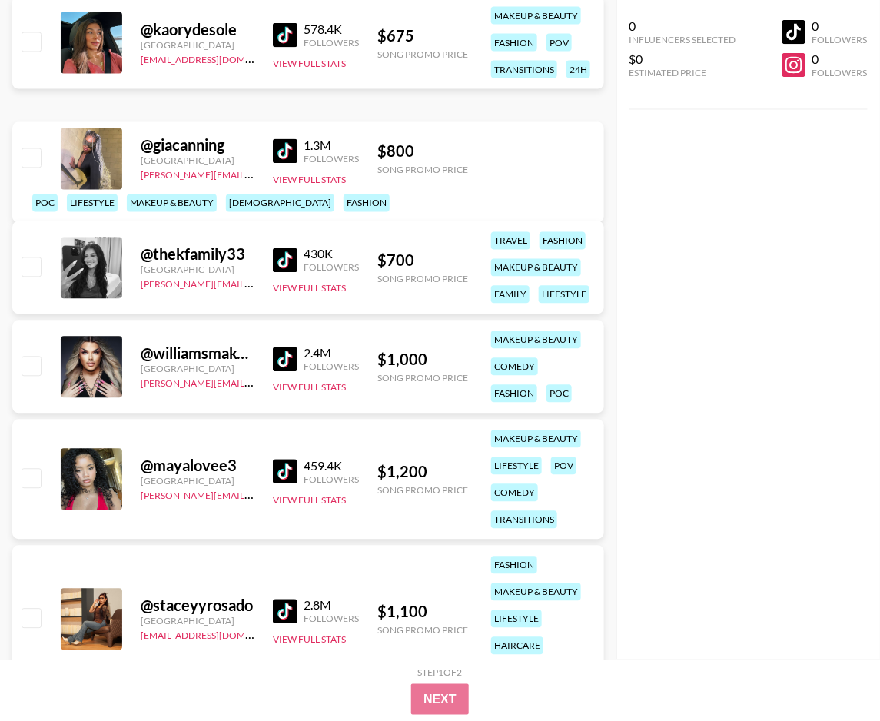
click at [288, 348] on img at bounding box center [285, 360] width 25 height 25
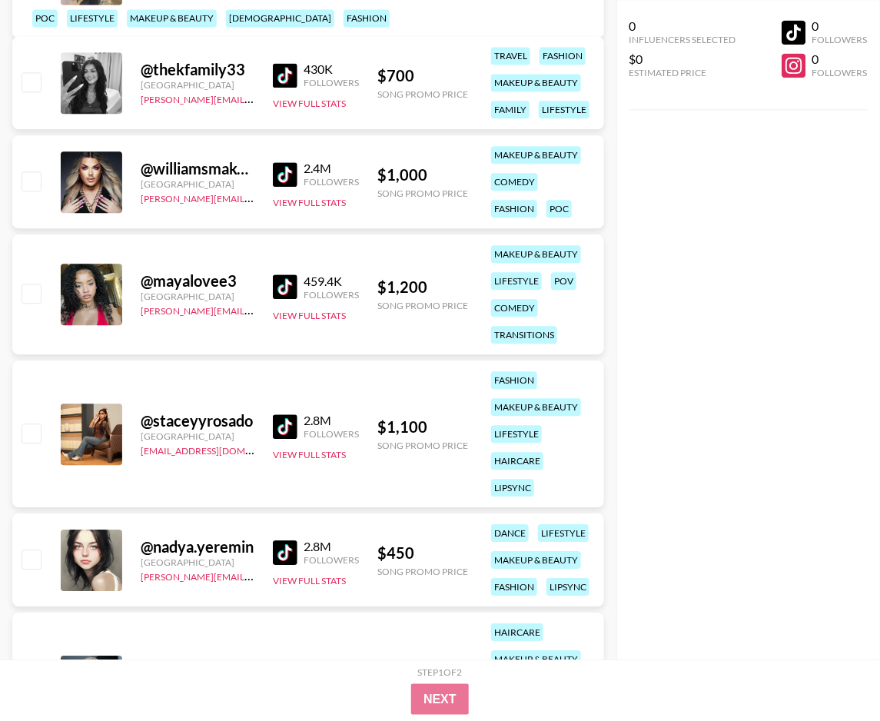
scroll to position [2557, 0]
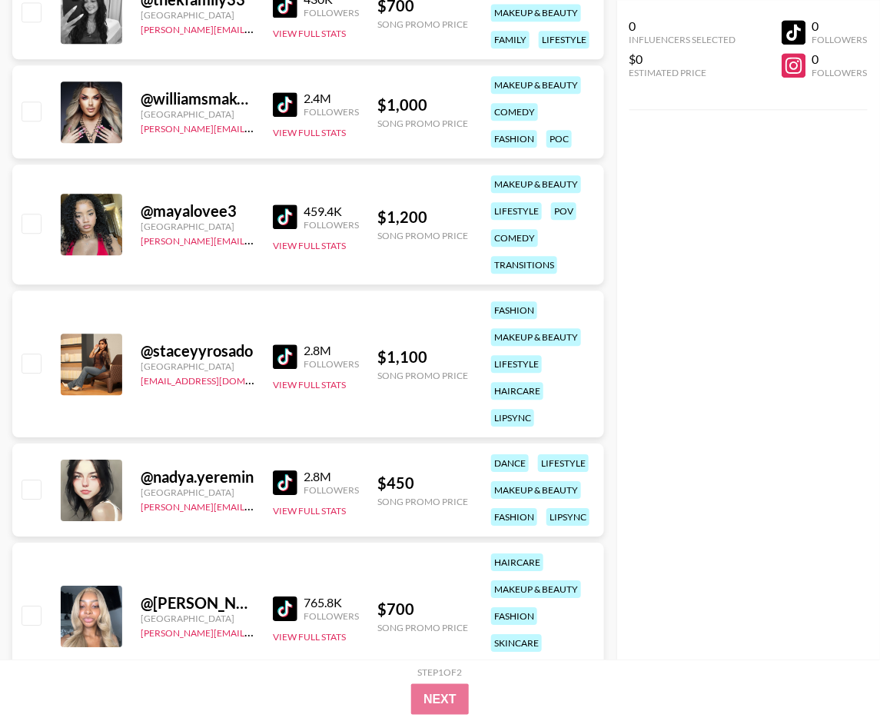
click at [294, 357] on img at bounding box center [285, 356] width 25 height 25
click at [288, 480] on img at bounding box center [285, 483] width 25 height 25
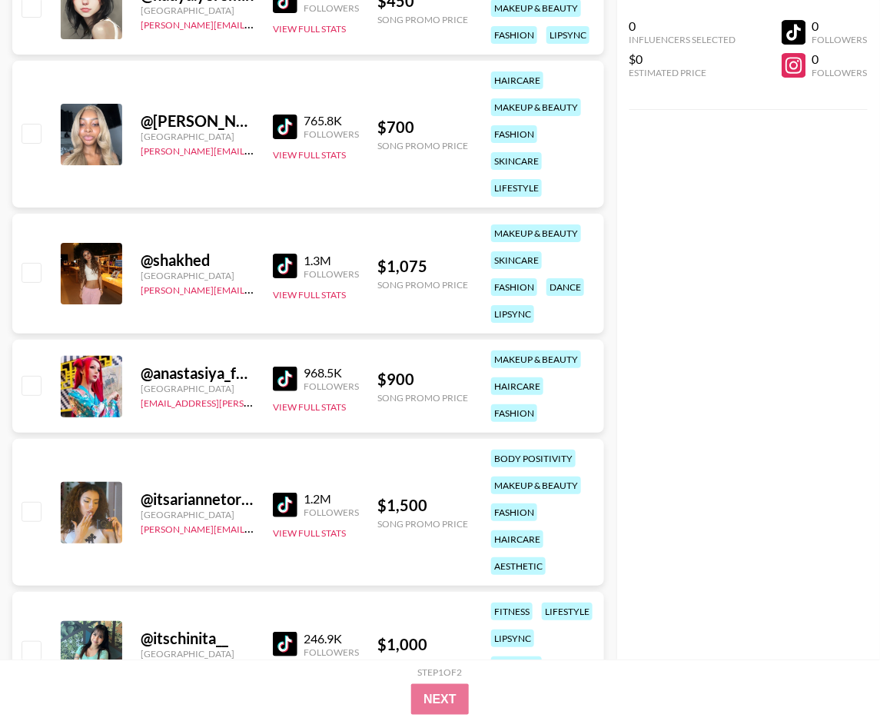
scroll to position [2985, 0]
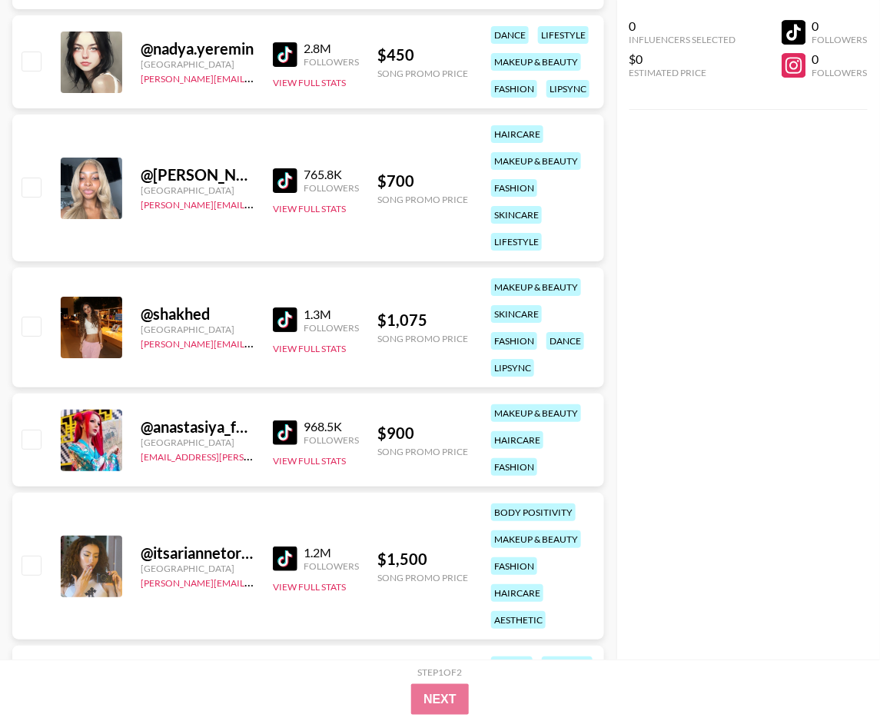
click at [294, 431] on img at bounding box center [285, 433] width 25 height 25
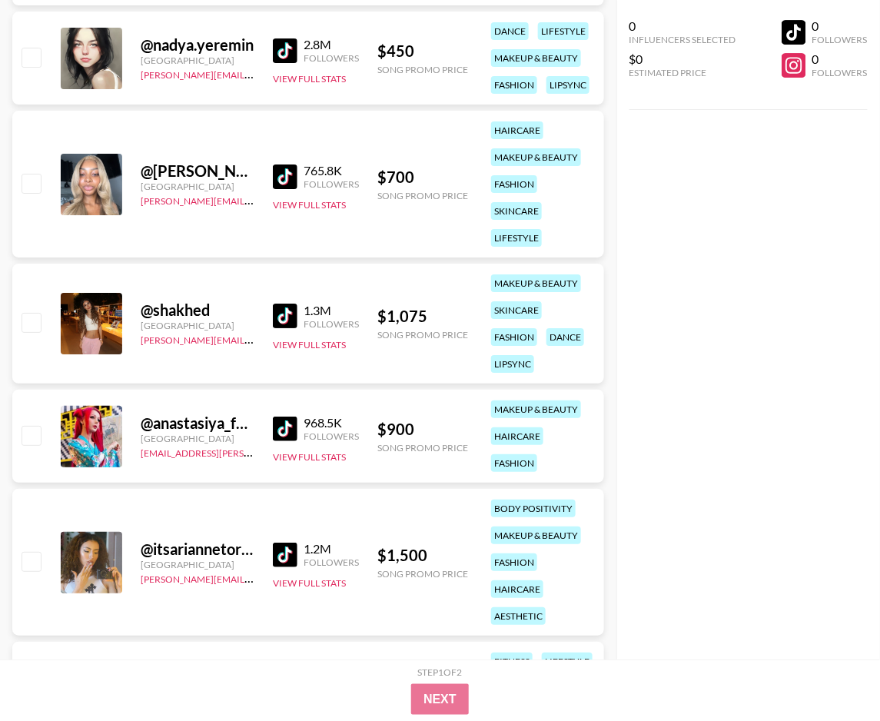
scroll to position [3022, 0]
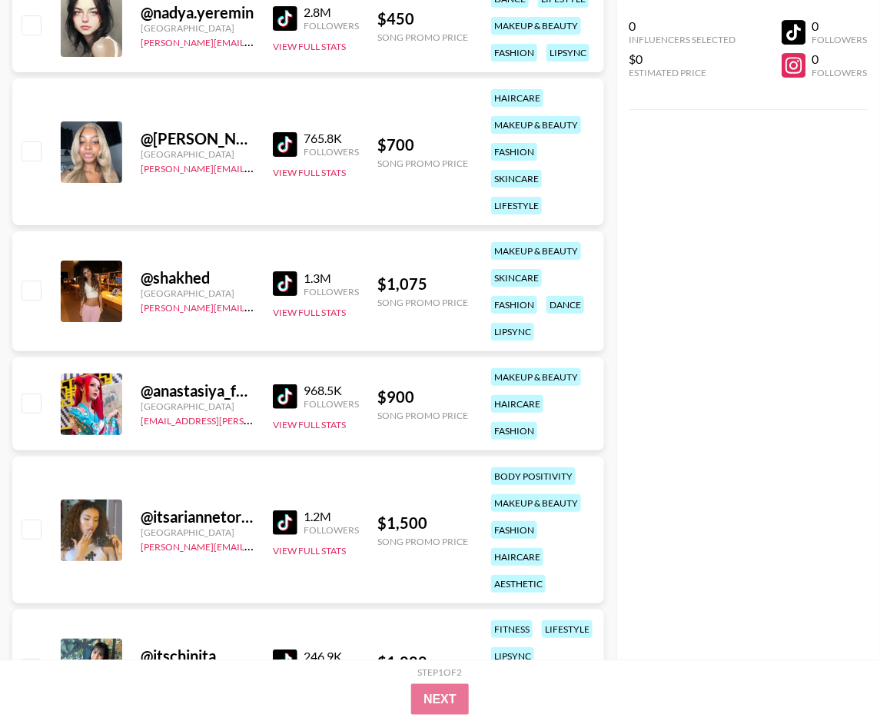
click at [284, 518] on img at bounding box center [285, 523] width 25 height 25
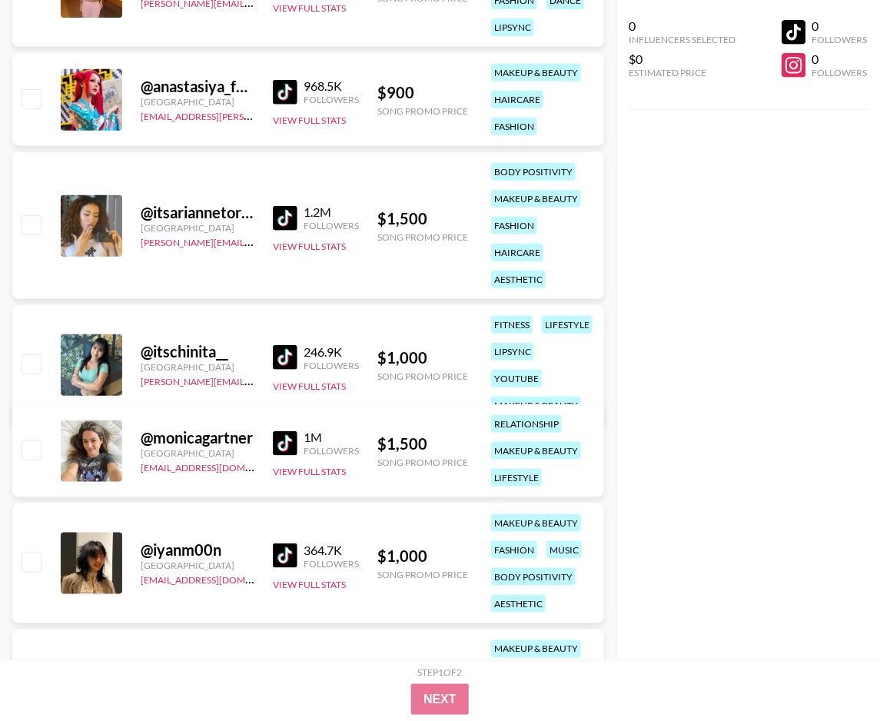
scroll to position [3346, 0]
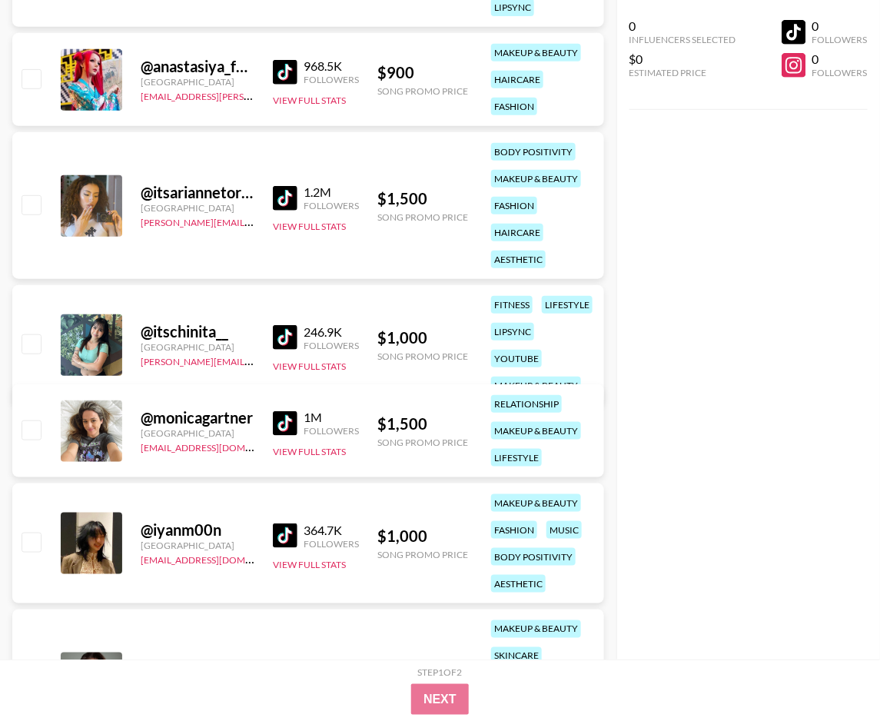
click at [294, 325] on img at bounding box center [285, 337] width 25 height 25
click at [292, 421] on img at bounding box center [285, 423] width 25 height 25
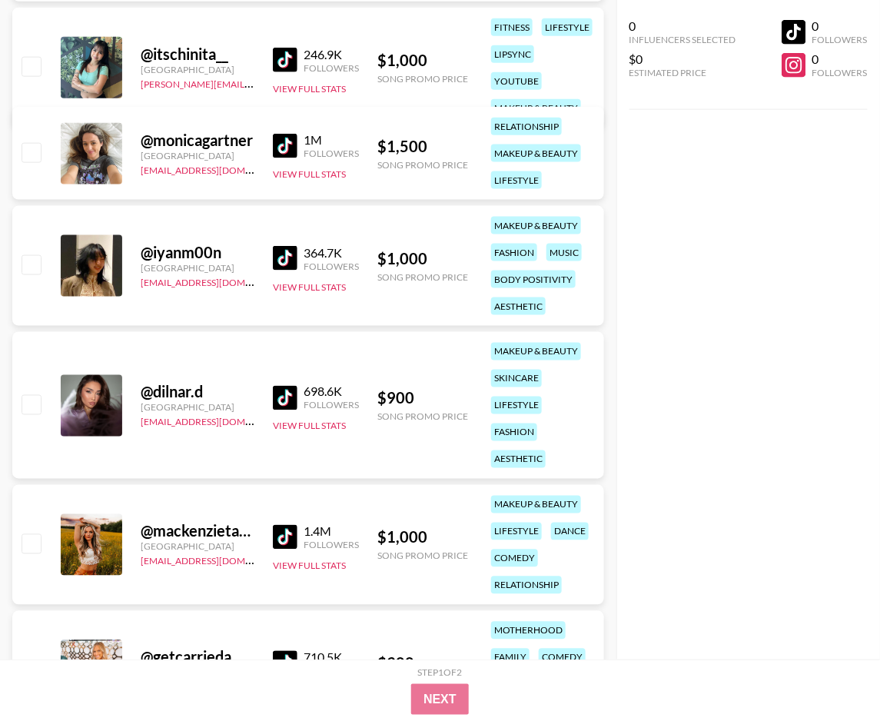
scroll to position [3634, 0]
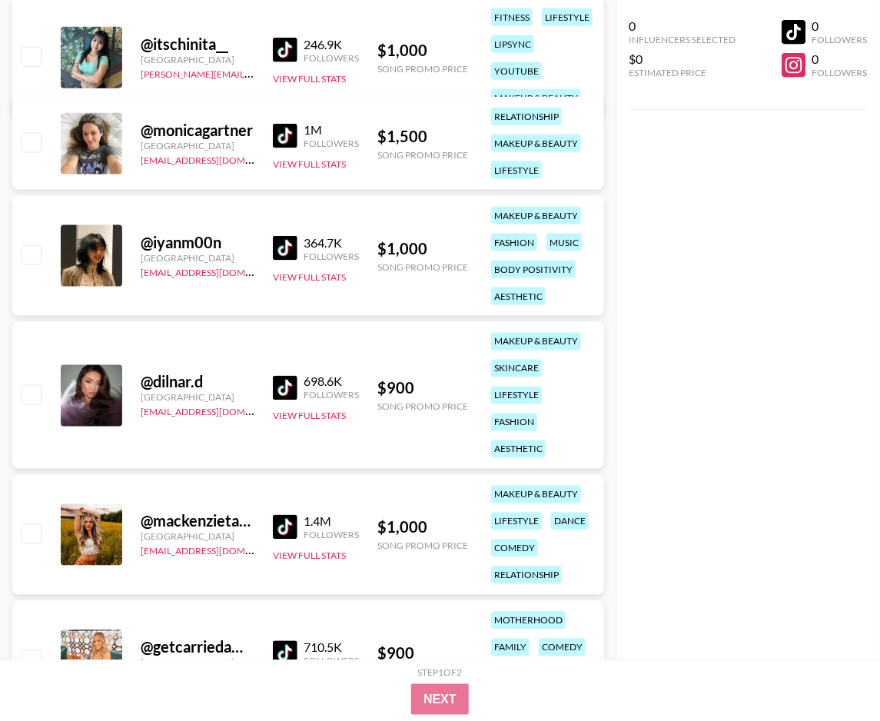
click at [288, 252] on img at bounding box center [285, 248] width 25 height 25
click at [295, 378] on img at bounding box center [285, 388] width 25 height 25
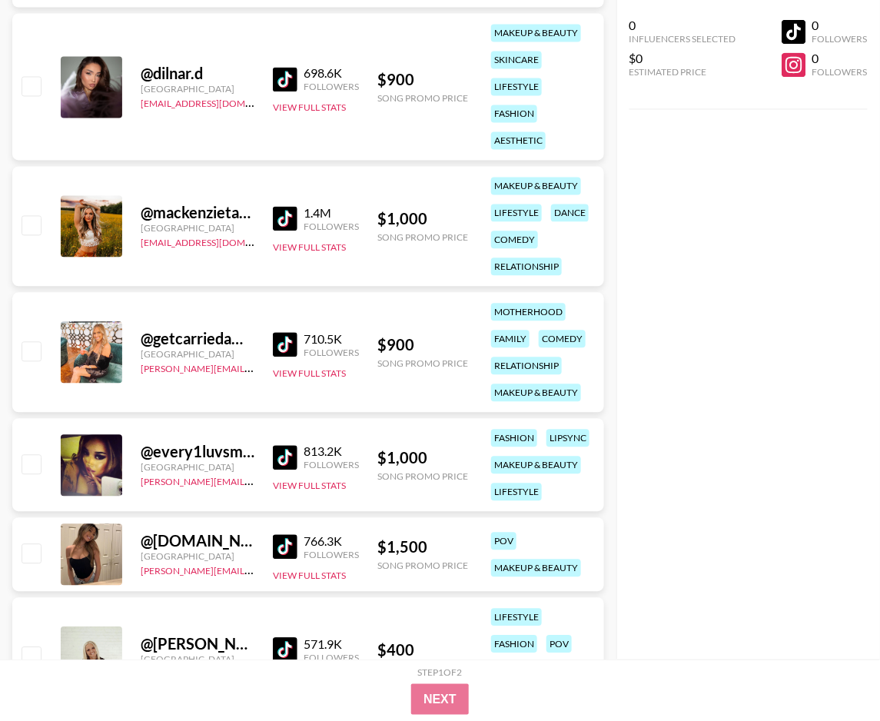
scroll to position [3948, 0]
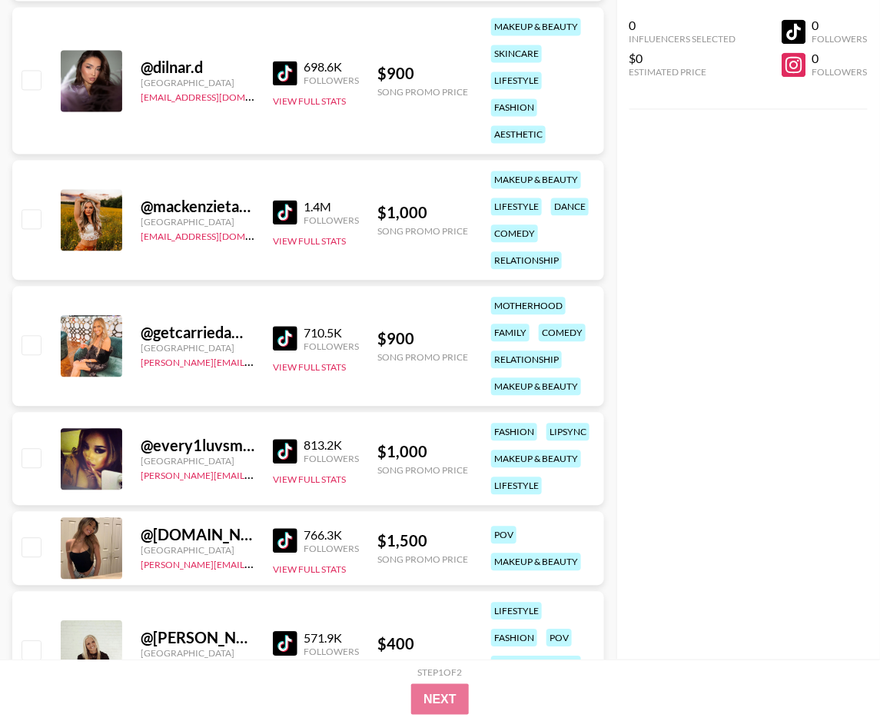
click at [285, 213] on img at bounding box center [285, 213] width 25 height 25
click at [285, 344] on img at bounding box center [285, 339] width 25 height 25
click at [278, 455] on img at bounding box center [285, 452] width 25 height 25
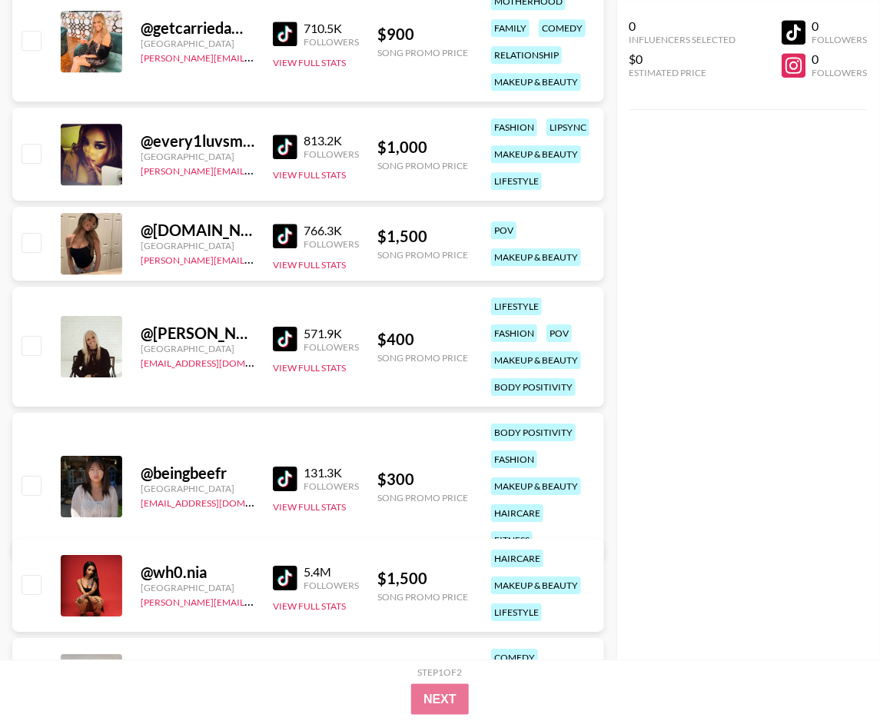
scroll to position [4259, 0]
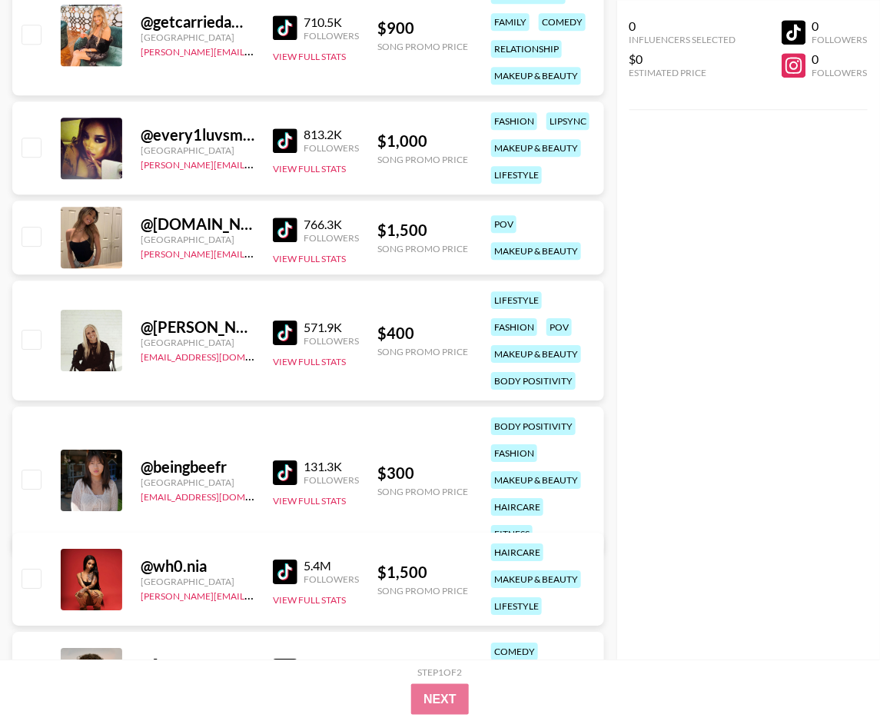
drag, startPoint x: 296, startPoint y: 231, endPoint x: 298, endPoint y: 268, distance: 37.7
click at [294, 231] on img at bounding box center [285, 230] width 25 height 25
click at [292, 461] on img at bounding box center [285, 473] width 25 height 25
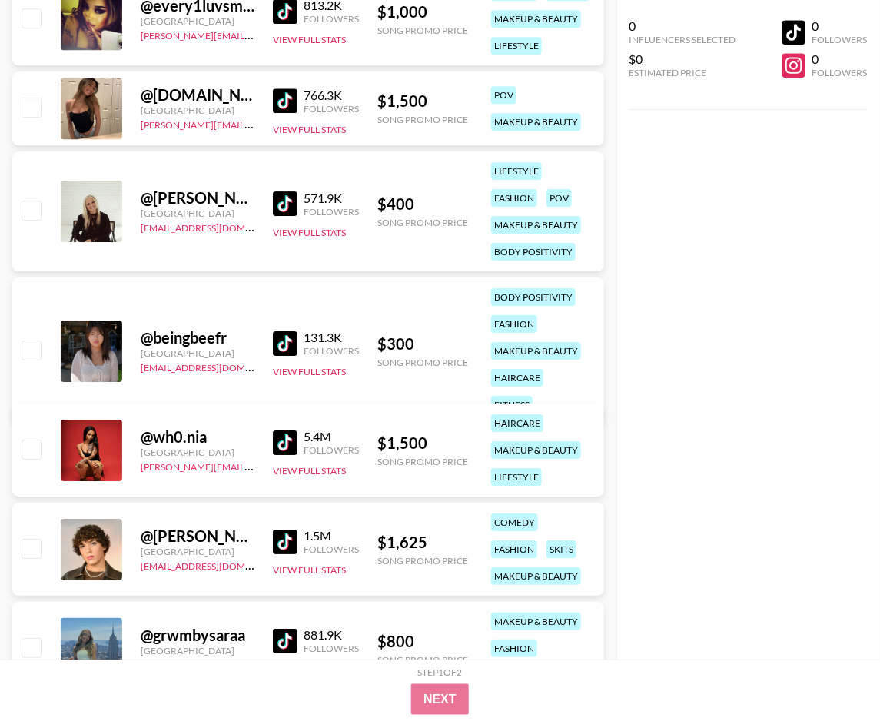
scroll to position [4478, 0]
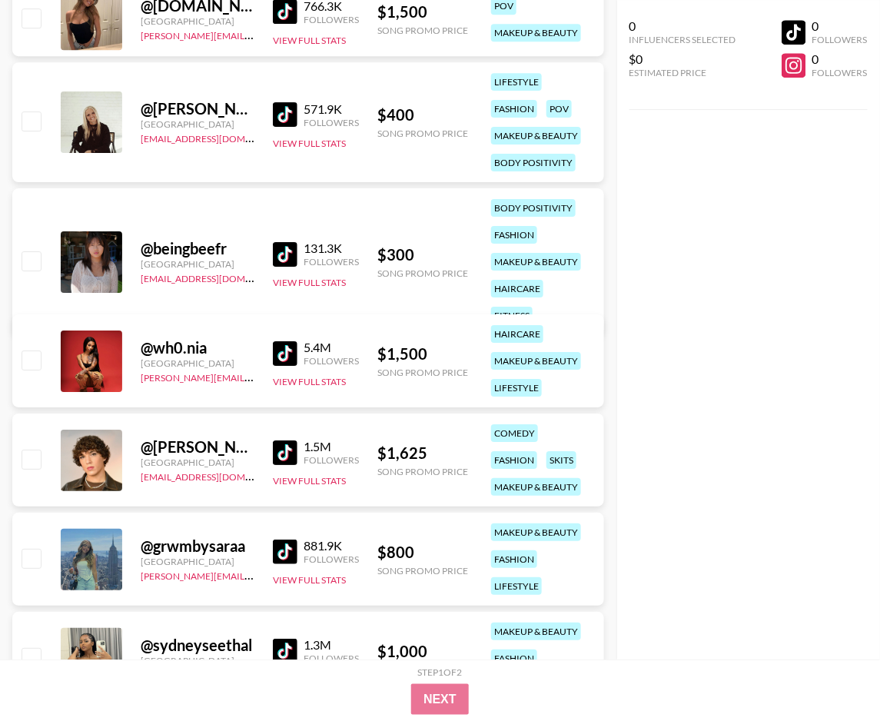
click at [296, 353] on img at bounding box center [285, 353] width 25 height 25
click at [286, 446] on img at bounding box center [285, 453] width 25 height 25
click at [276, 551] on img at bounding box center [285, 552] width 25 height 25
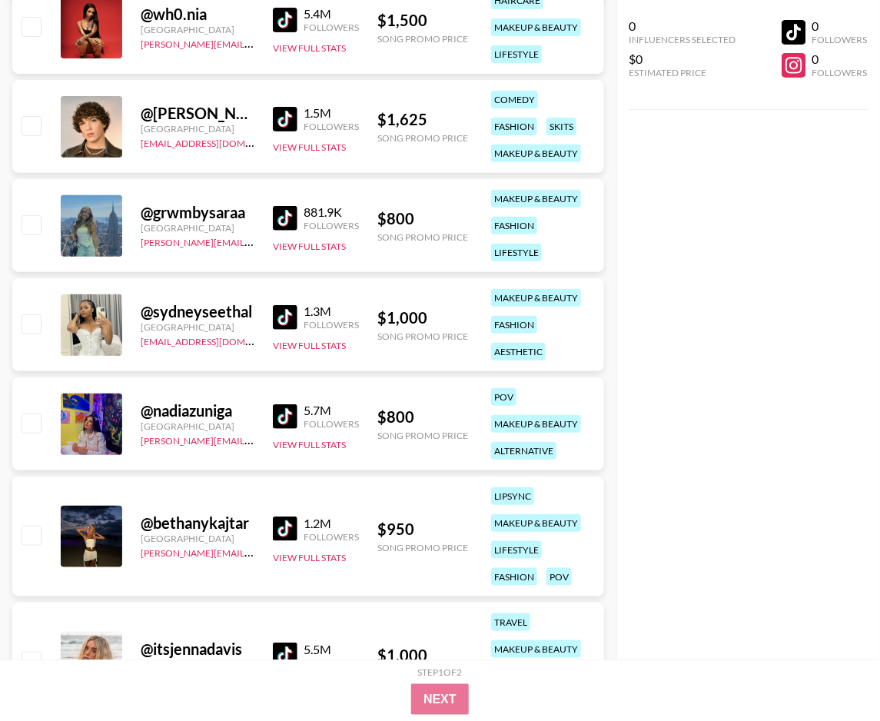
scroll to position [4824, 0]
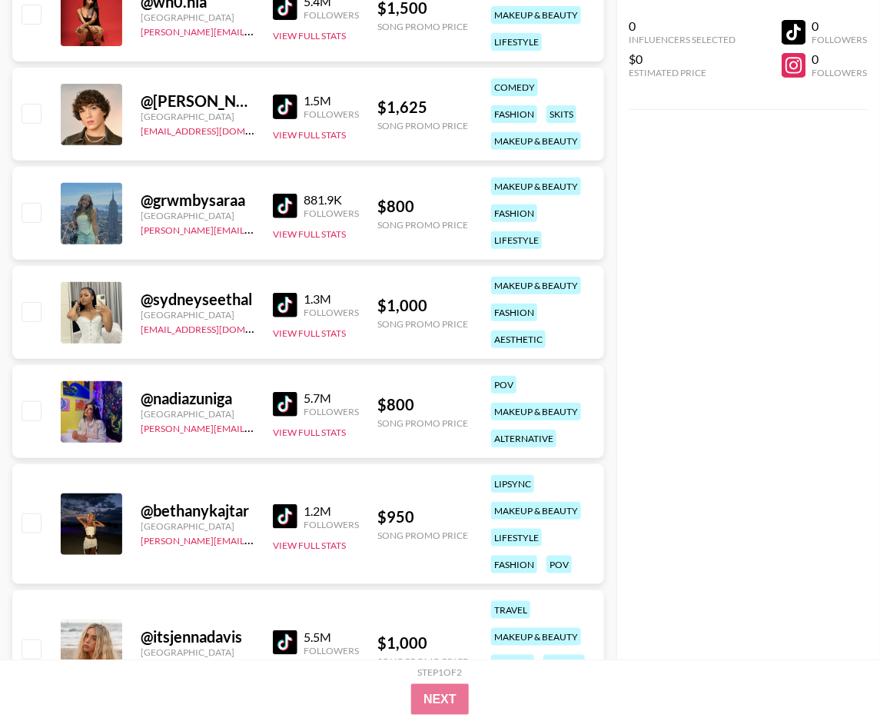
click at [286, 291] on div "1.3M Followers" at bounding box center [316, 304] width 86 height 27
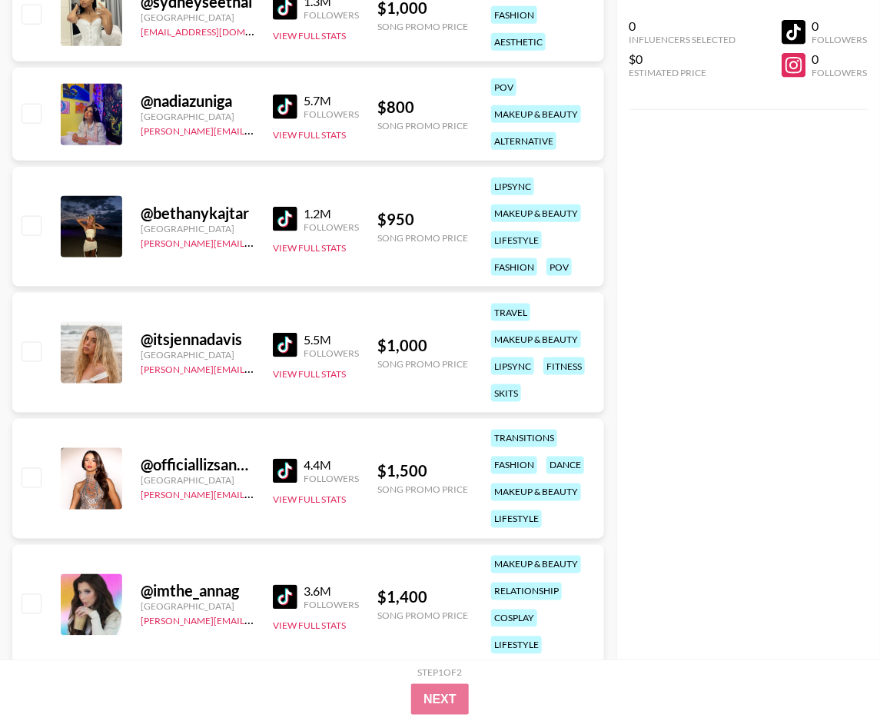
scroll to position [5122, 0]
click at [291, 342] on img at bounding box center [285, 344] width 25 height 25
drag, startPoint x: 281, startPoint y: 469, endPoint x: 297, endPoint y: 441, distance: 32.7
click at [281, 469] on img at bounding box center [285, 470] width 25 height 25
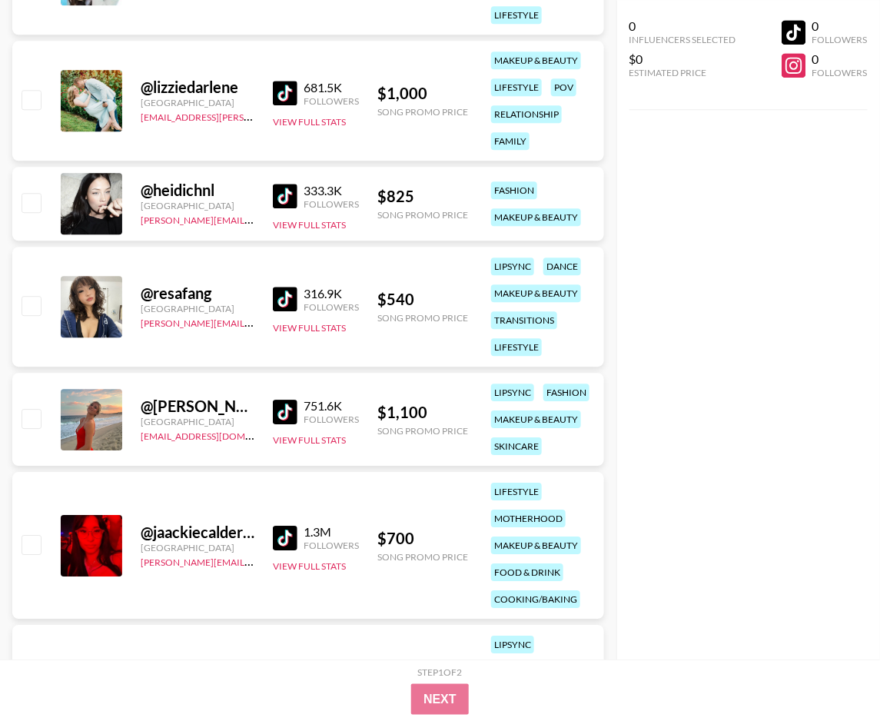
scroll to position [5755, 0]
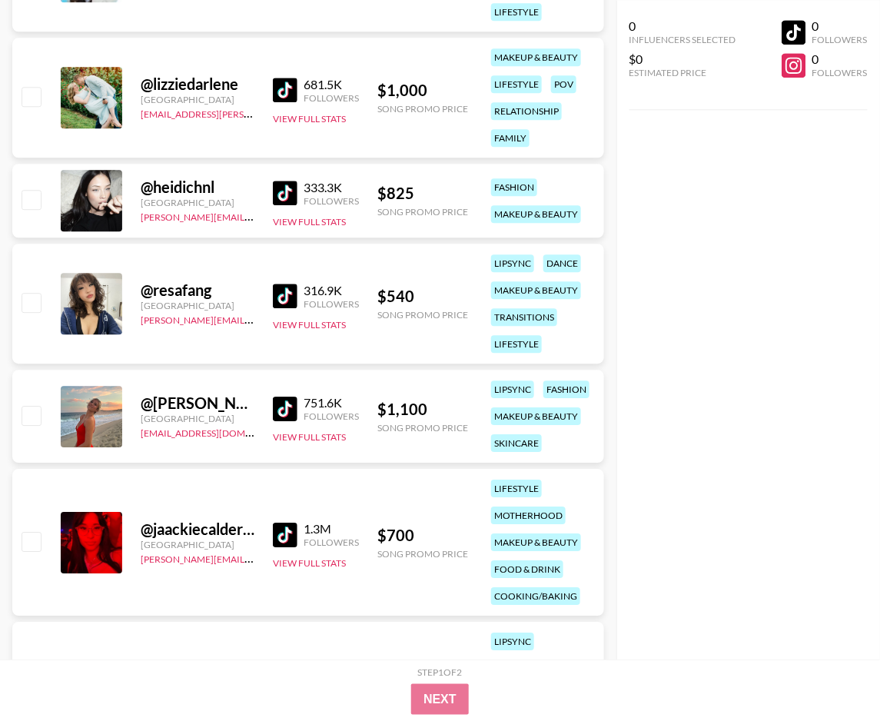
click at [287, 300] on img at bounding box center [285, 296] width 25 height 25
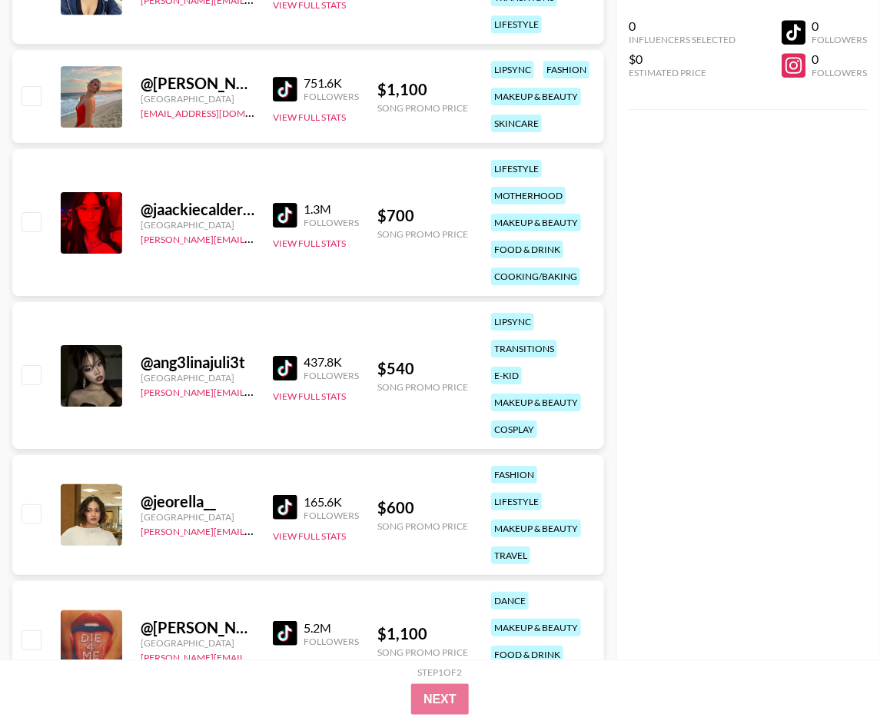
scroll to position [6079, 0]
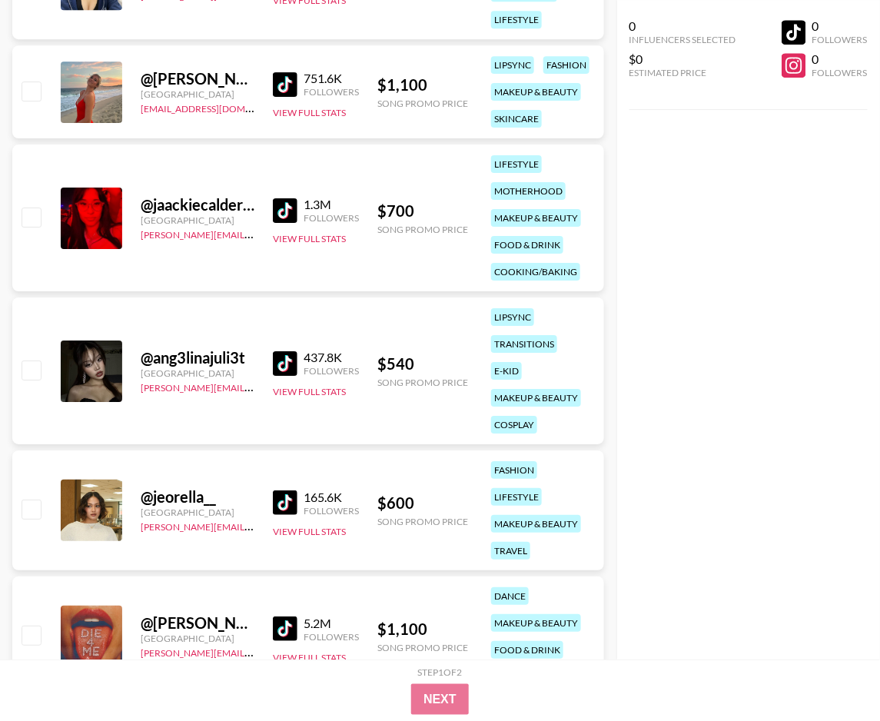
click at [291, 207] on img at bounding box center [285, 210] width 25 height 25
click at [284, 359] on img at bounding box center [285, 363] width 25 height 25
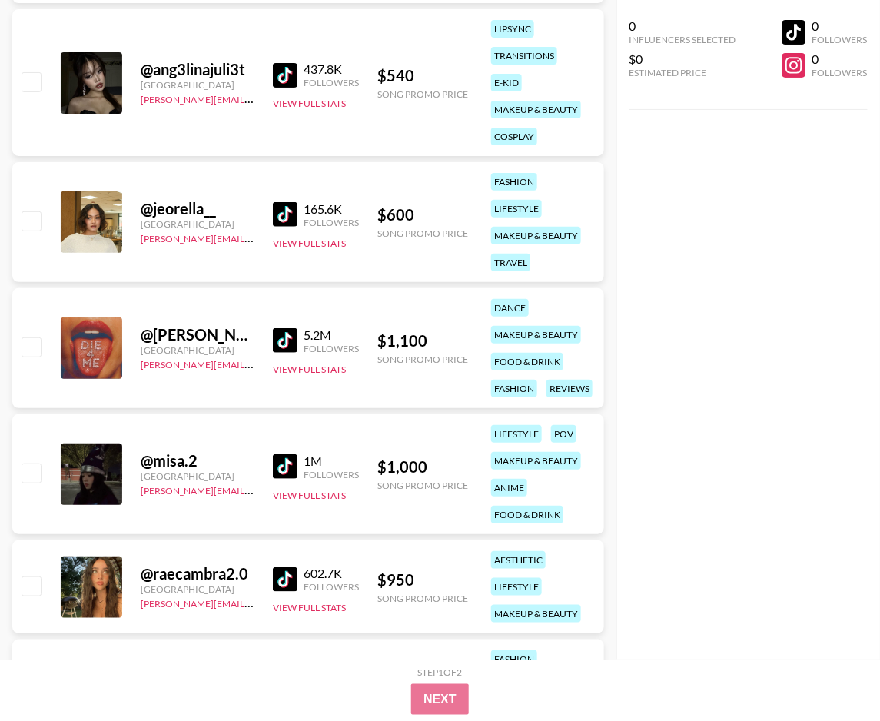
scroll to position [6388, 0]
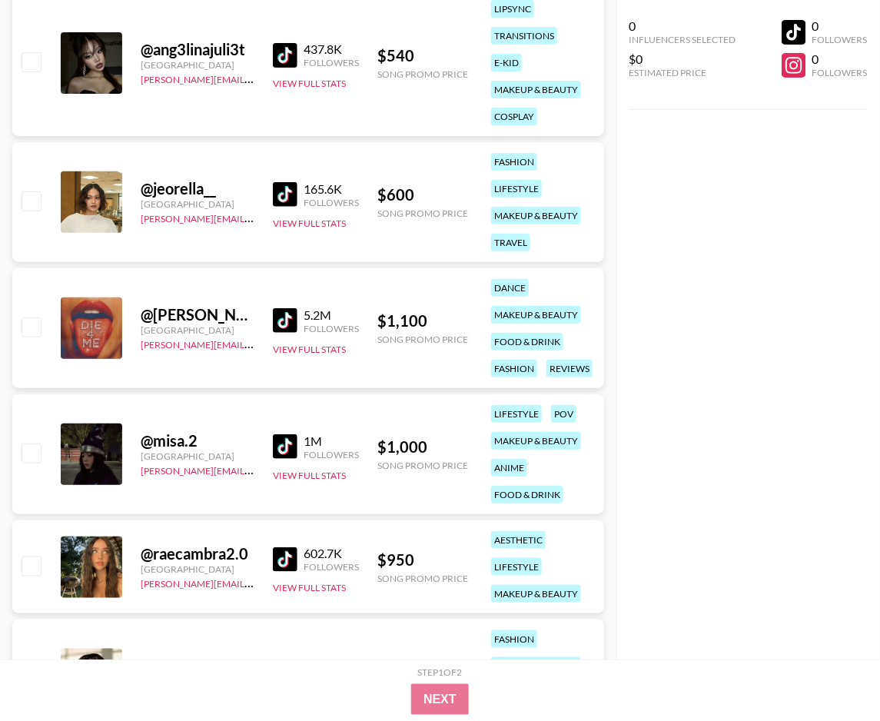
click at [275, 195] on img at bounding box center [285, 194] width 25 height 25
click at [288, 312] on img at bounding box center [285, 320] width 25 height 25
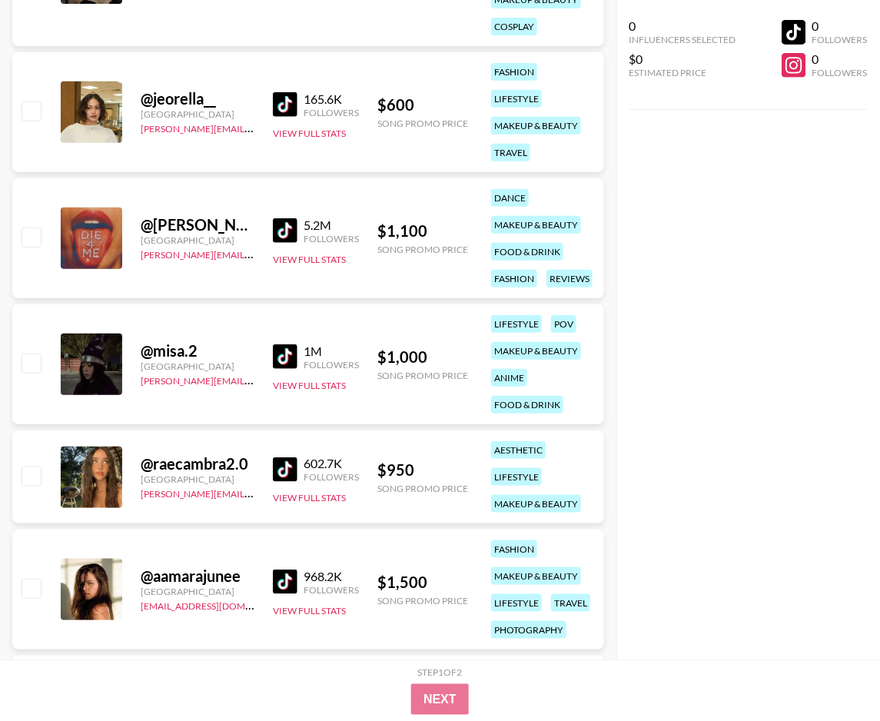
scroll to position [6536, 0]
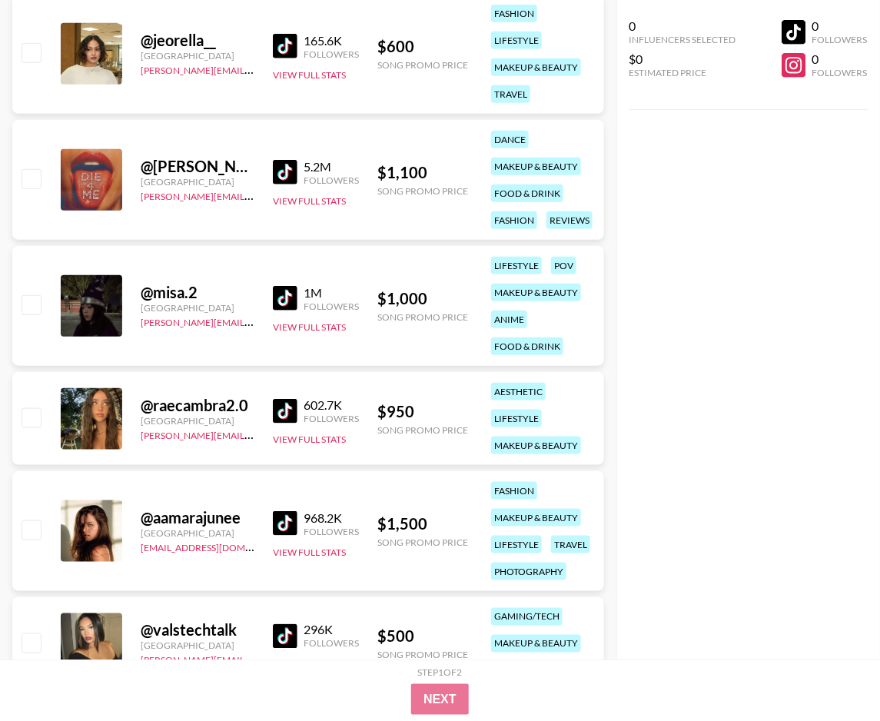
click at [290, 303] on img at bounding box center [285, 298] width 25 height 25
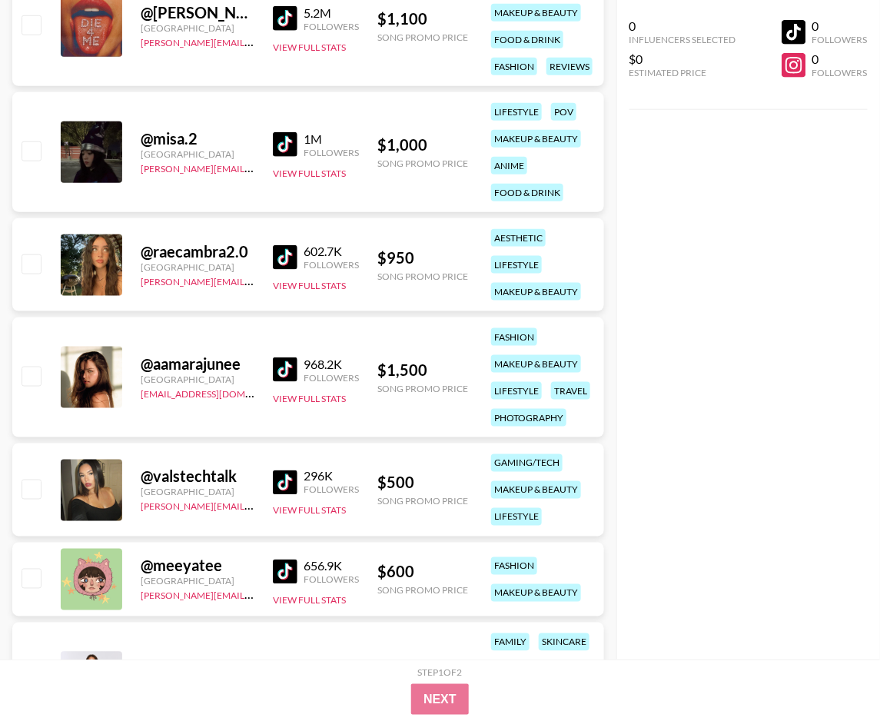
scroll to position [6699, 0]
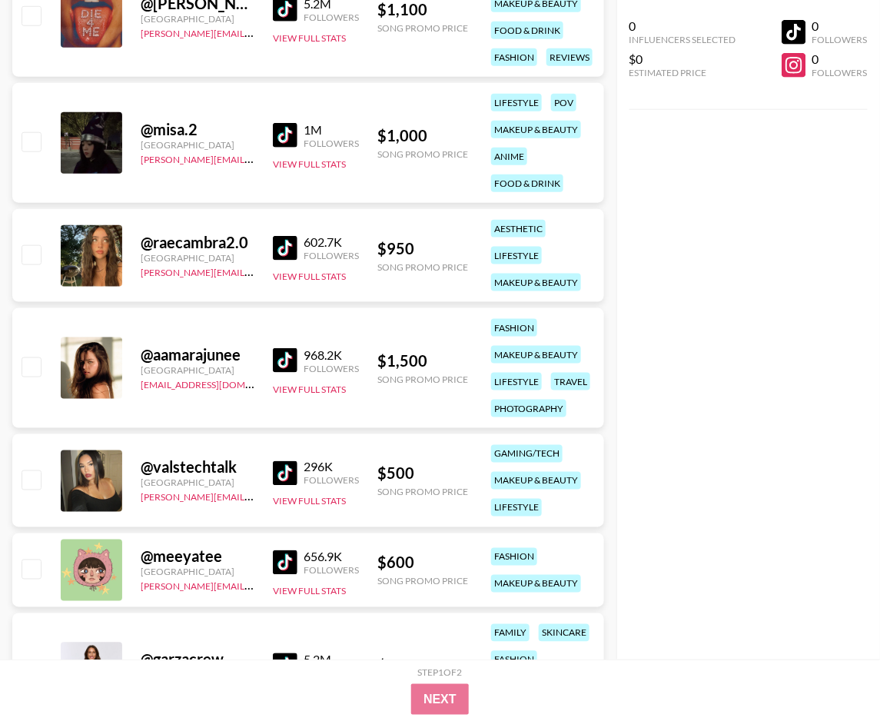
click at [290, 250] on img at bounding box center [285, 248] width 25 height 25
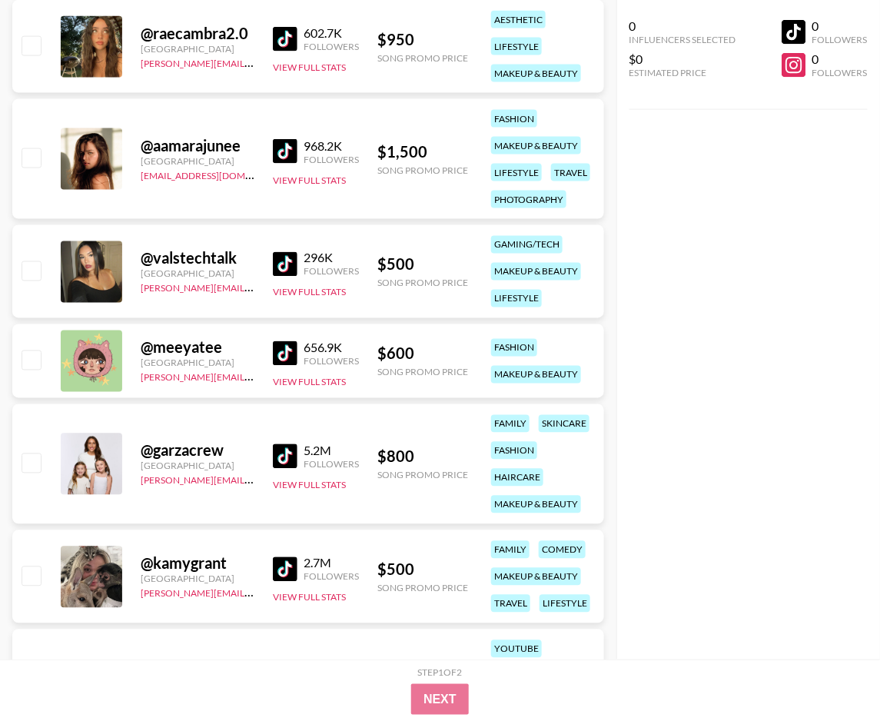
scroll to position [6954, 0]
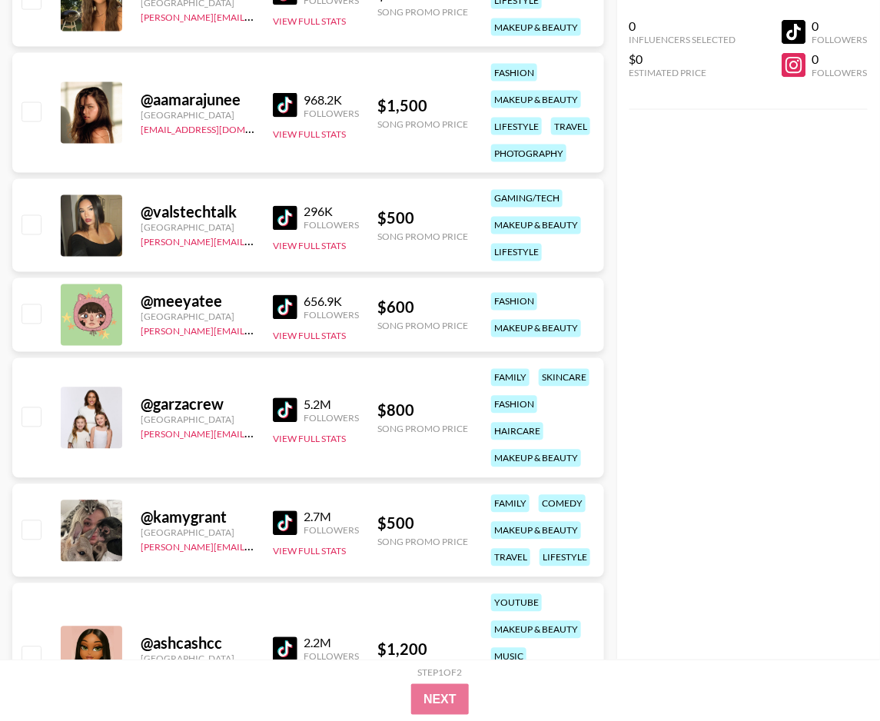
click at [291, 221] on img at bounding box center [285, 218] width 25 height 25
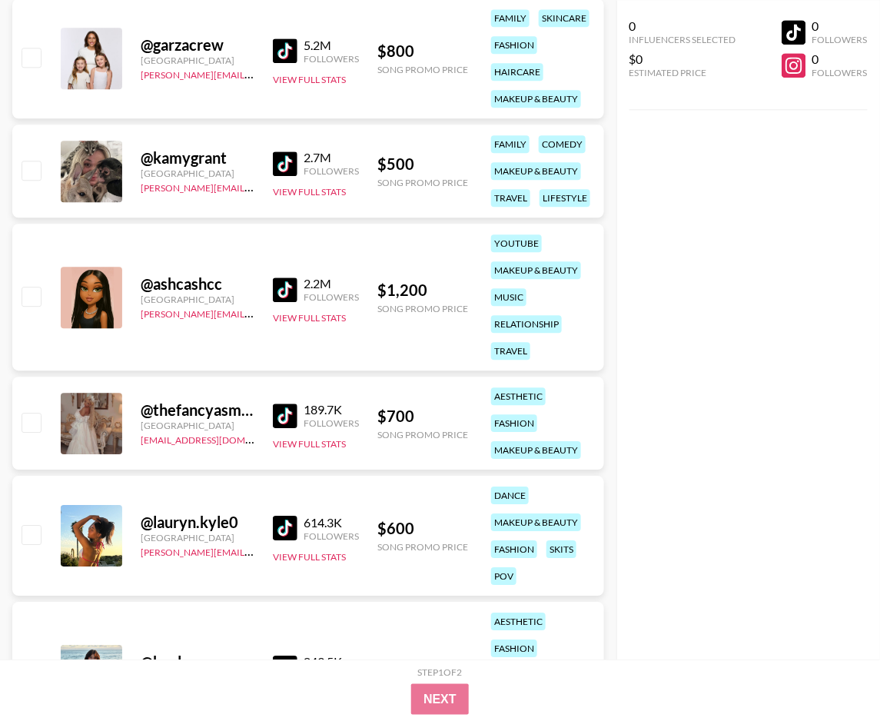
scroll to position [7347, 0]
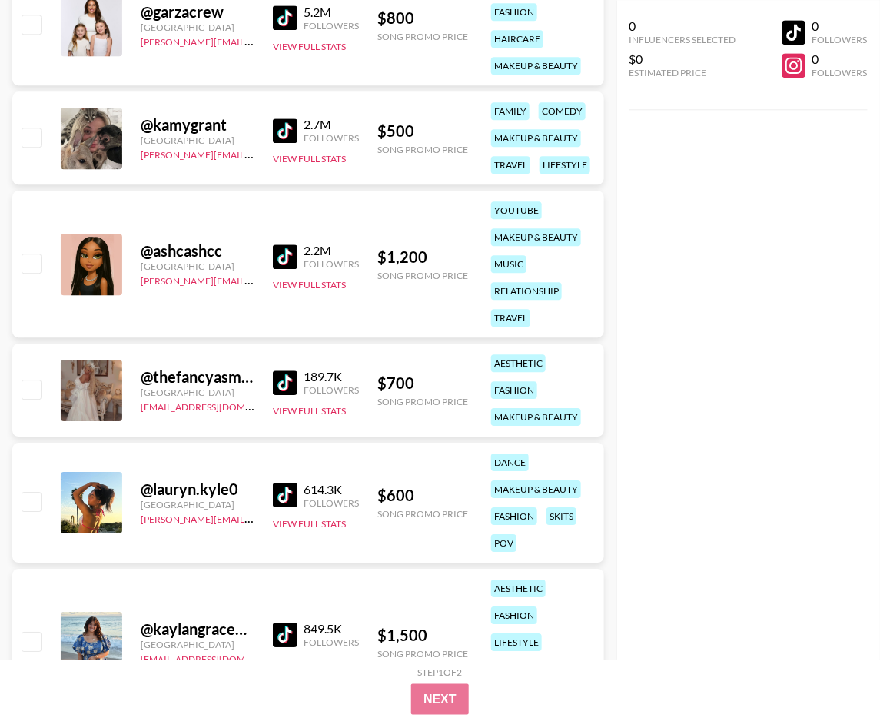
click at [281, 254] on img at bounding box center [285, 256] width 25 height 25
click at [286, 384] on img at bounding box center [285, 383] width 25 height 25
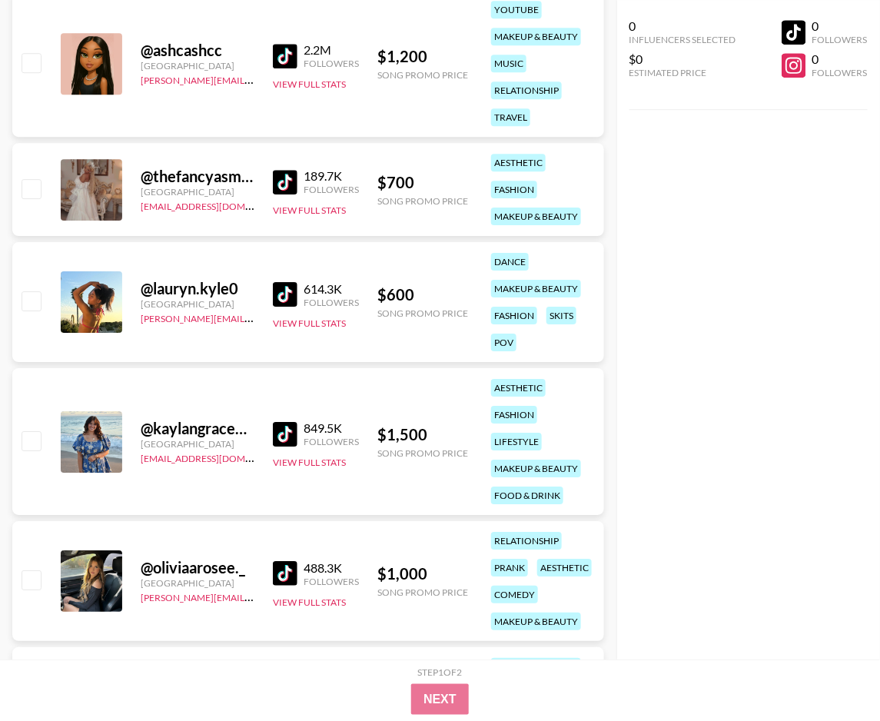
scroll to position [7548, 0]
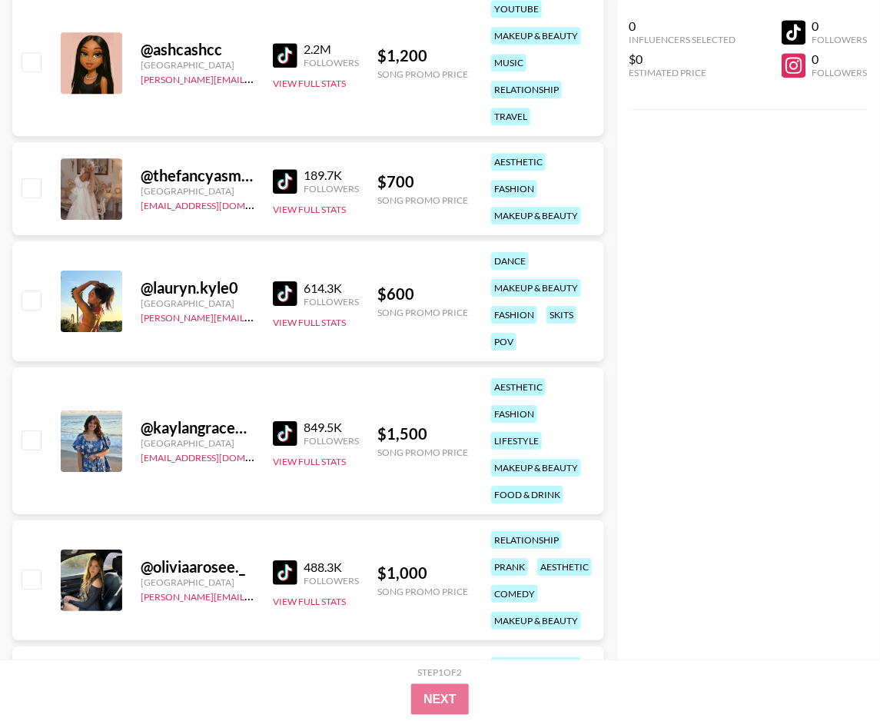
click at [284, 302] on img at bounding box center [285, 293] width 25 height 25
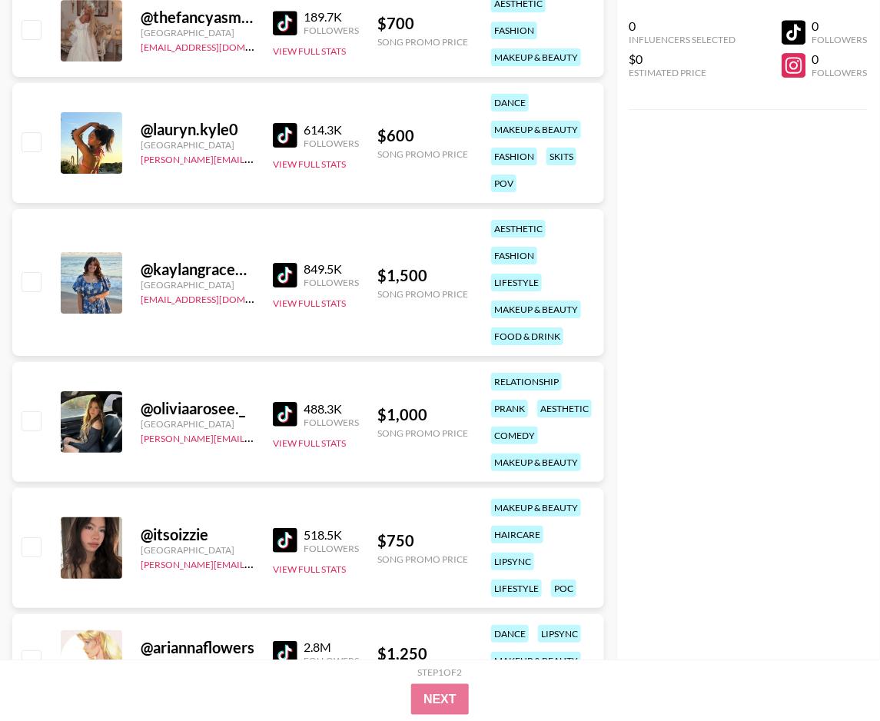
scroll to position [7708, 0]
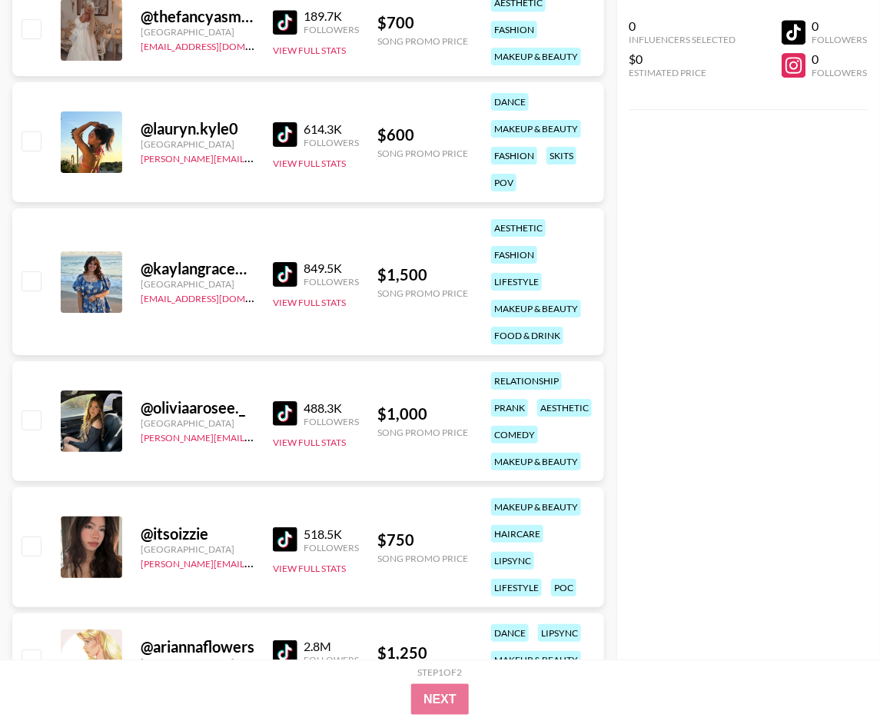
click at [291, 414] on img at bounding box center [285, 413] width 25 height 25
click at [295, 534] on img at bounding box center [285, 539] width 25 height 25
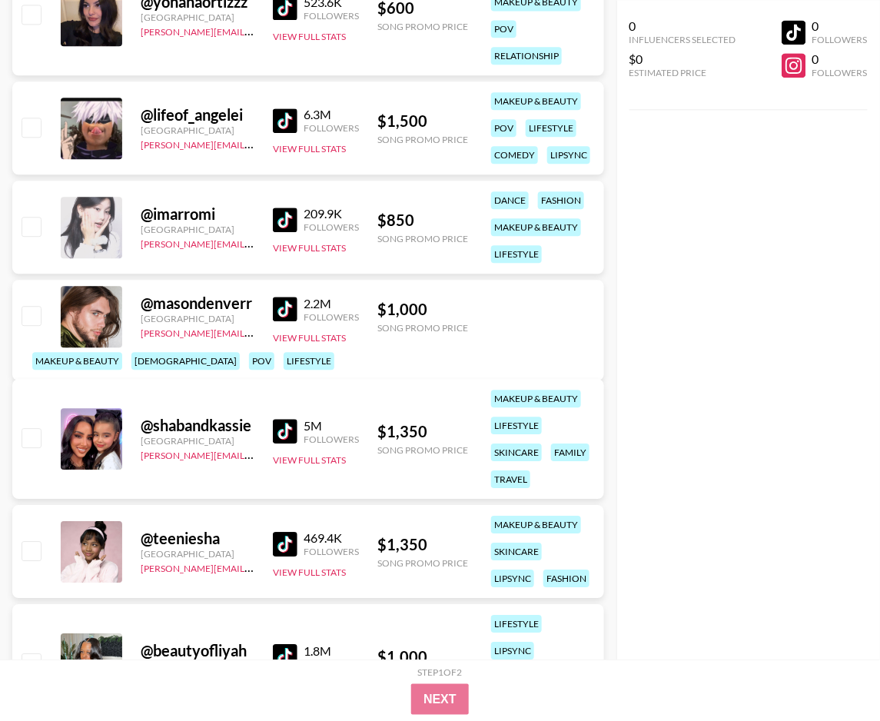
scroll to position [0, 0]
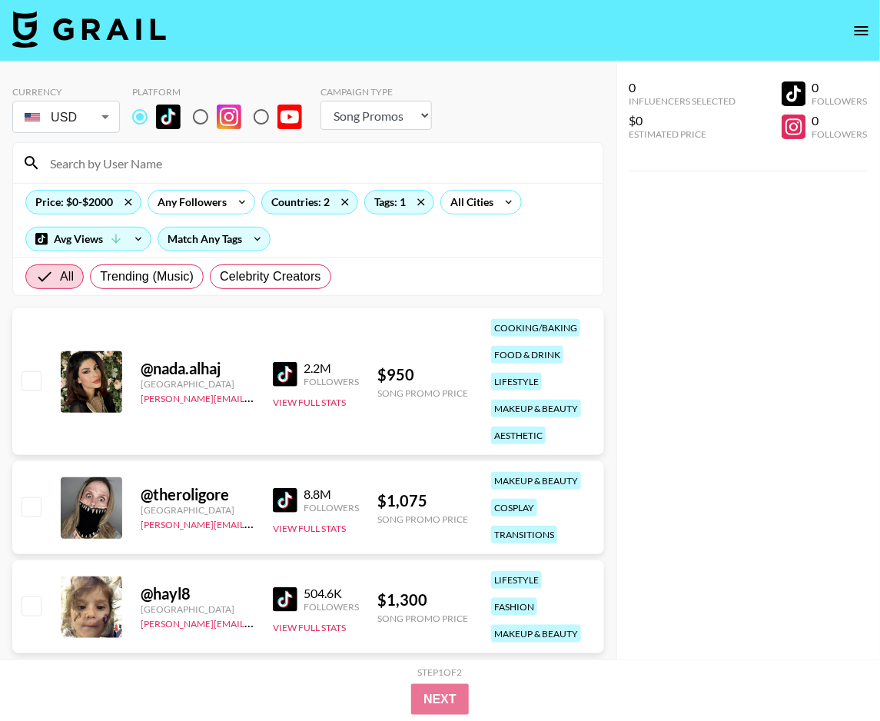
click at [133, 172] on input at bounding box center [318, 163] width 554 height 25
paste input "imarromi"
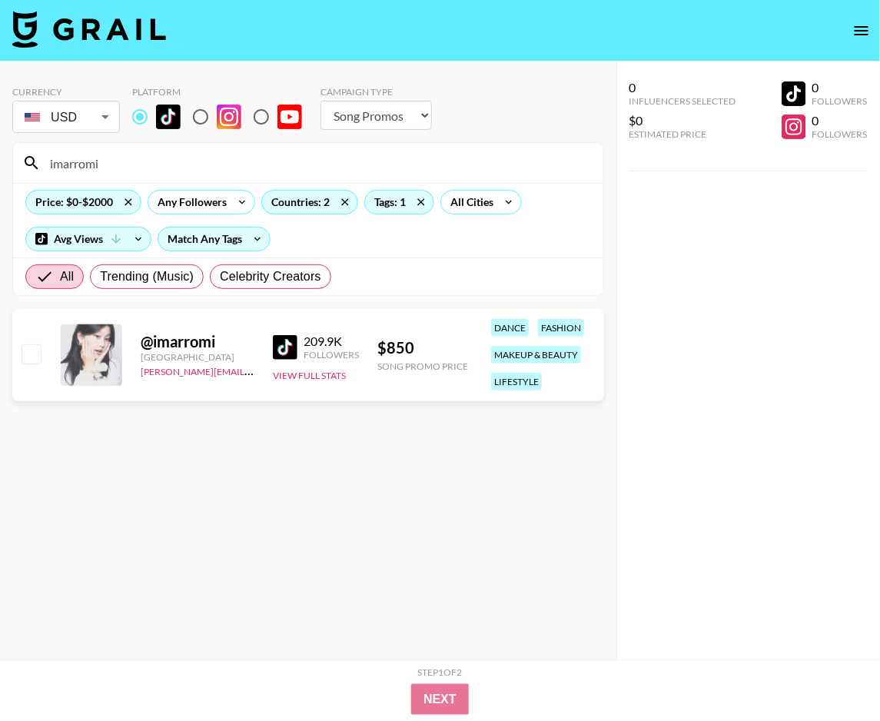
type input "imarromi"
